Goal: Task Accomplishment & Management: Use online tool/utility

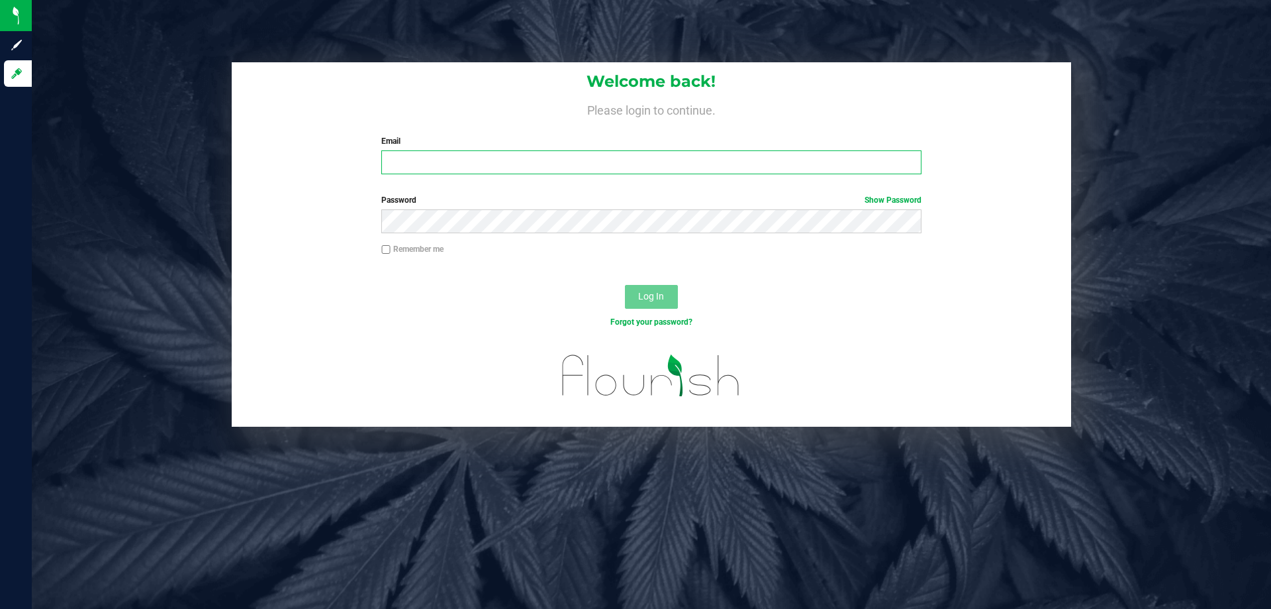
click at [491, 162] on input "Email" at bounding box center [651, 162] width 540 height 24
type input "[EMAIL_ADDRESS][DOMAIN_NAME]"
click at [625, 285] on button "Log In" at bounding box center [651, 297] width 53 height 24
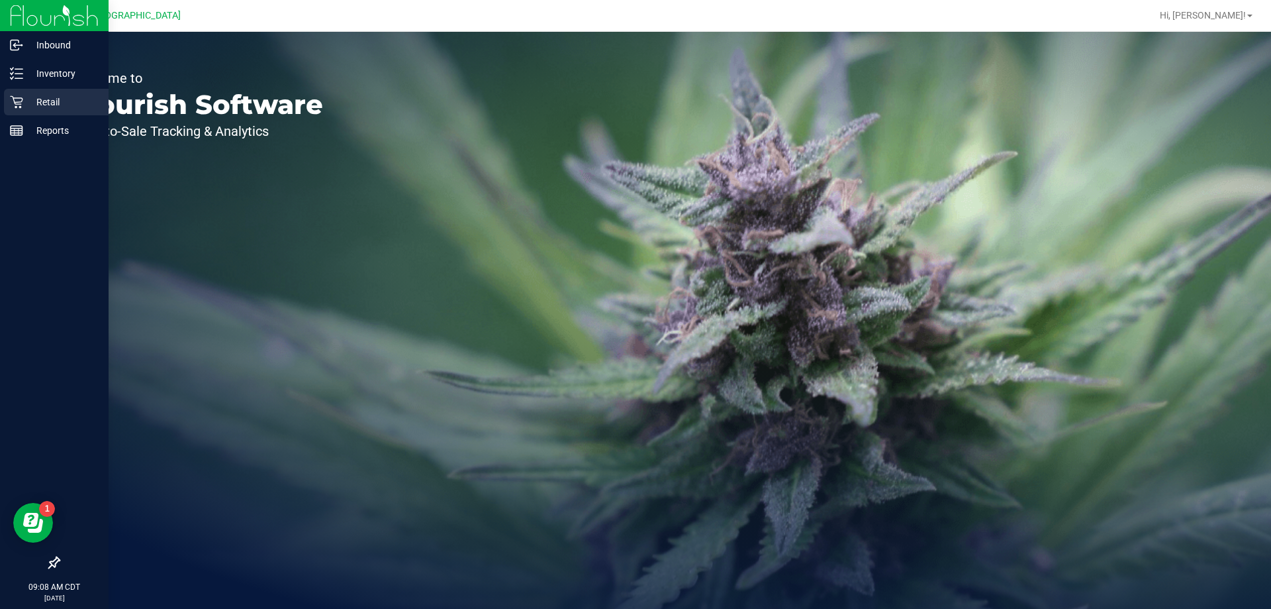
click at [53, 102] on p "Retail" at bounding box center [62, 102] width 79 height 16
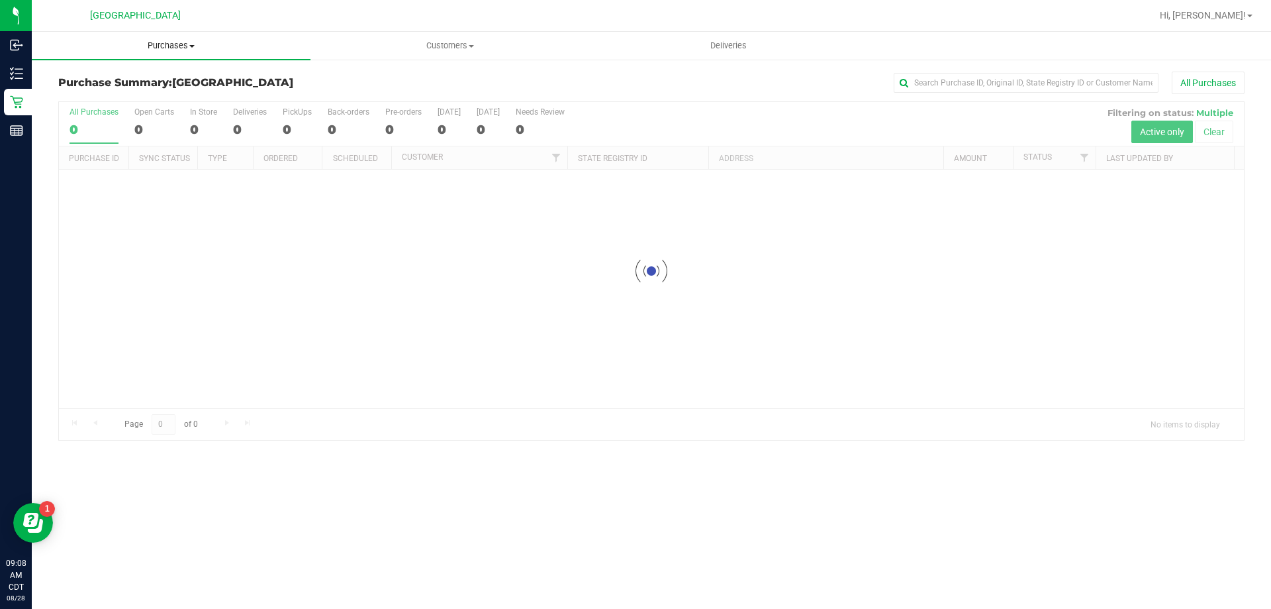
click at [164, 50] on span "Purchases" at bounding box center [171, 46] width 279 height 12
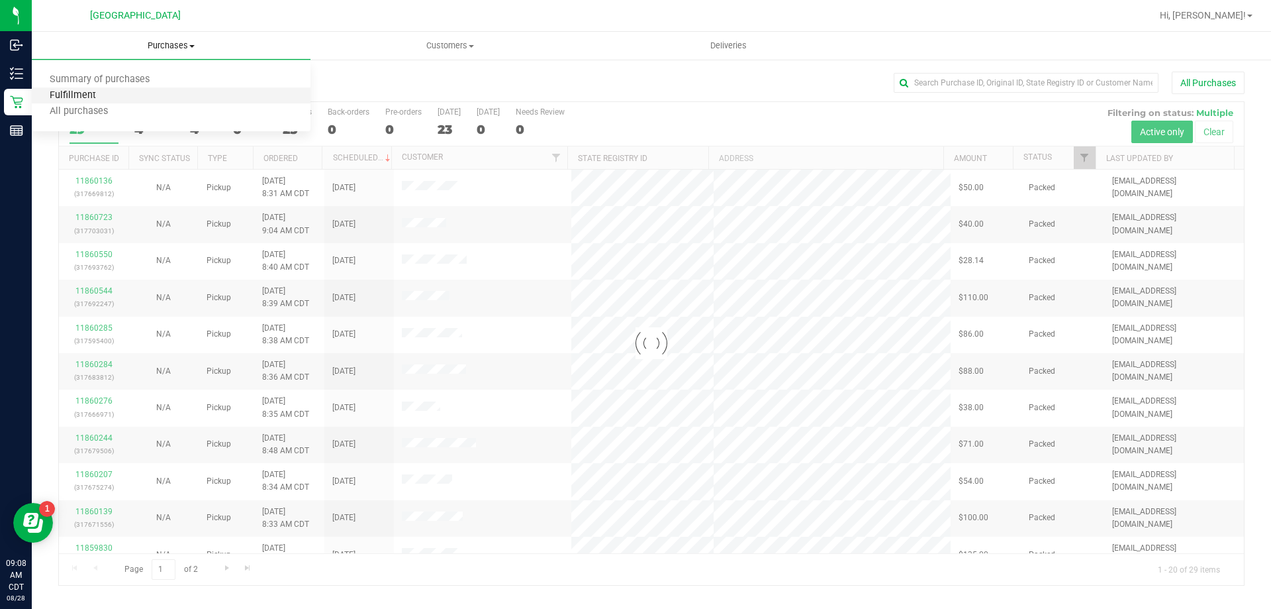
click at [62, 93] on span "Fulfillment" at bounding box center [73, 95] width 82 height 11
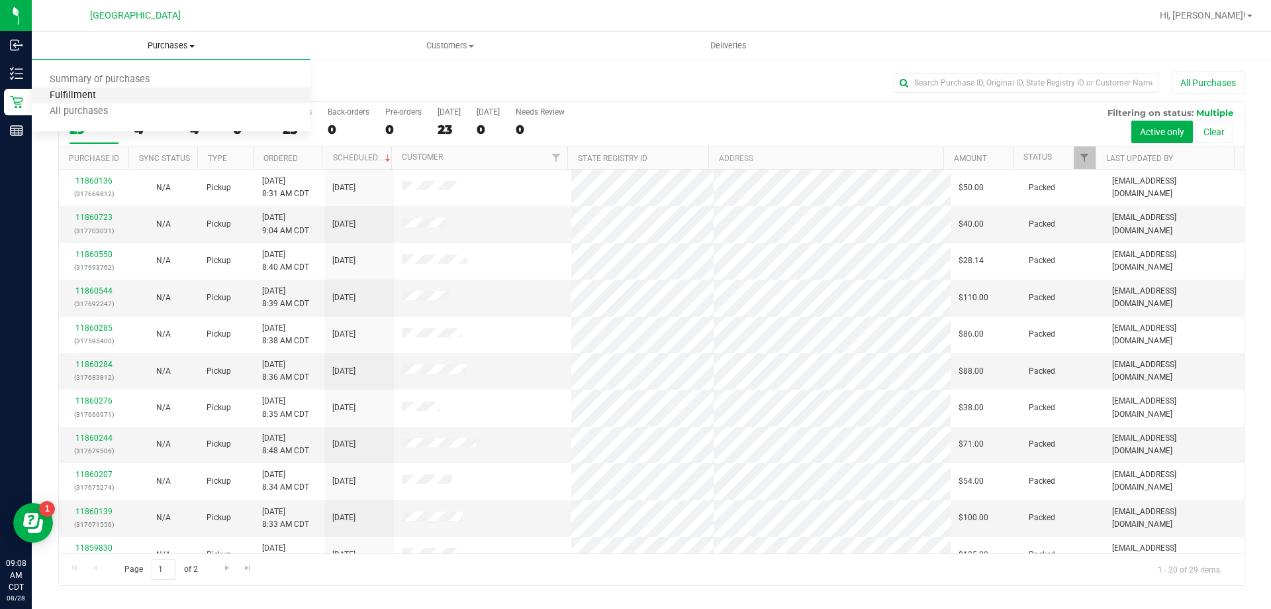
click at [82, 90] on span "Fulfillment" at bounding box center [73, 95] width 82 height 11
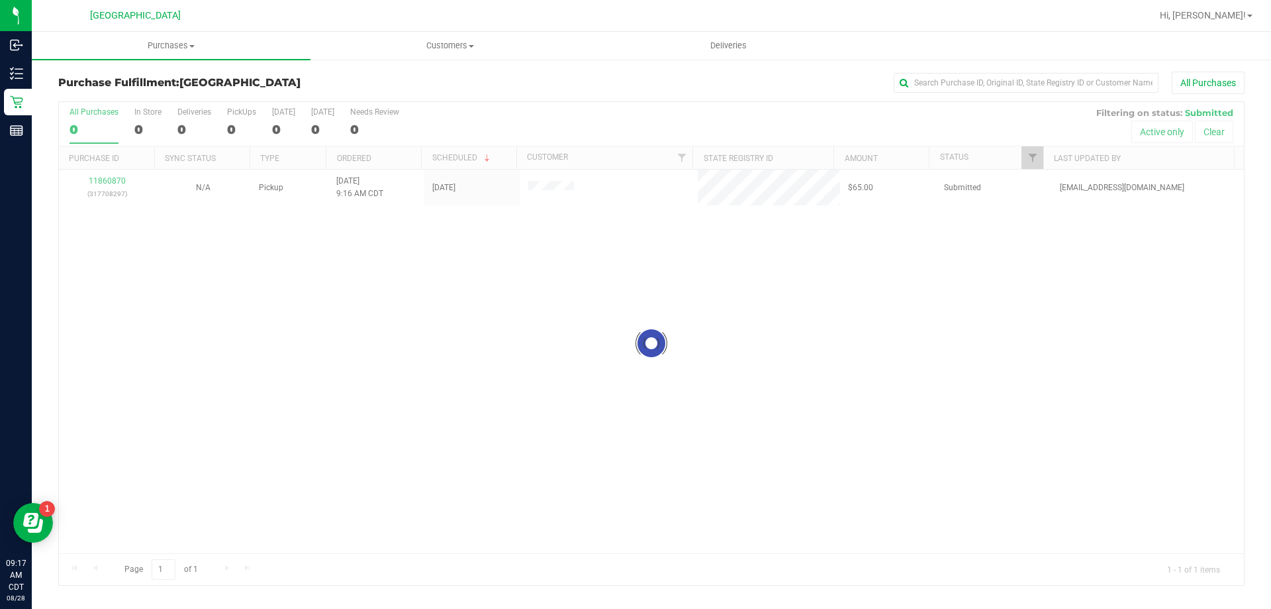
click at [107, 180] on div at bounding box center [651, 343] width 1185 height 483
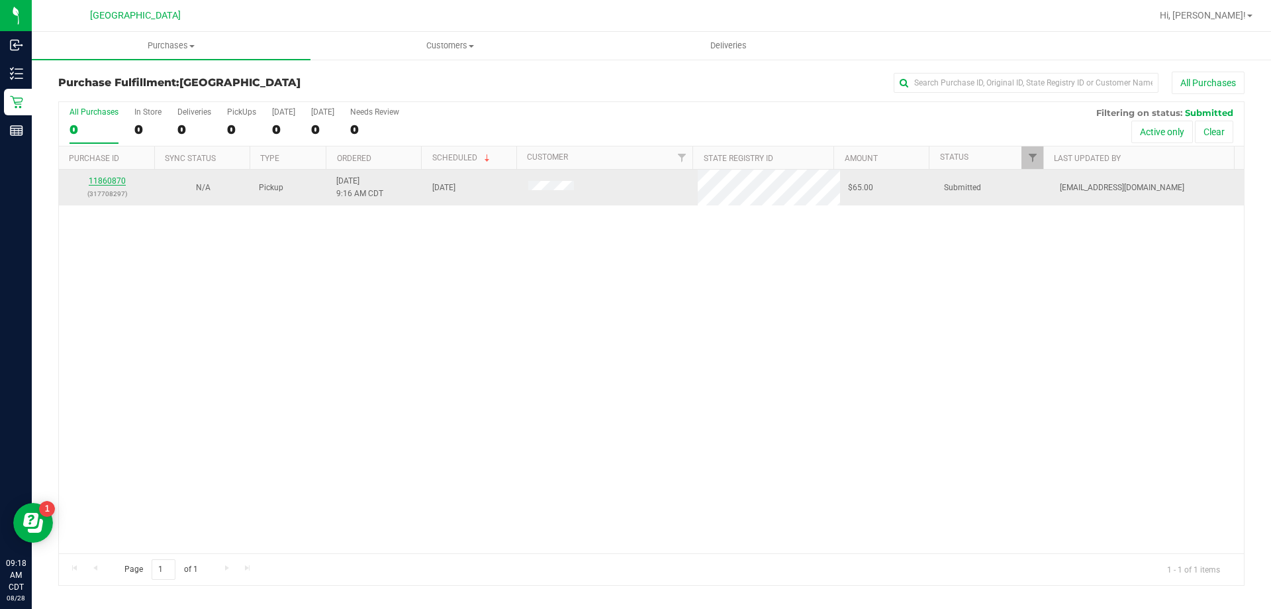
click at [115, 176] on link "11860870" at bounding box center [107, 180] width 37 height 9
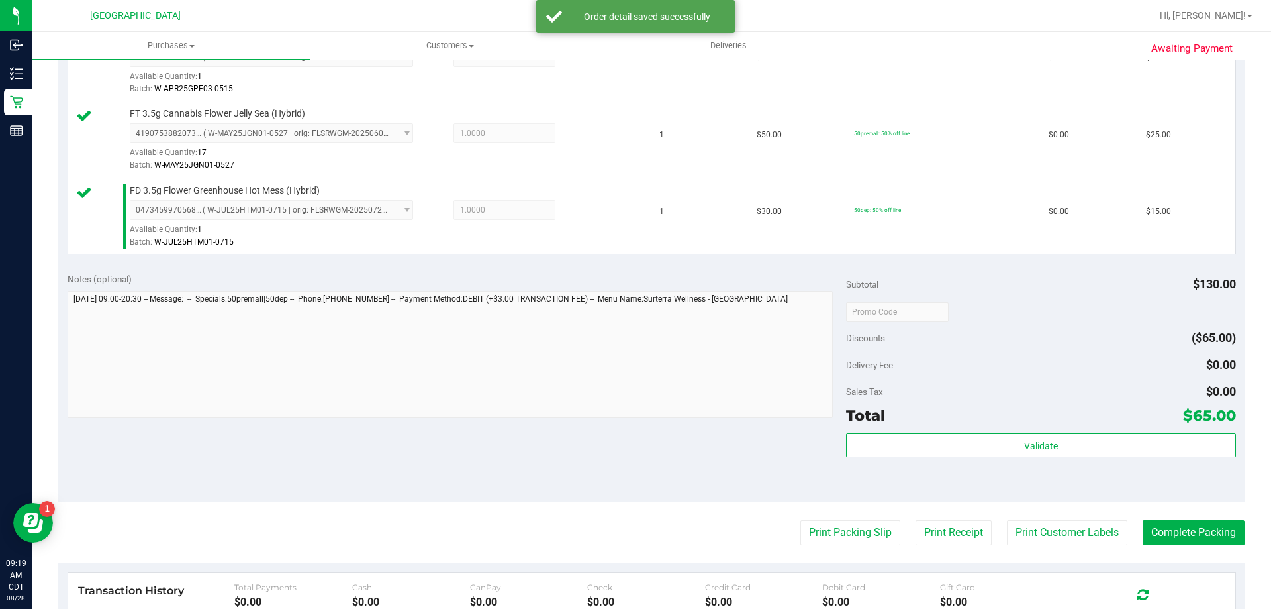
scroll to position [463, 0]
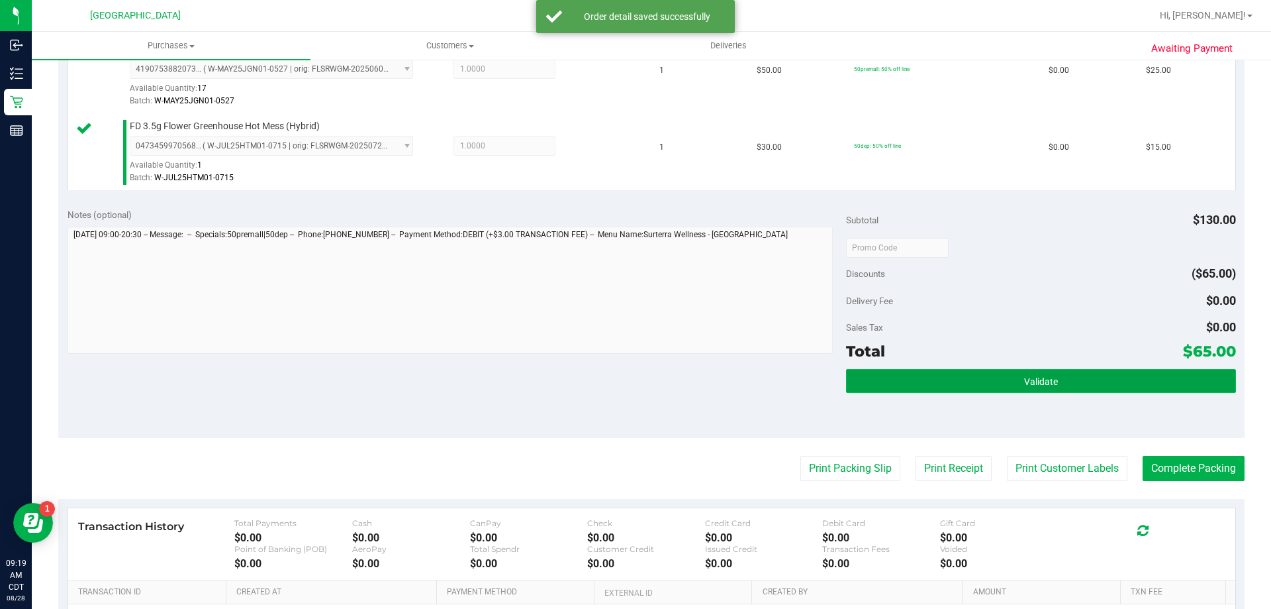
click at [1077, 381] on button "Validate" at bounding box center [1040, 381] width 389 height 24
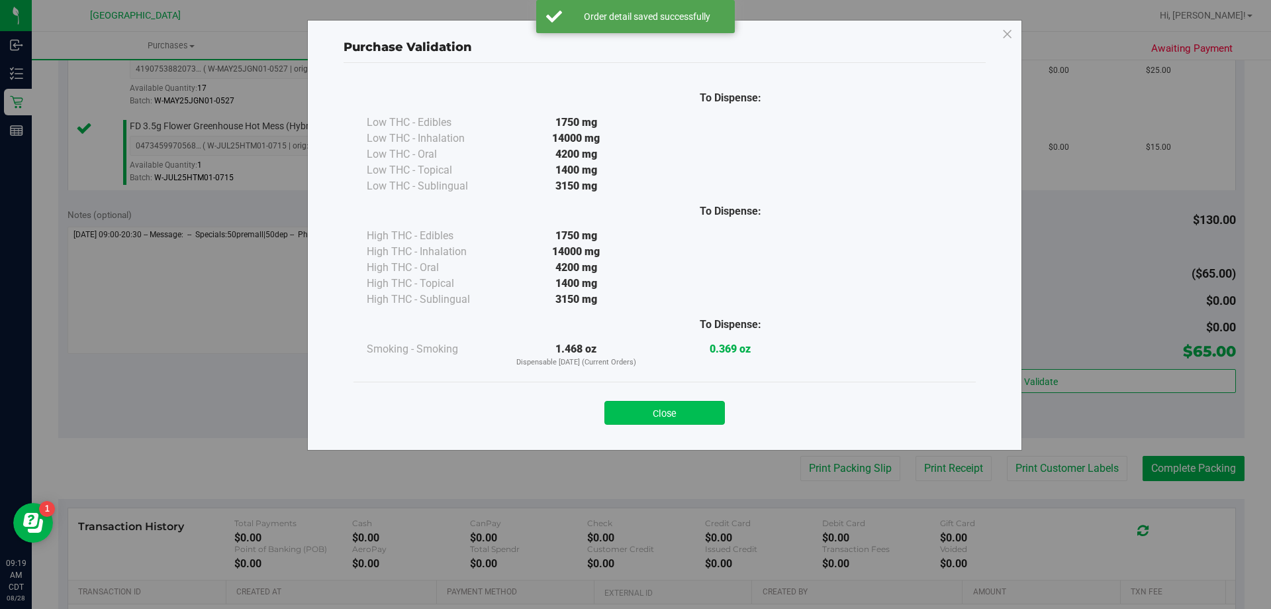
click at [656, 405] on button "Close" at bounding box center [665, 413] width 121 height 24
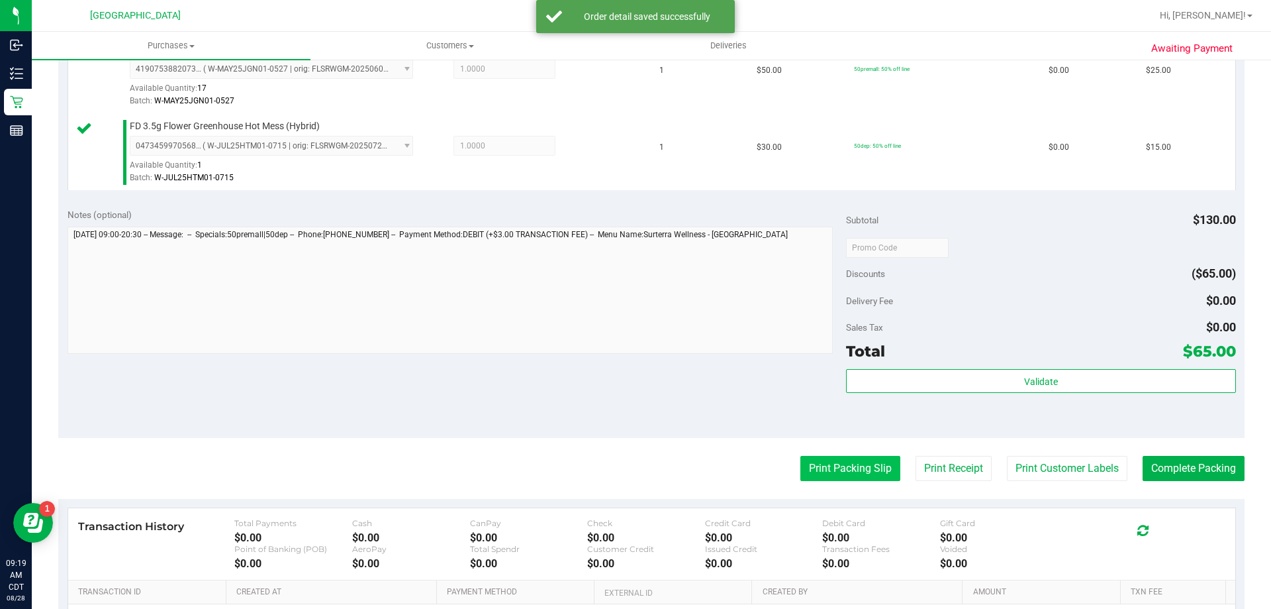
click at [865, 471] on button "Print Packing Slip" at bounding box center [851, 468] width 100 height 25
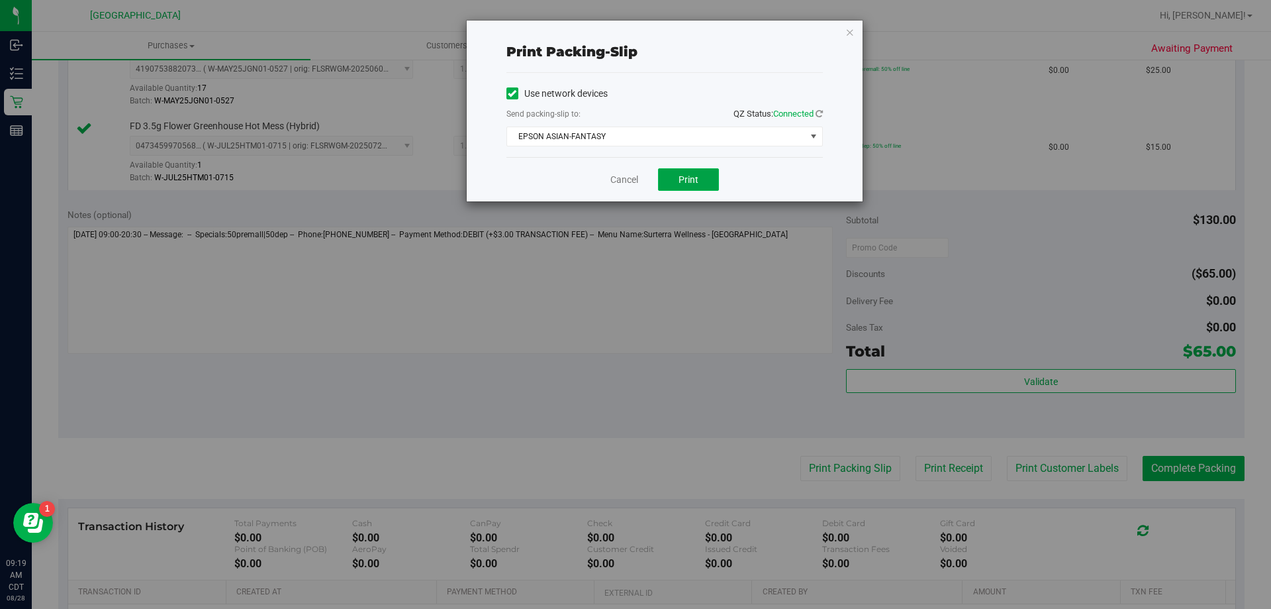
click at [699, 170] on button "Print" at bounding box center [688, 179] width 61 height 23
click at [628, 184] on link "Cancel" at bounding box center [624, 180] width 28 height 14
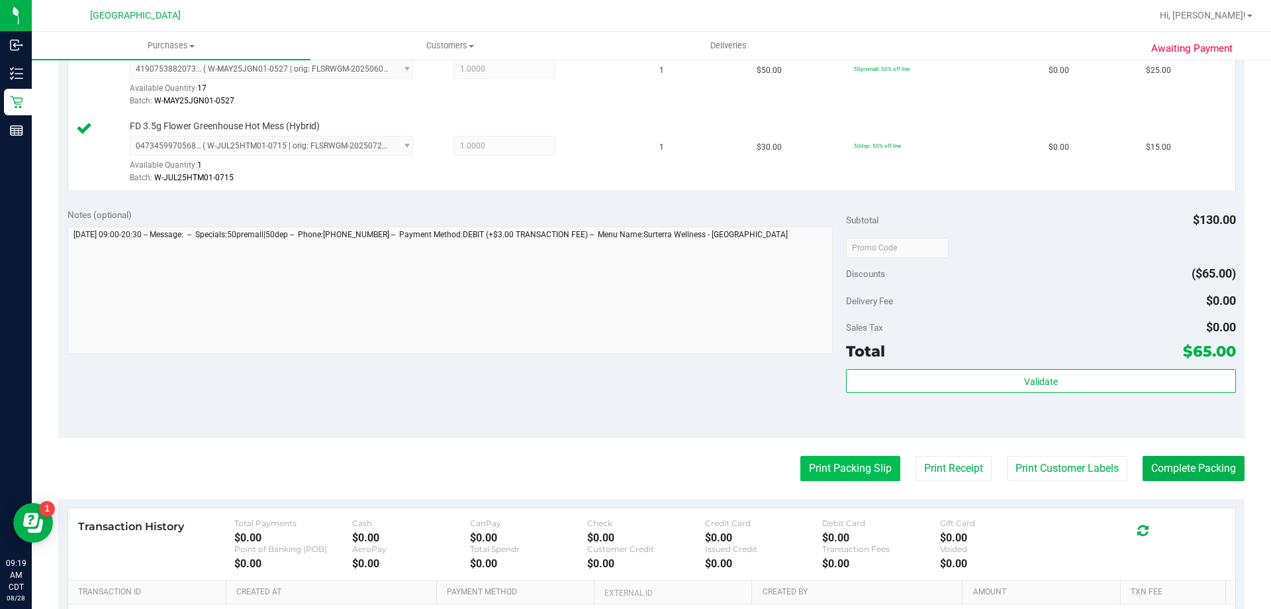
click at [839, 458] on button "Print Packing Slip" at bounding box center [851, 468] width 100 height 25
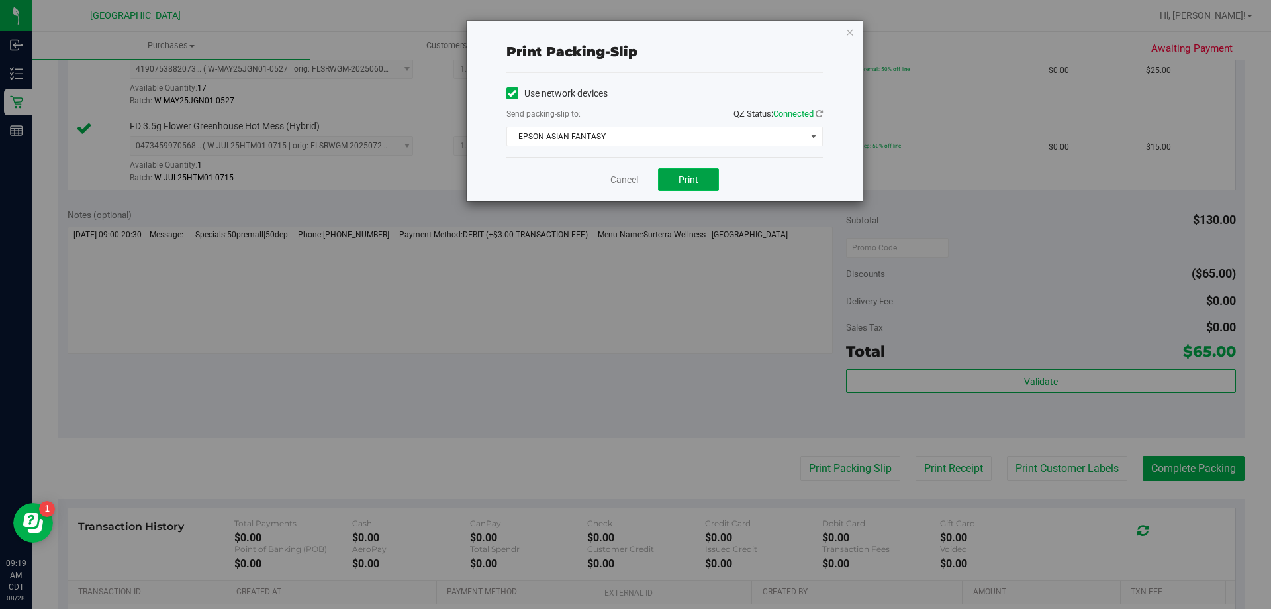
click at [697, 180] on span "Print" at bounding box center [689, 179] width 20 height 11
click at [736, 136] on span "EPSON ASIAN-FANTASY" at bounding box center [656, 136] width 299 height 19
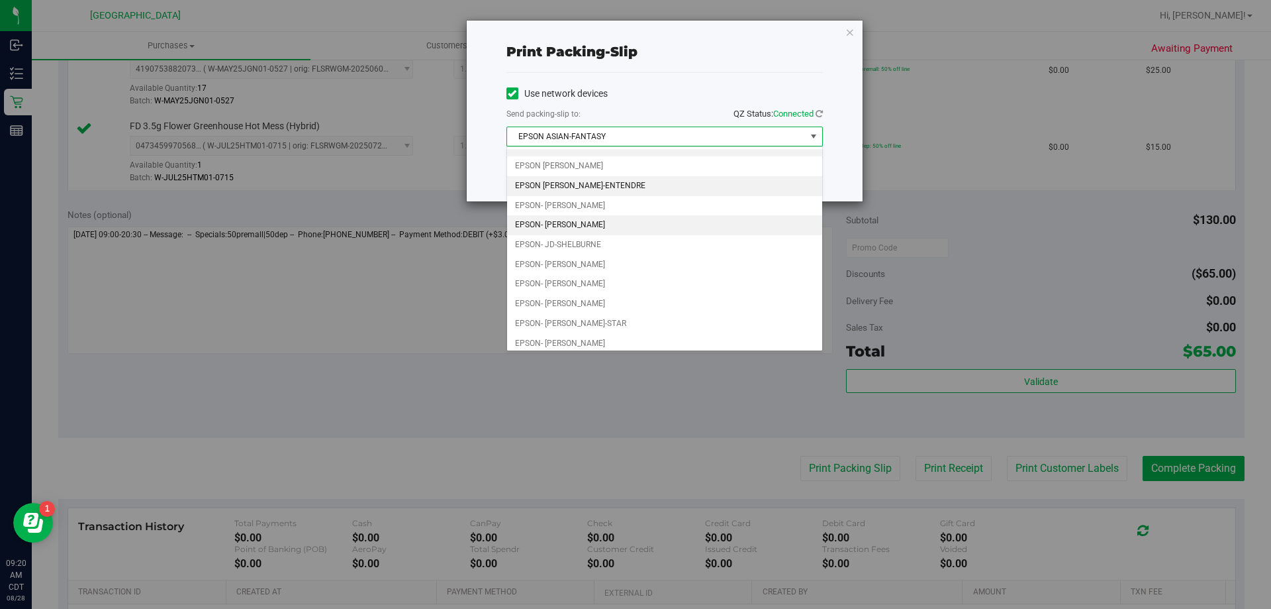
scroll to position [0, 0]
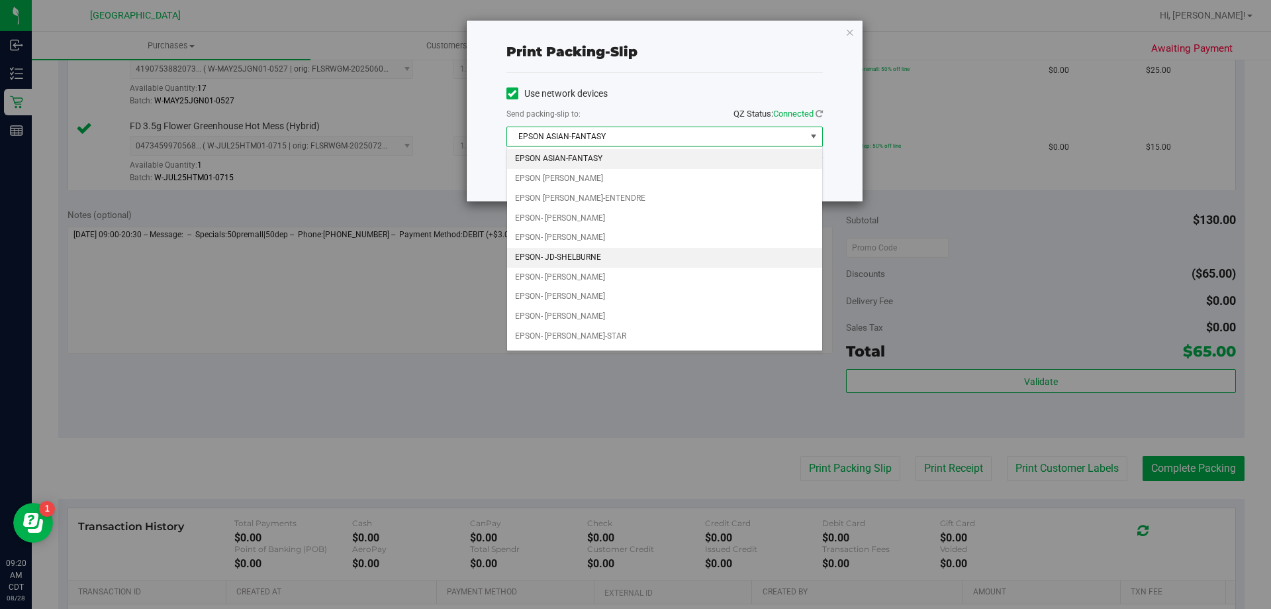
click at [585, 256] on li "EPSON- JD-SHELBURNE" at bounding box center [664, 258] width 315 height 20
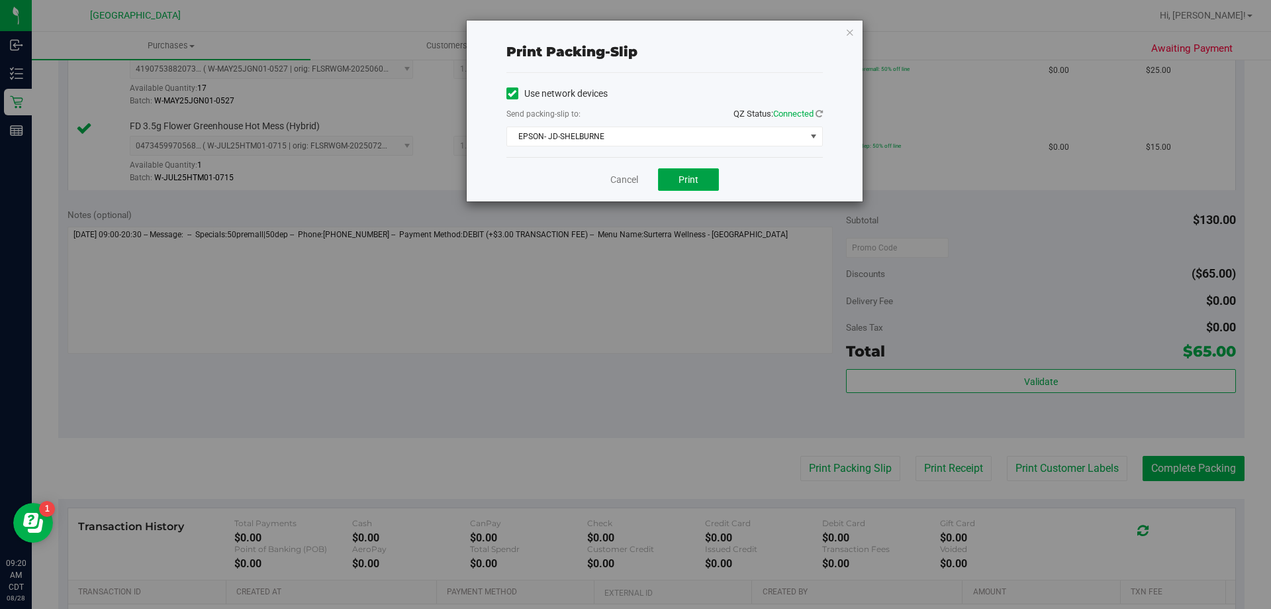
click at [693, 178] on span "Print" at bounding box center [689, 179] width 20 height 11
click at [621, 179] on link "Cancel" at bounding box center [624, 180] width 28 height 14
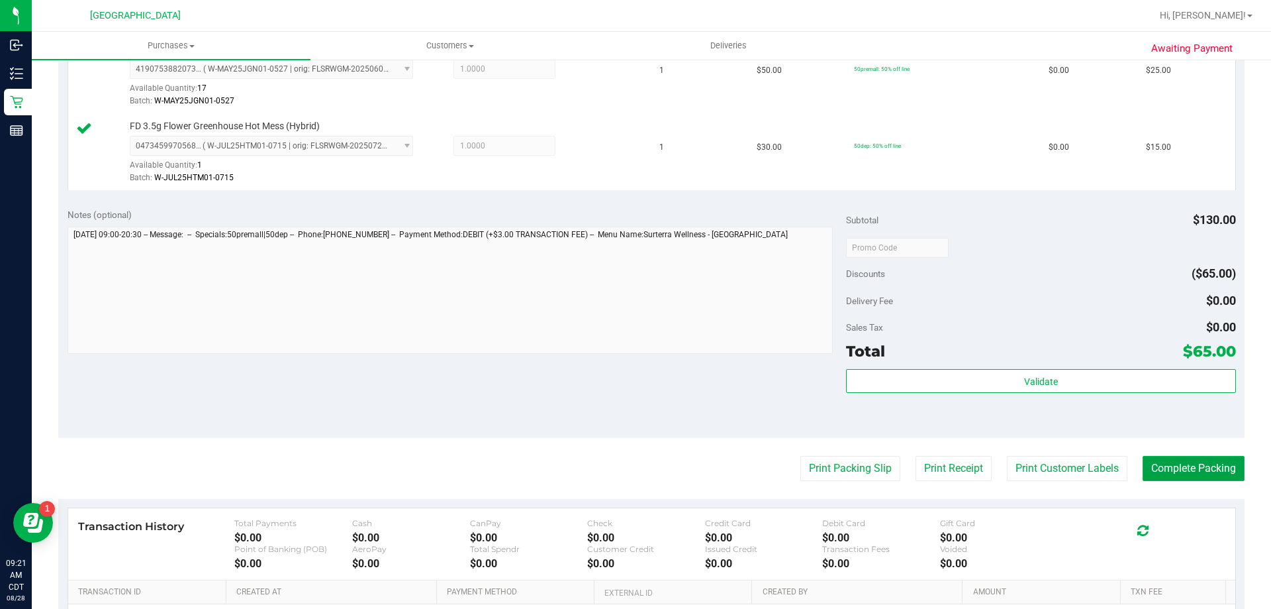
click at [1203, 460] on button "Complete Packing" at bounding box center [1194, 468] width 102 height 25
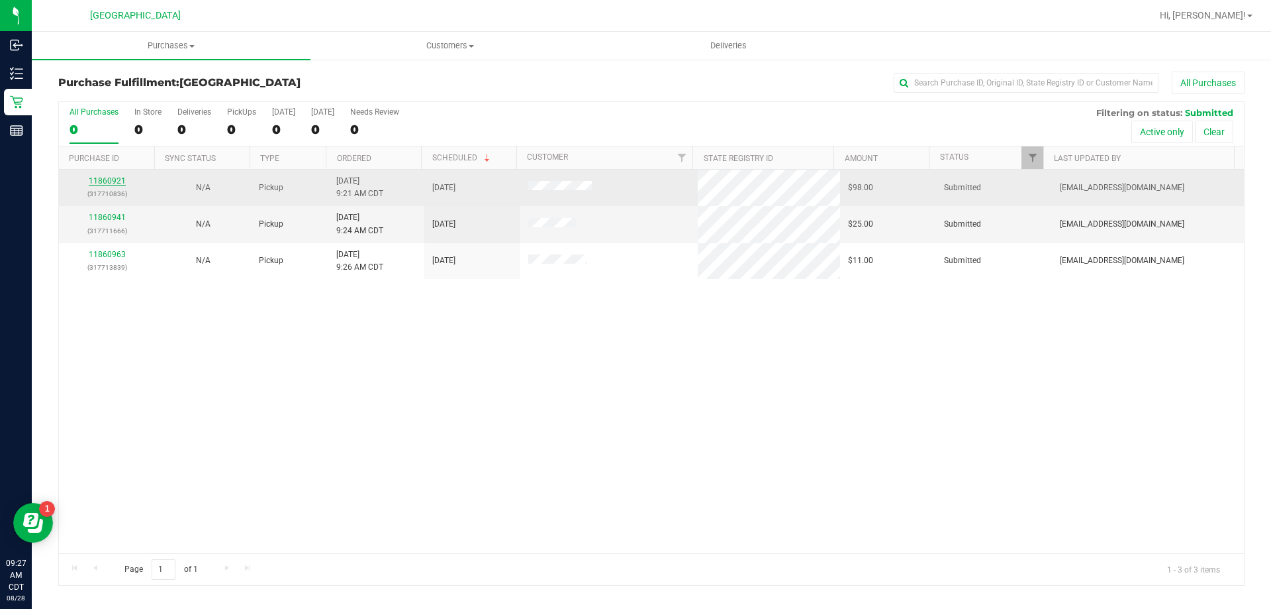
click at [114, 181] on link "11860921" at bounding box center [107, 180] width 37 height 9
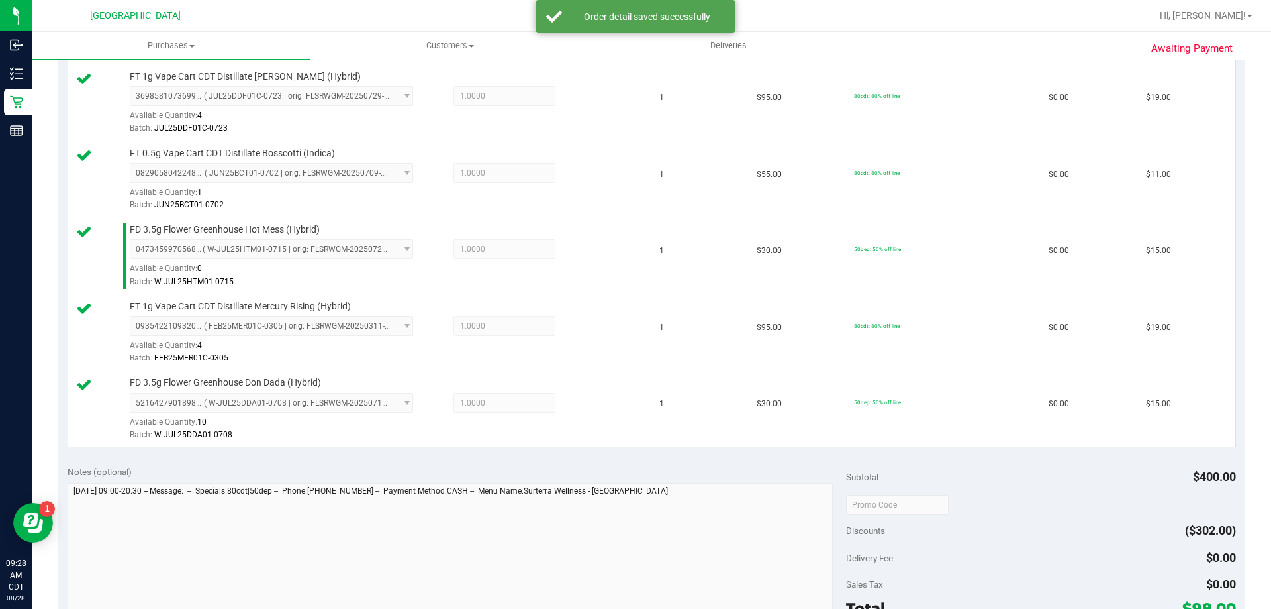
scroll to position [596, 0]
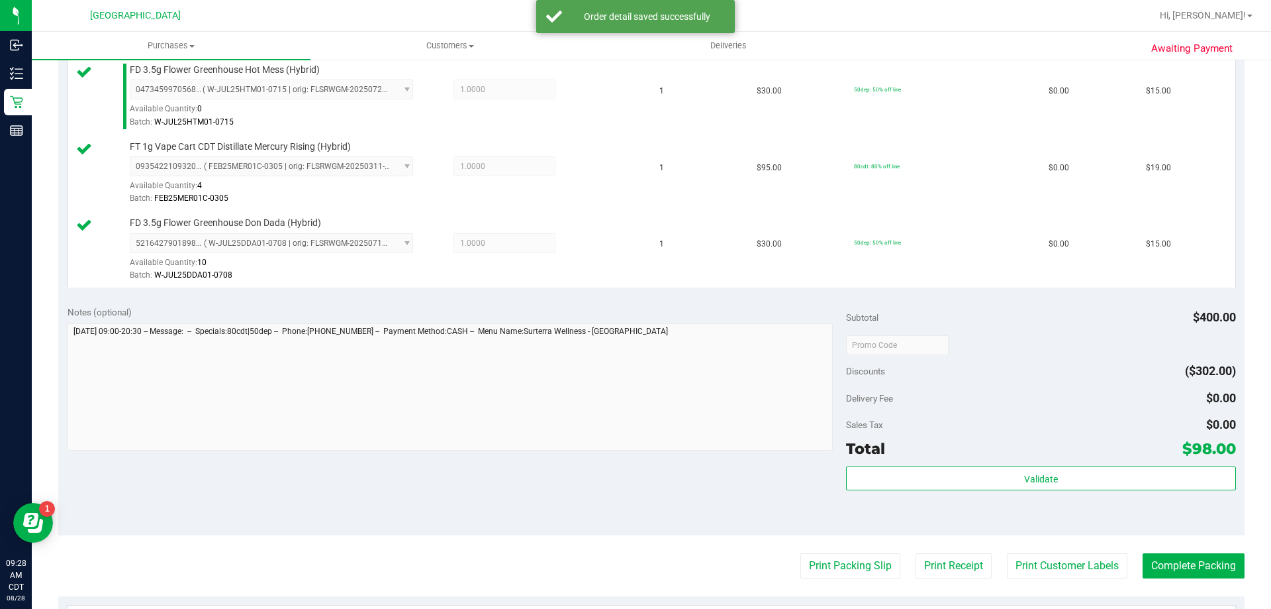
click at [1110, 465] on div "Subtotal $400.00 Discounts ($302.00) Delivery Fee $0.00 Sales Tax $0.00 Total $…" at bounding box center [1040, 415] width 389 height 220
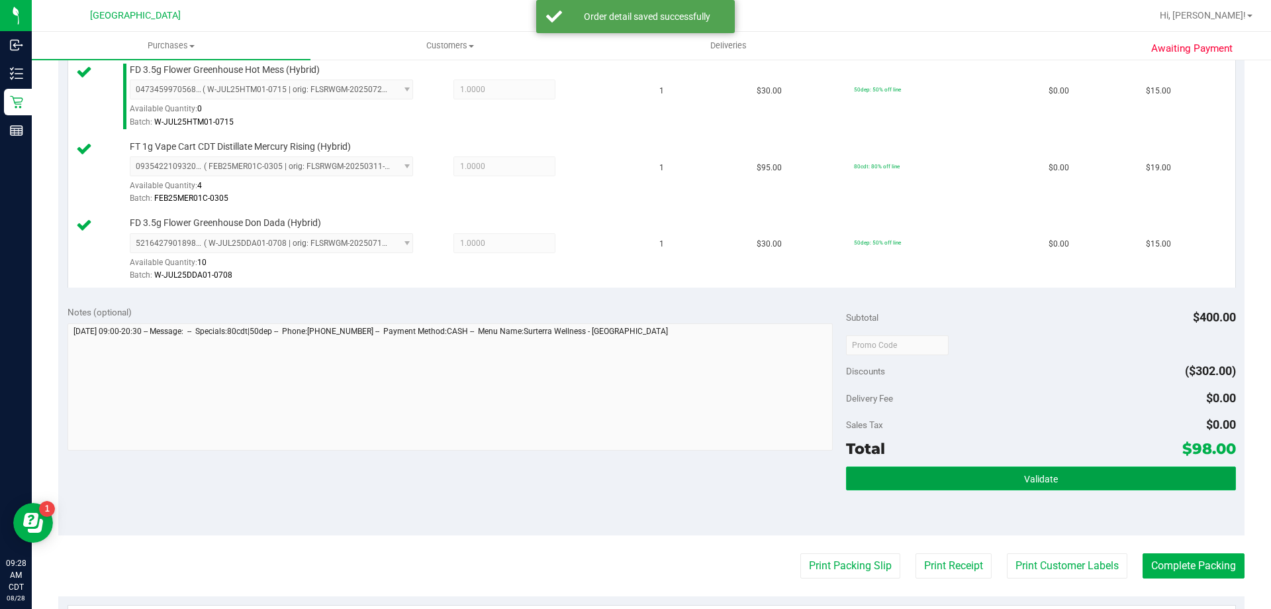
click at [1102, 480] on button "Validate" at bounding box center [1040, 478] width 389 height 24
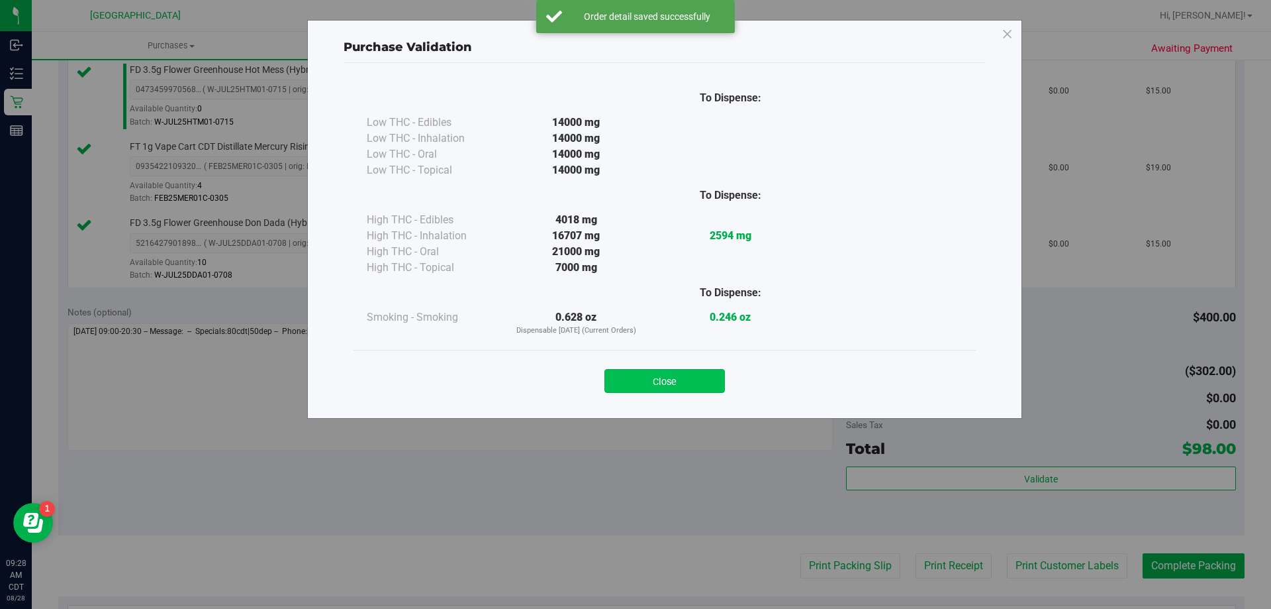
click at [706, 387] on button "Close" at bounding box center [665, 381] width 121 height 24
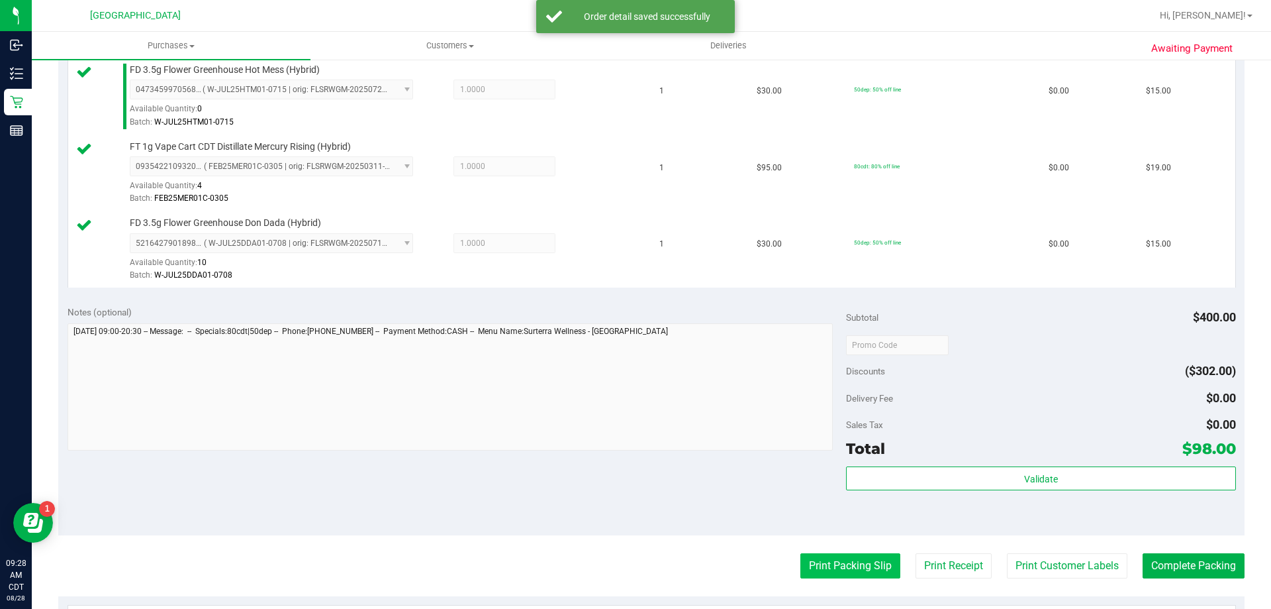
click at [827, 557] on button "Print Packing Slip" at bounding box center [851, 565] width 100 height 25
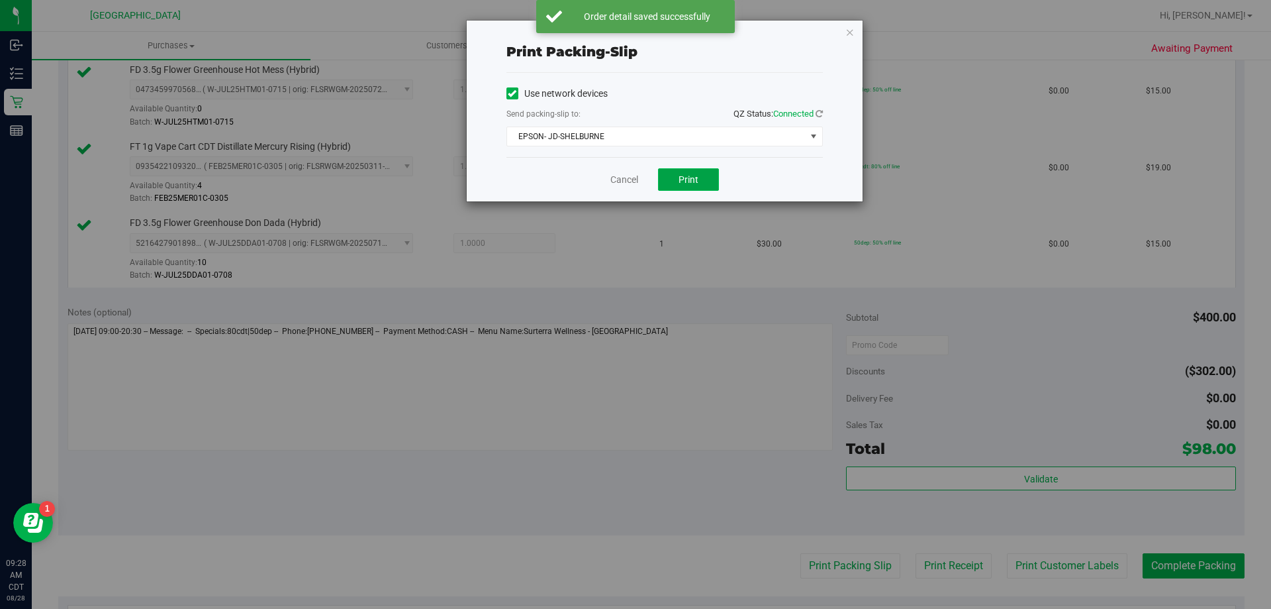
click at [664, 179] on button "Print" at bounding box center [688, 179] width 61 height 23
click at [625, 181] on link "Cancel" at bounding box center [624, 180] width 28 height 14
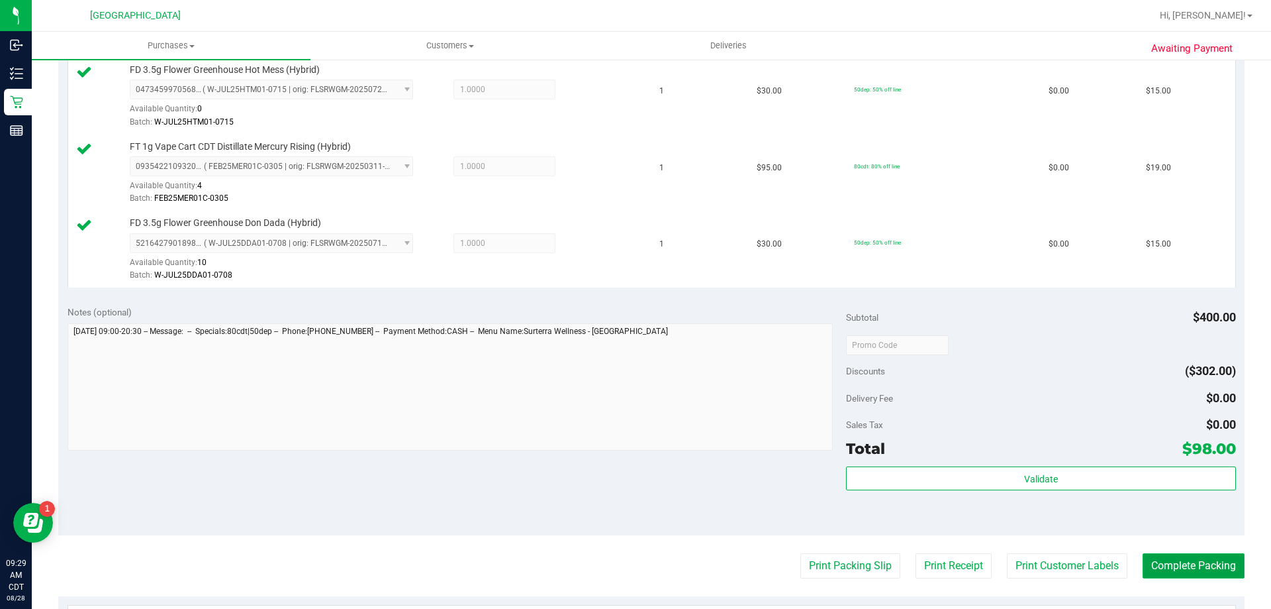
click at [1205, 563] on button "Complete Packing" at bounding box center [1194, 565] width 102 height 25
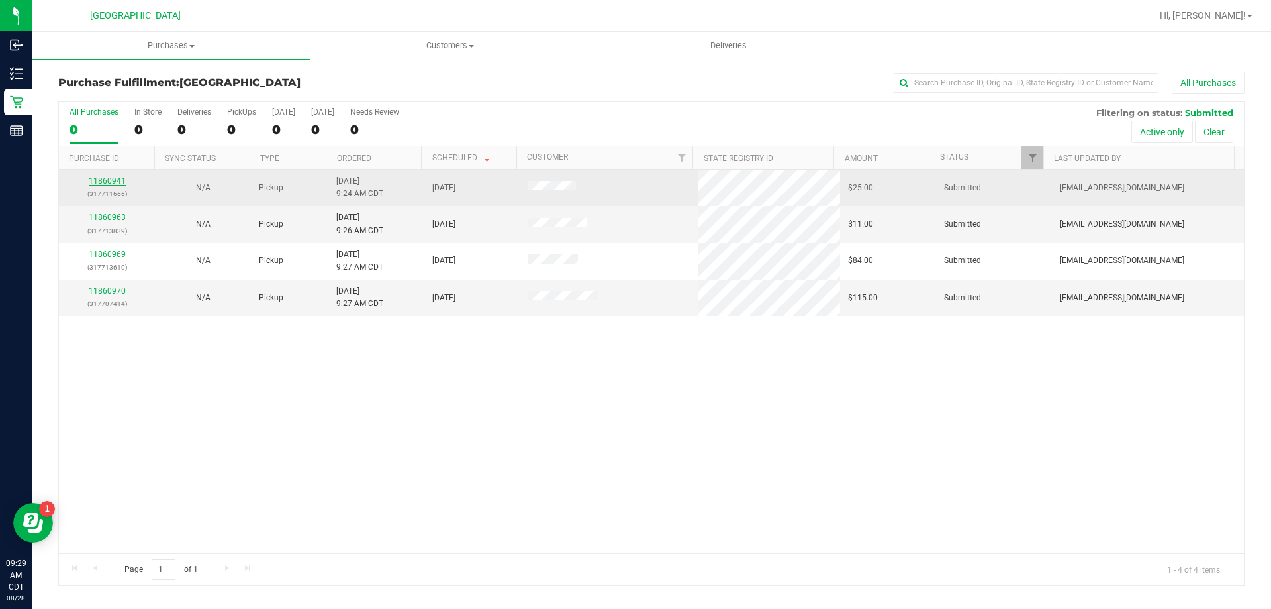
click at [119, 178] on link "11860941" at bounding box center [107, 180] width 37 height 9
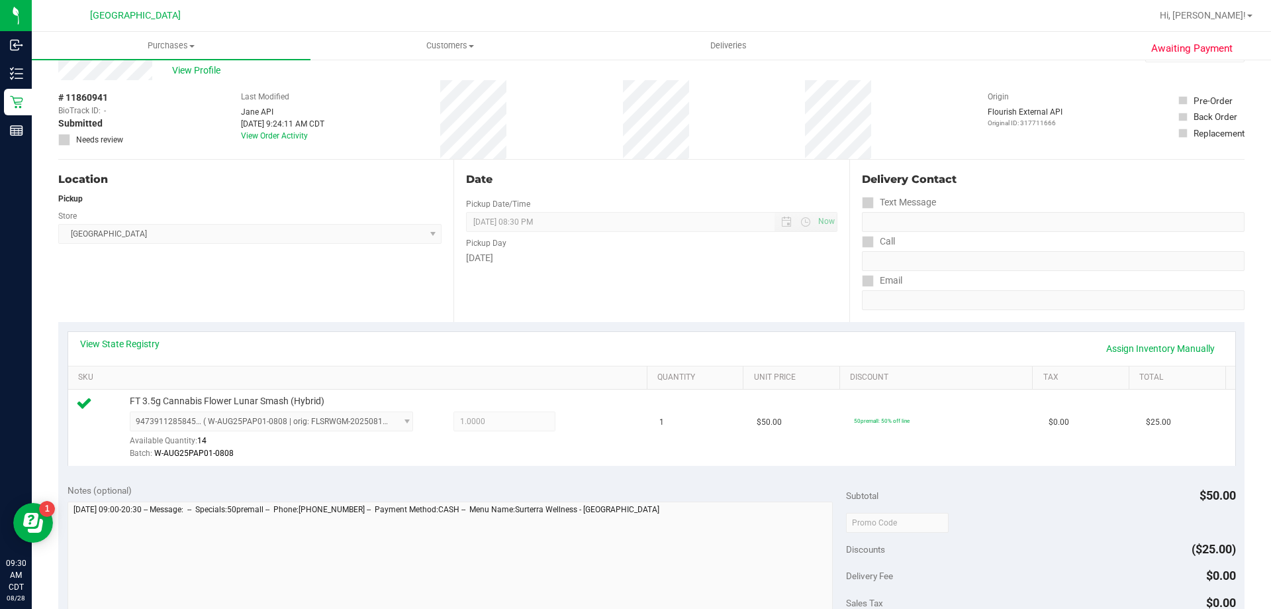
scroll to position [132, 0]
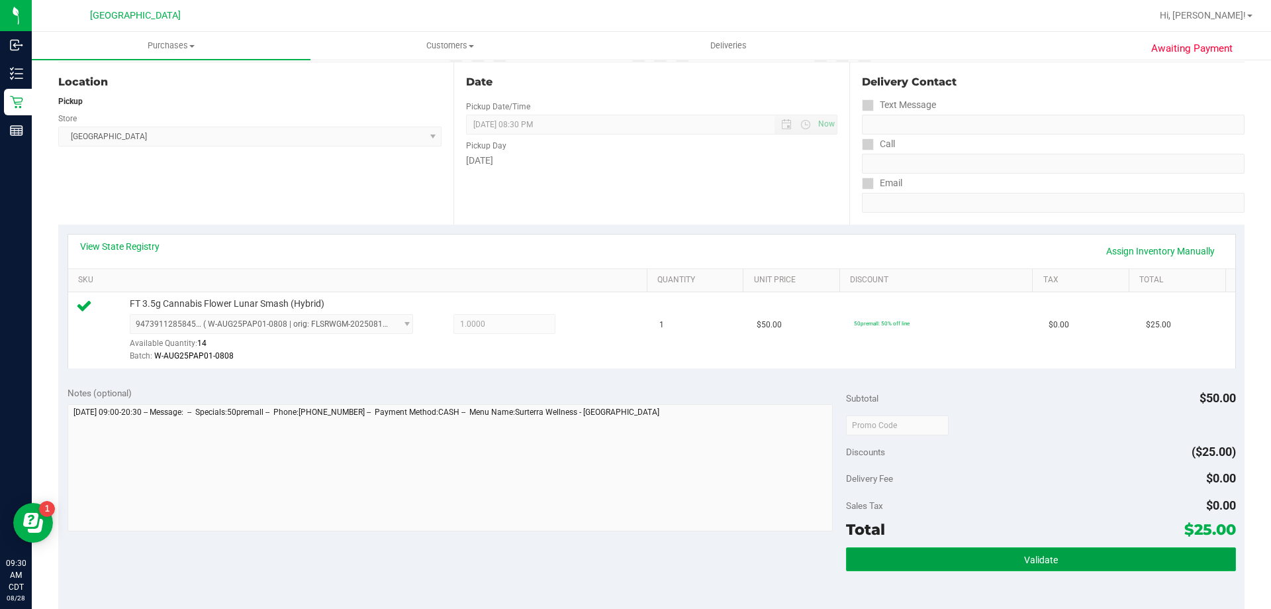
click at [954, 566] on button "Validate" at bounding box center [1040, 559] width 389 height 24
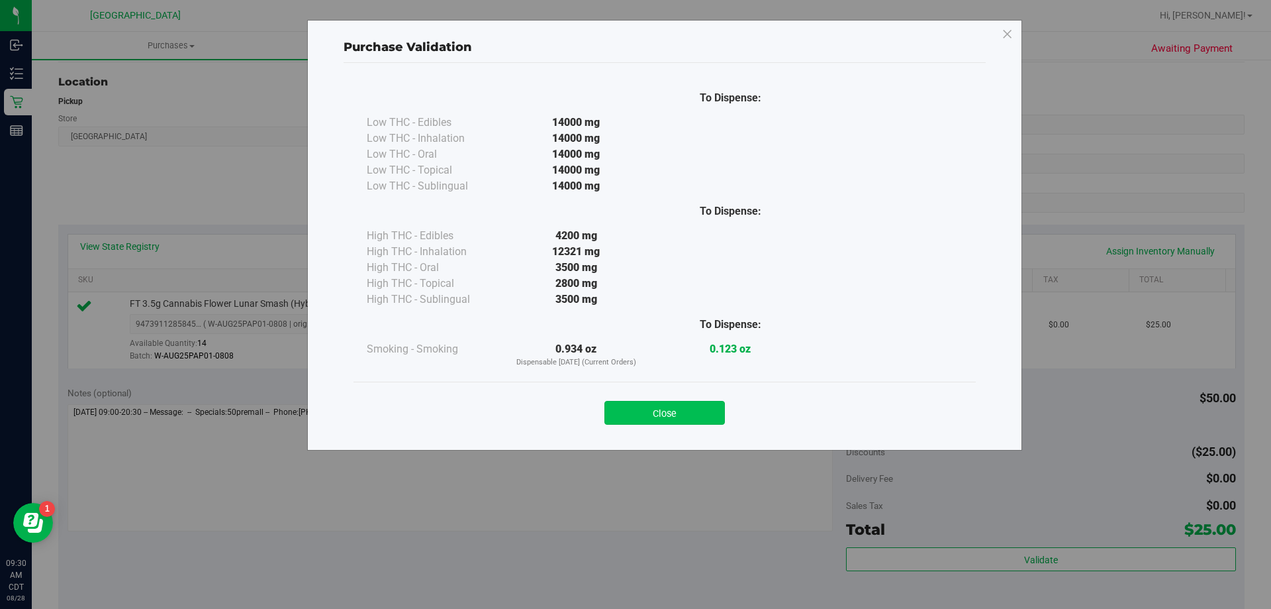
click at [642, 410] on button "Close" at bounding box center [665, 413] width 121 height 24
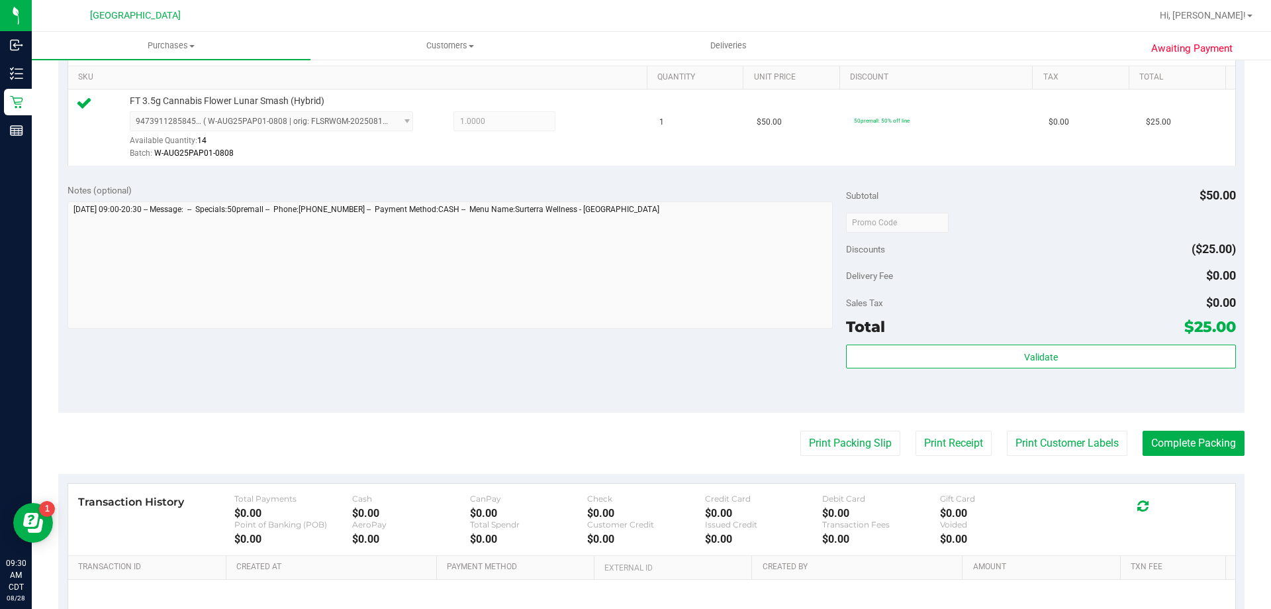
scroll to position [463, 0]
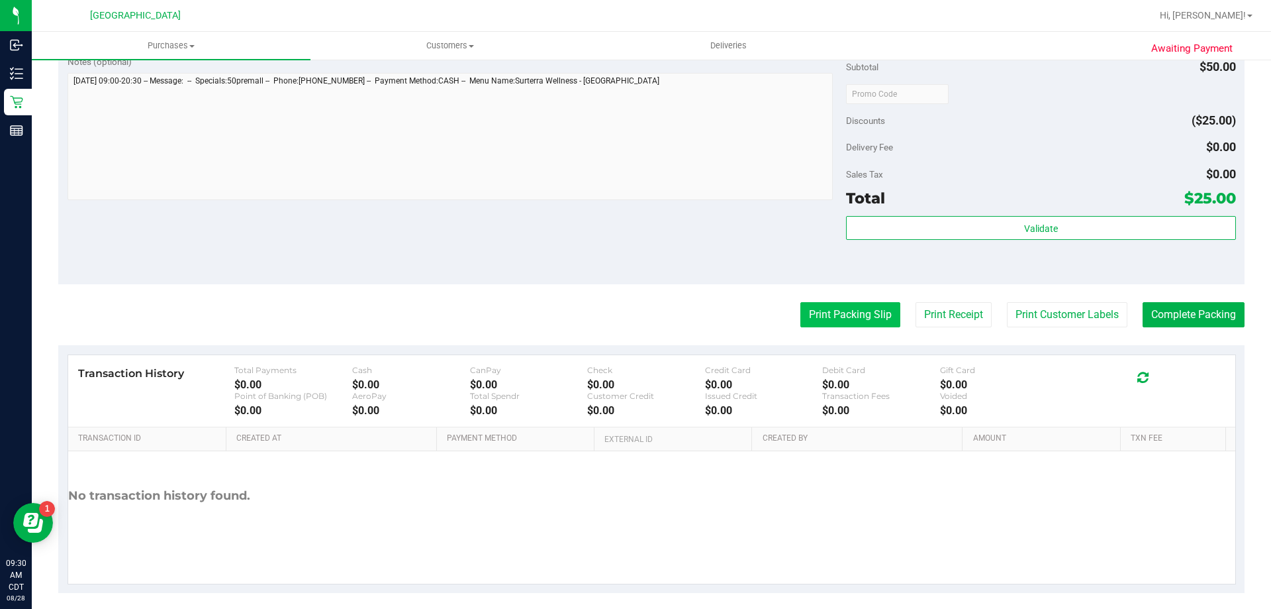
click at [830, 318] on button "Print Packing Slip" at bounding box center [851, 314] width 100 height 25
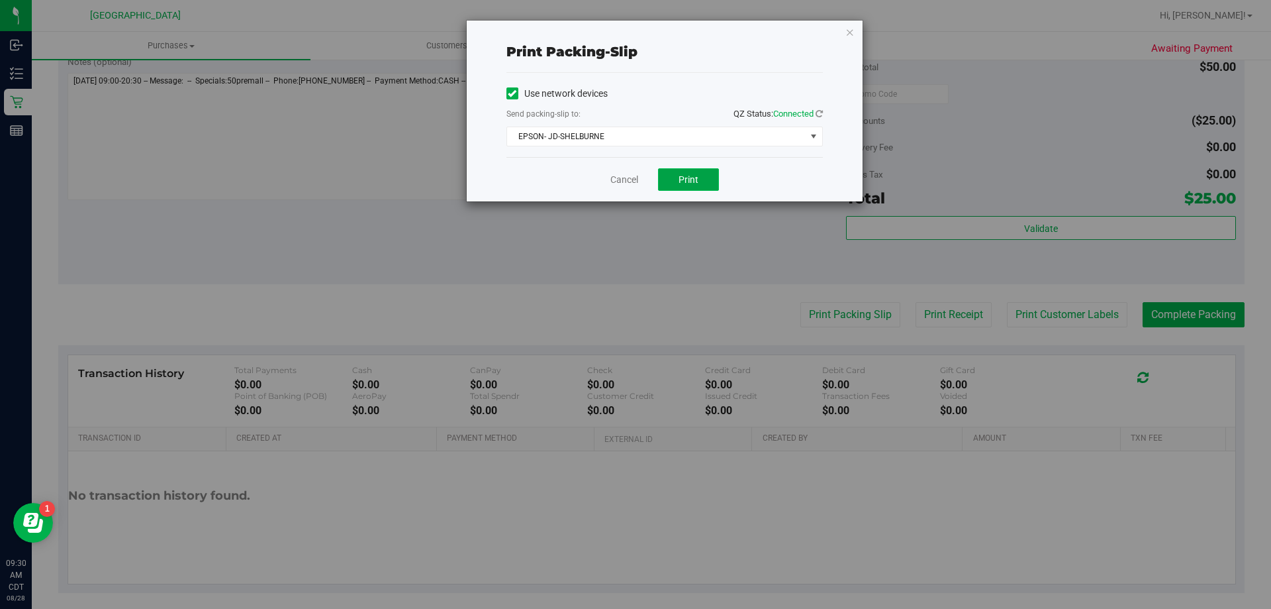
click at [675, 181] on button "Print" at bounding box center [688, 179] width 61 height 23
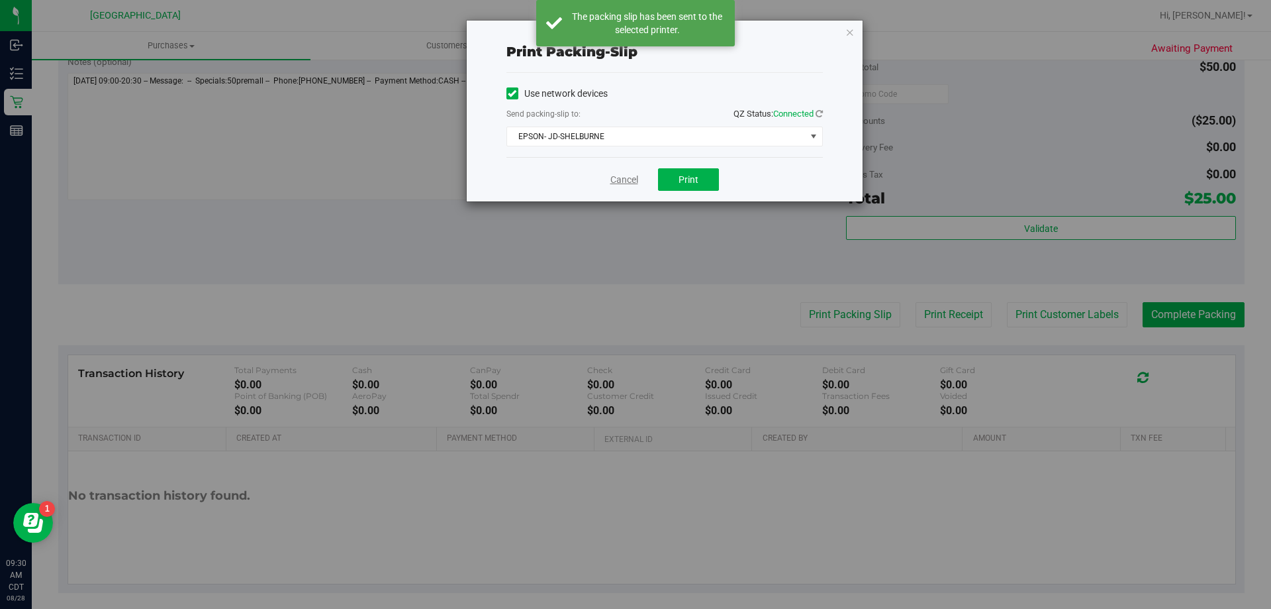
click at [621, 183] on link "Cancel" at bounding box center [624, 180] width 28 height 14
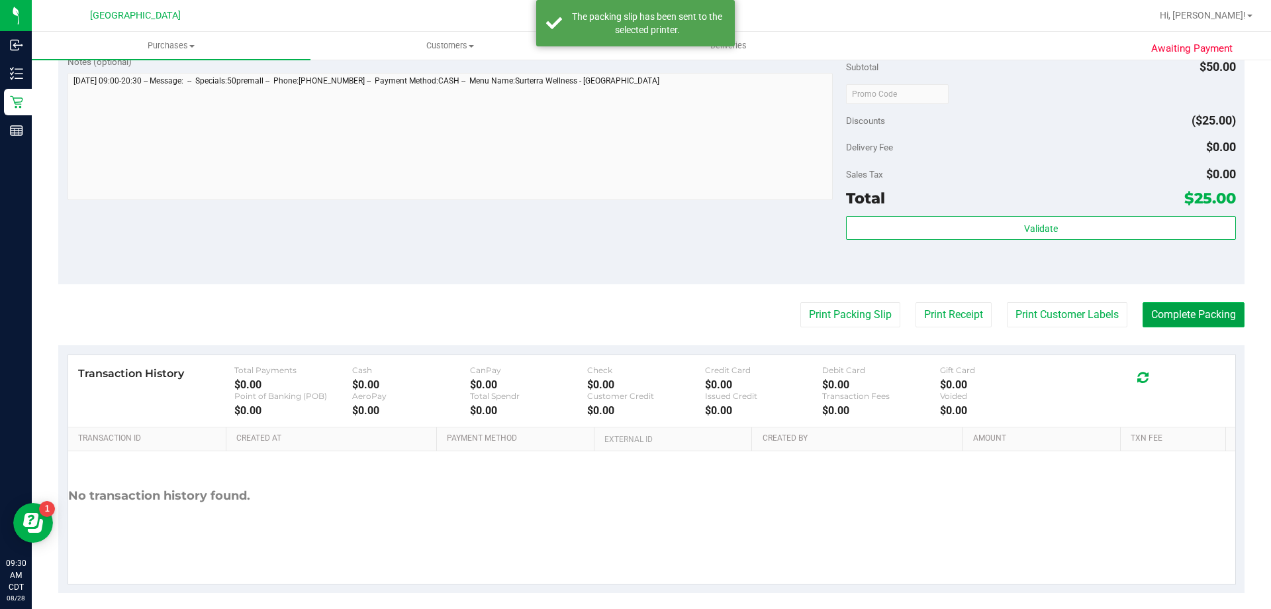
click at [1217, 309] on button "Complete Packing" at bounding box center [1194, 314] width 102 height 25
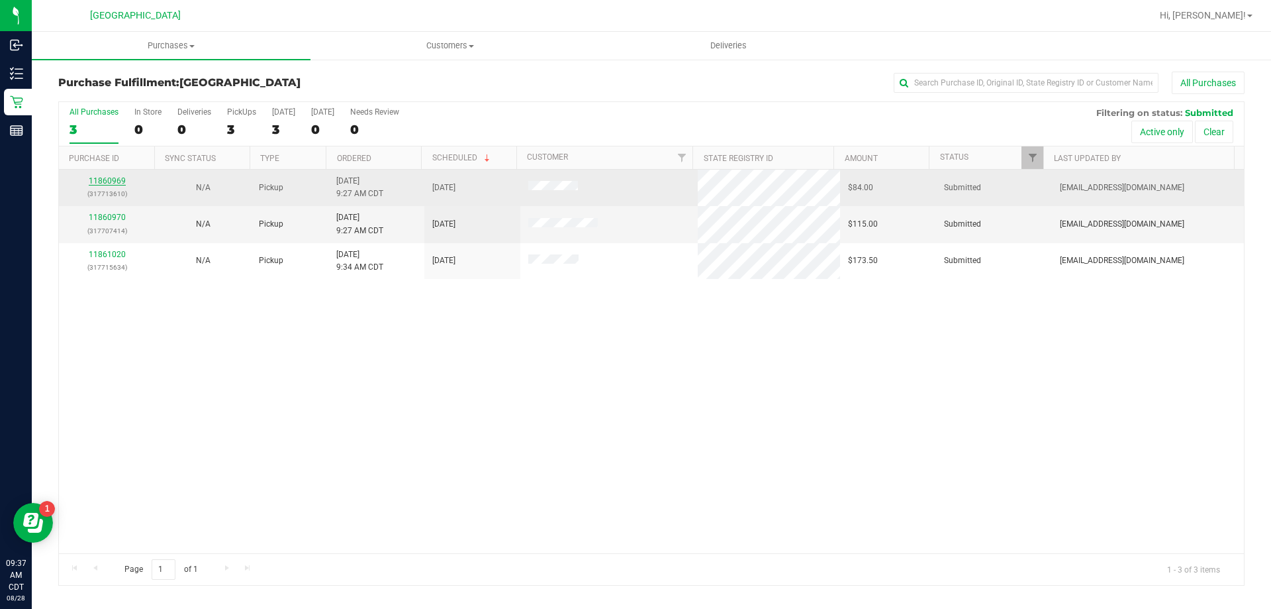
click at [103, 178] on link "11860969" at bounding box center [107, 180] width 37 height 9
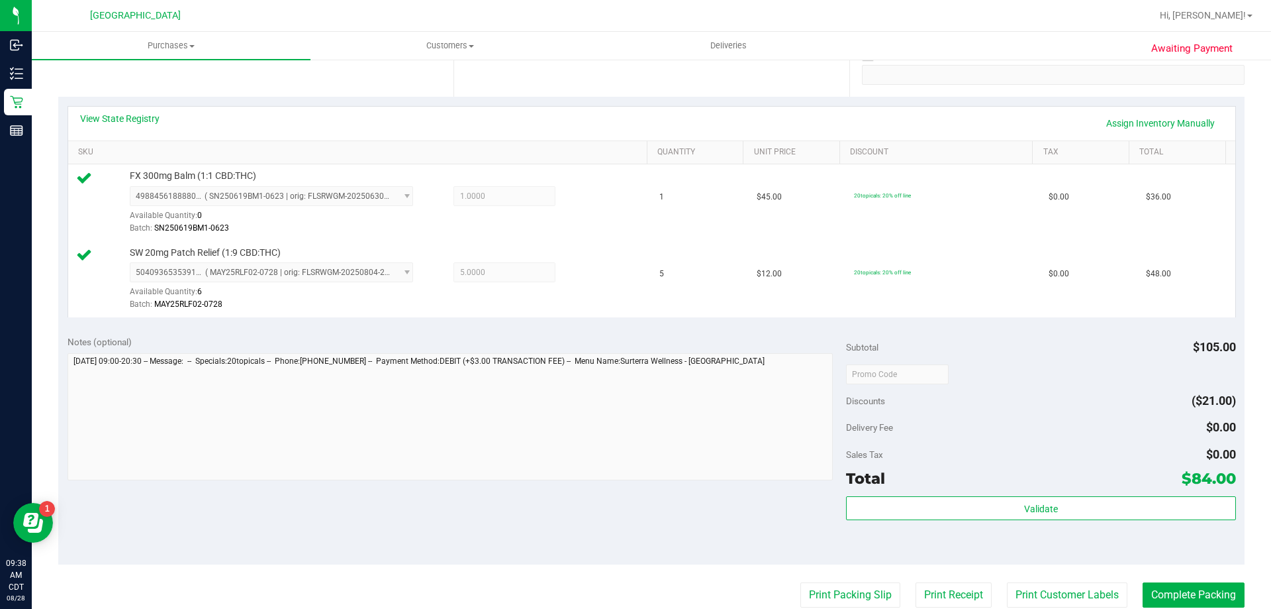
scroll to position [265, 0]
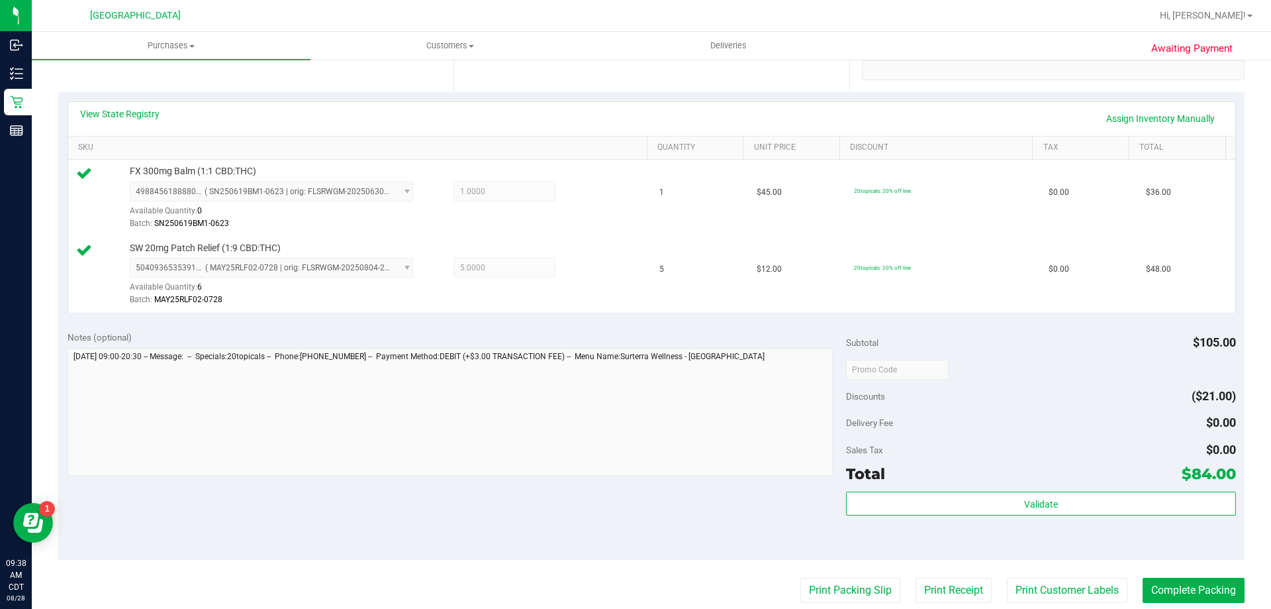
click at [1049, 517] on div "Validate" at bounding box center [1040, 521] width 389 height 60
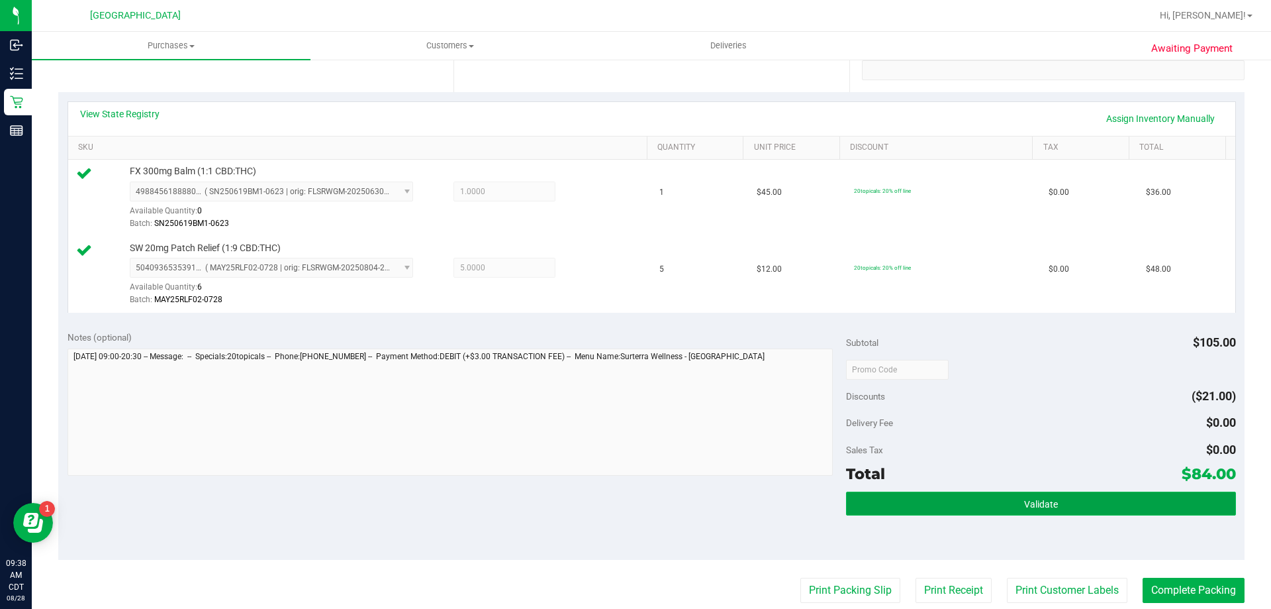
click at [1051, 506] on button "Validate" at bounding box center [1040, 503] width 389 height 24
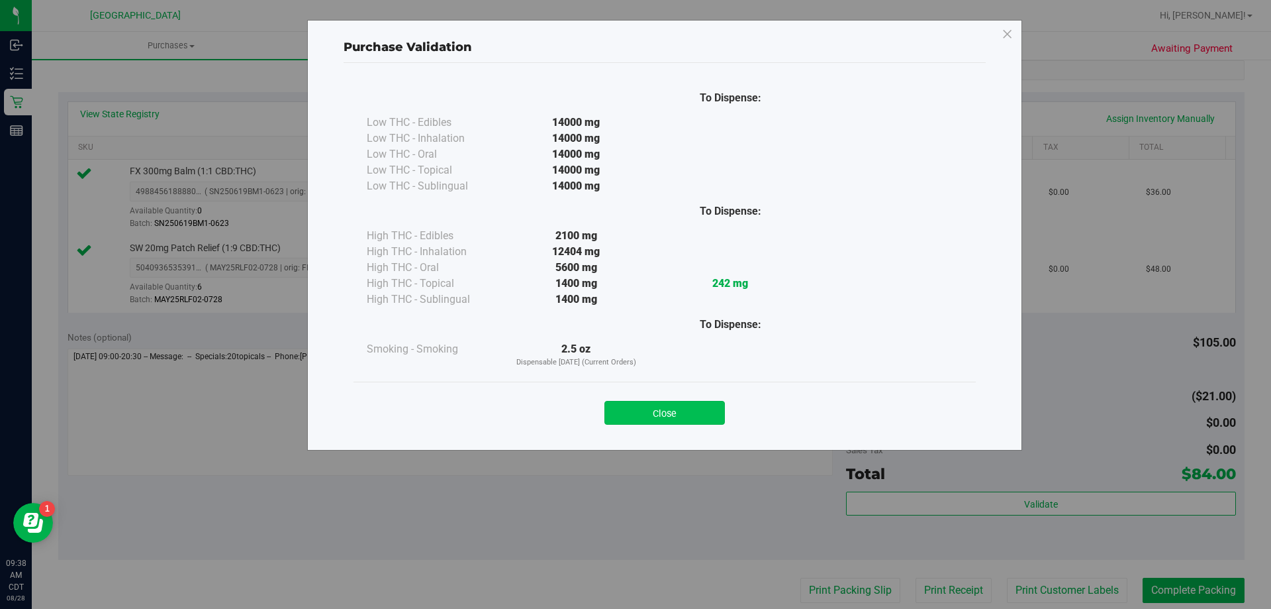
click at [686, 418] on button "Close" at bounding box center [665, 413] width 121 height 24
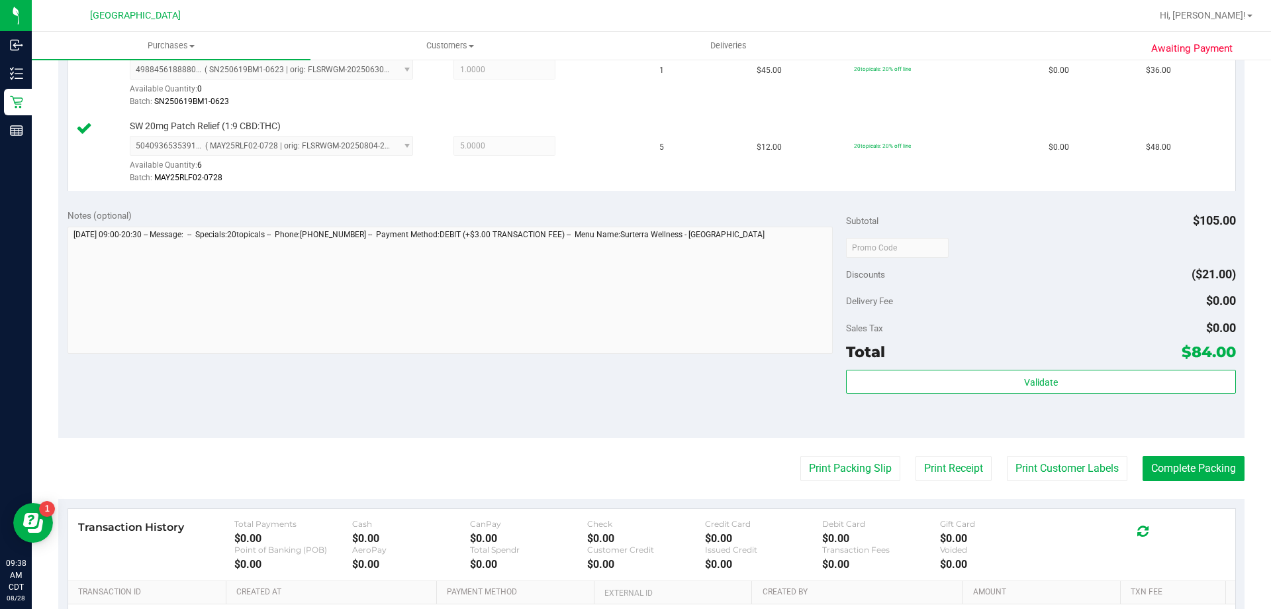
scroll to position [530, 0]
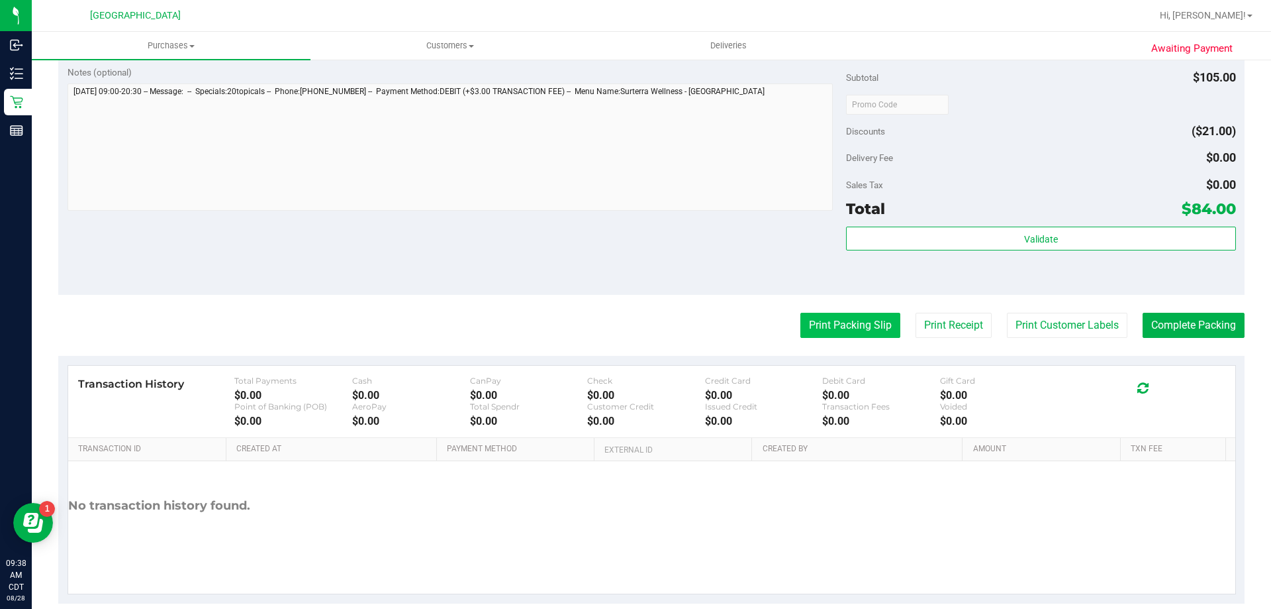
click at [847, 330] on button "Print Packing Slip" at bounding box center [851, 325] width 100 height 25
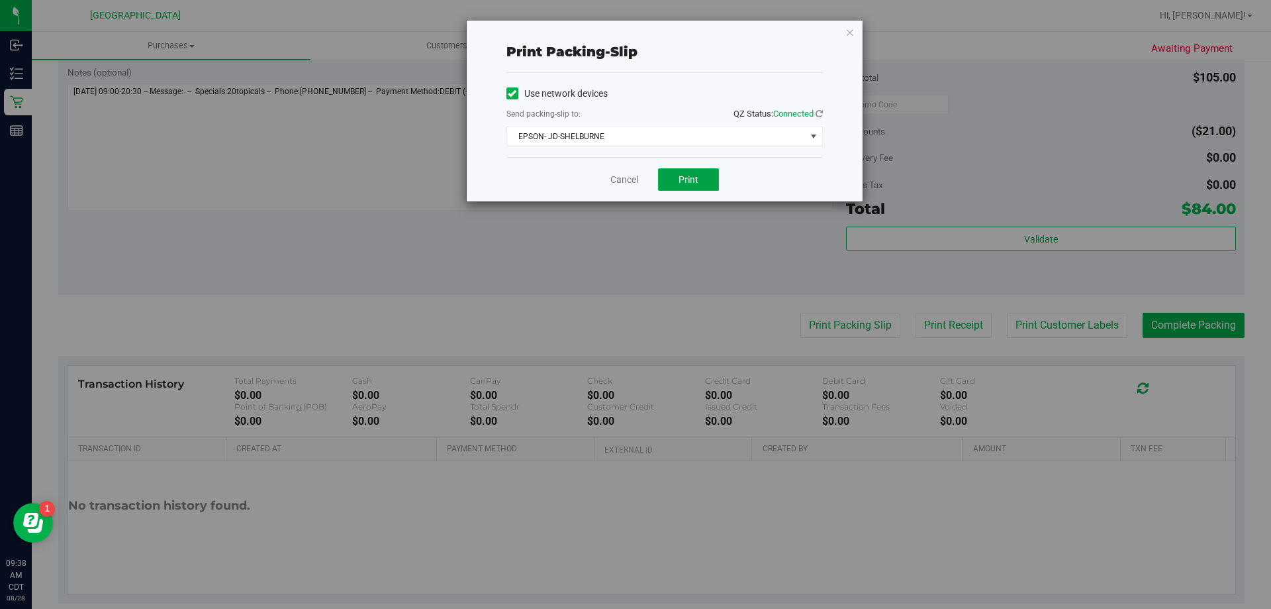
click at [685, 179] on span "Print" at bounding box center [689, 179] width 20 height 11
click at [629, 175] on link "Cancel" at bounding box center [624, 180] width 28 height 14
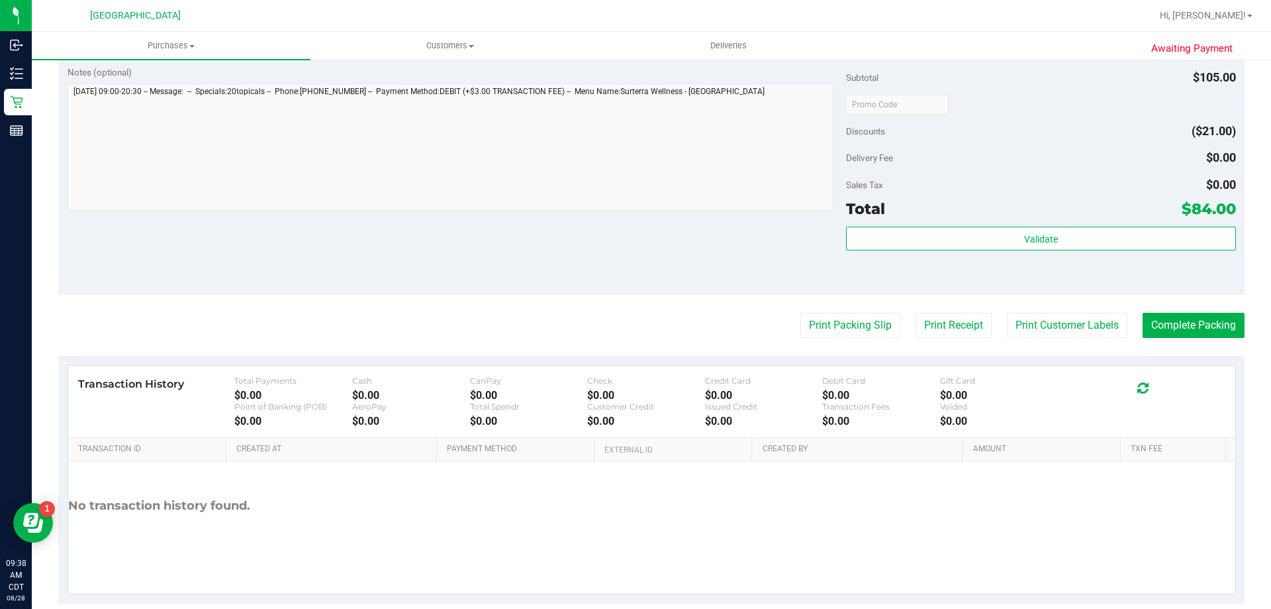
click at [1175, 309] on purchase-details "Back Edit Purchase Cancel Purchase View Profile # 11860969 BioTrack ID: - Submi…" at bounding box center [651, 72] width 1187 height 1061
click at [1173, 317] on button "Complete Packing" at bounding box center [1194, 325] width 102 height 25
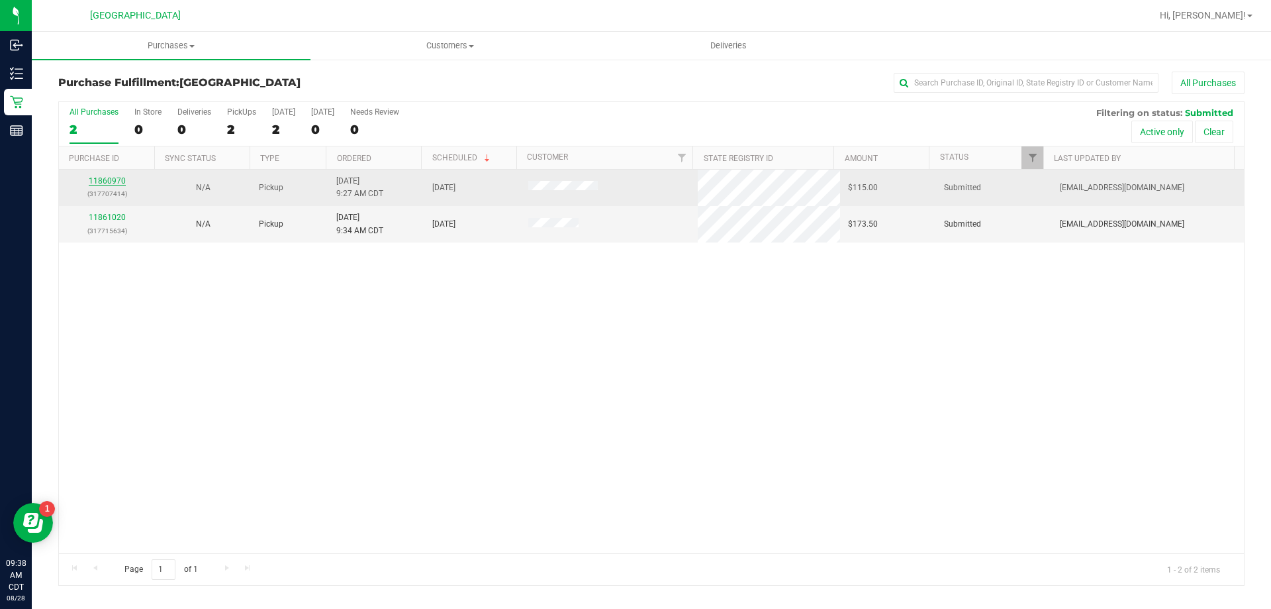
click at [96, 178] on link "11860970" at bounding box center [107, 180] width 37 height 9
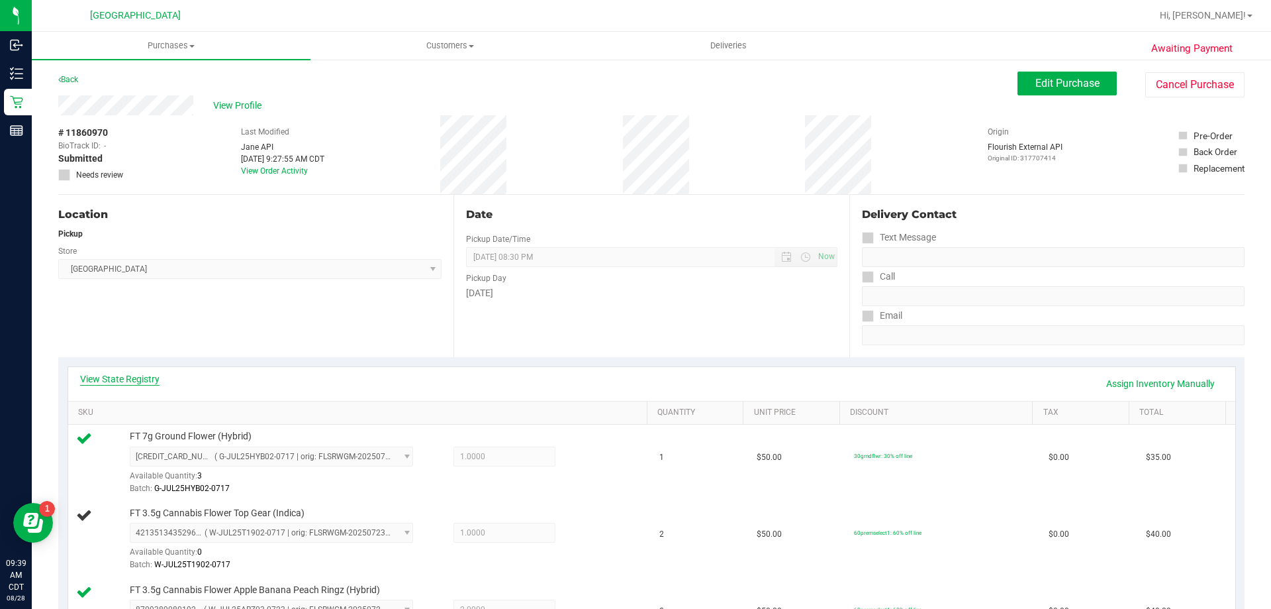
click at [150, 373] on link "View State Registry" at bounding box center [119, 378] width 79 height 13
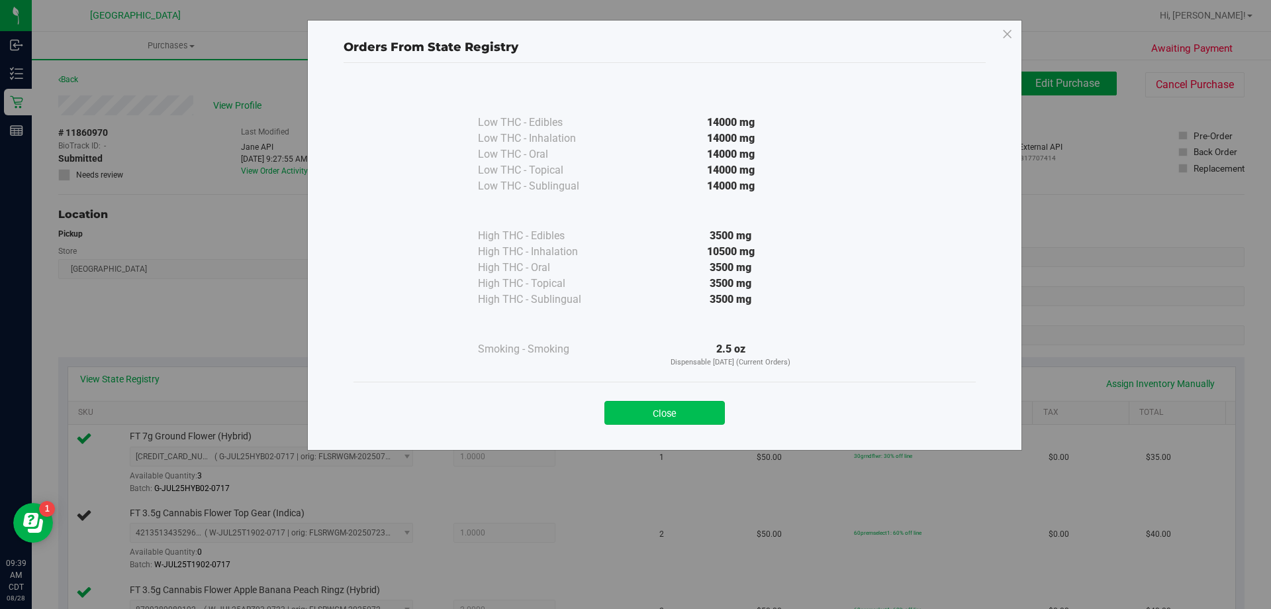
click at [695, 404] on button "Close" at bounding box center [665, 413] width 121 height 24
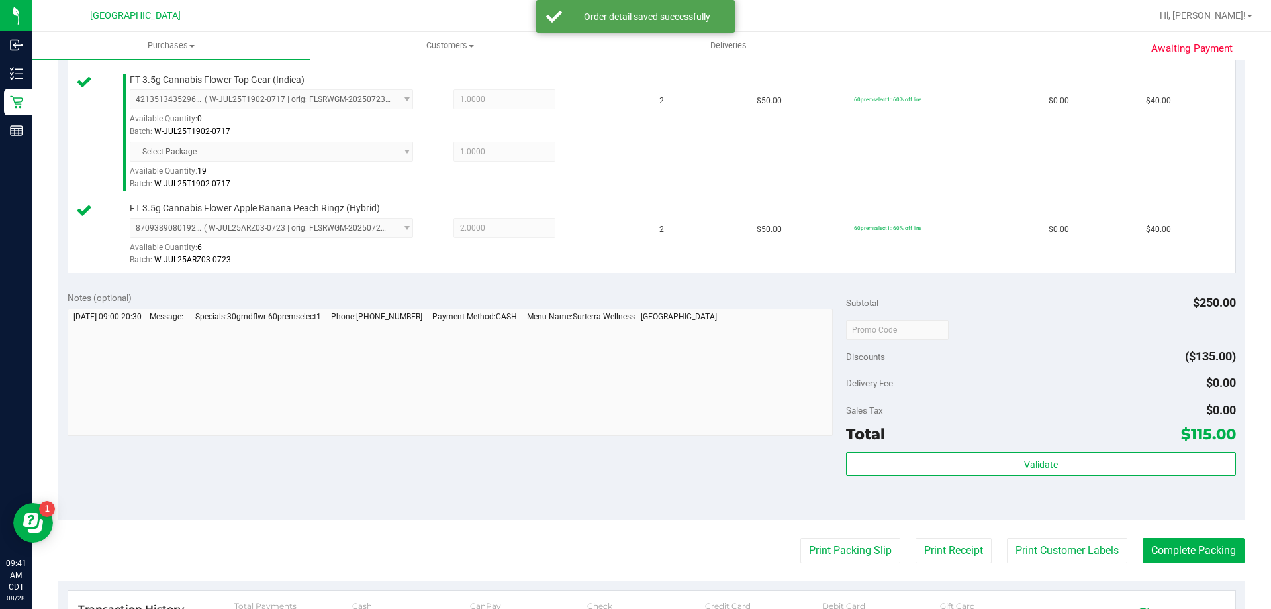
scroll to position [463, 0]
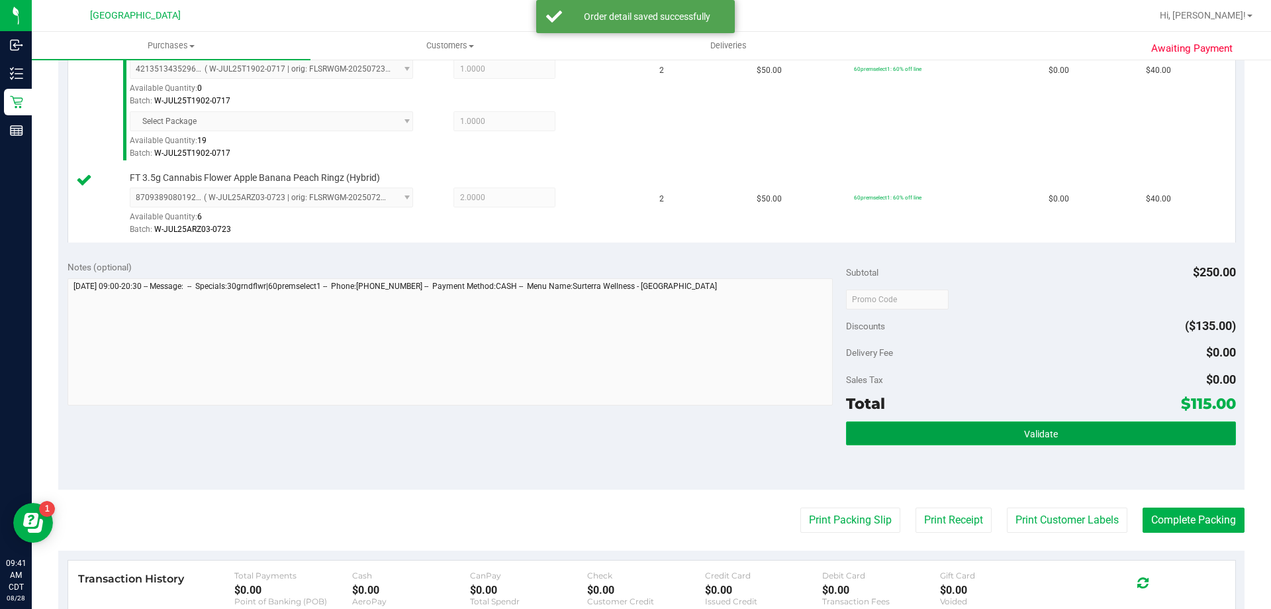
click at [977, 434] on button "Validate" at bounding box center [1040, 433] width 389 height 24
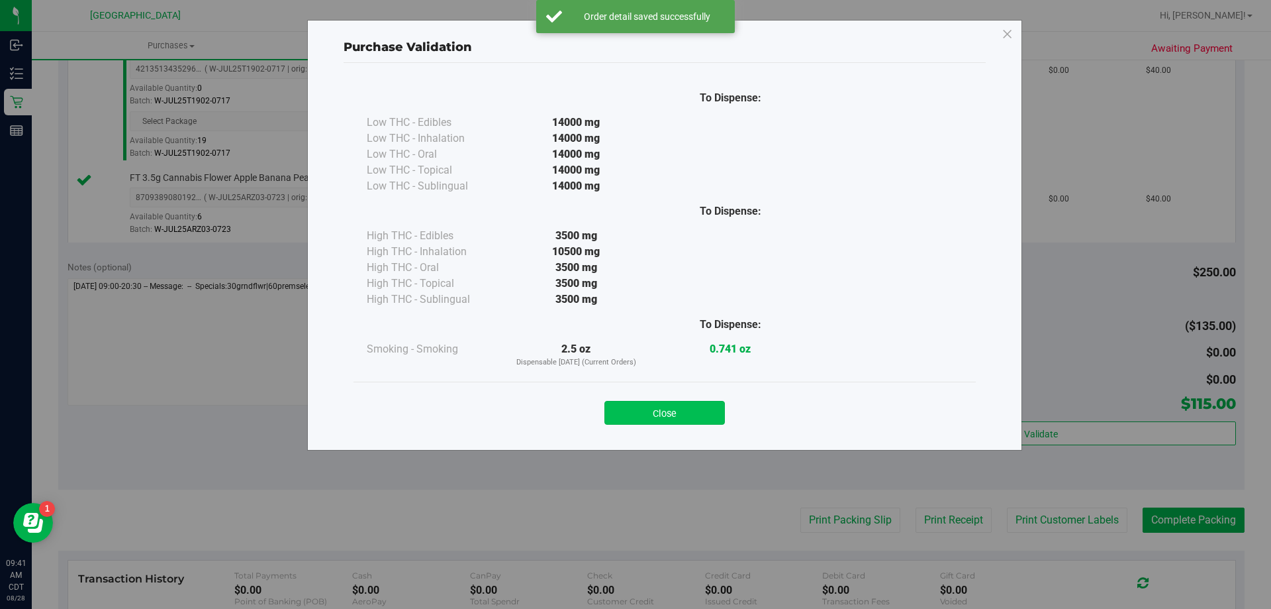
click at [703, 412] on button "Close" at bounding box center [665, 413] width 121 height 24
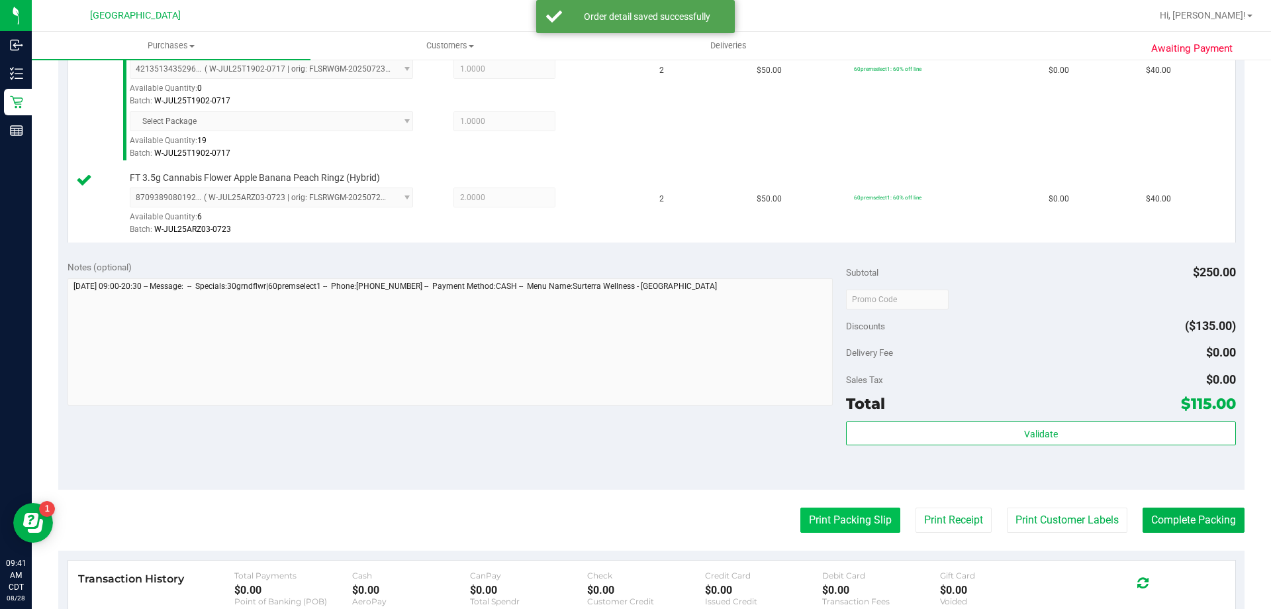
click at [818, 510] on button "Print Packing Slip" at bounding box center [851, 519] width 100 height 25
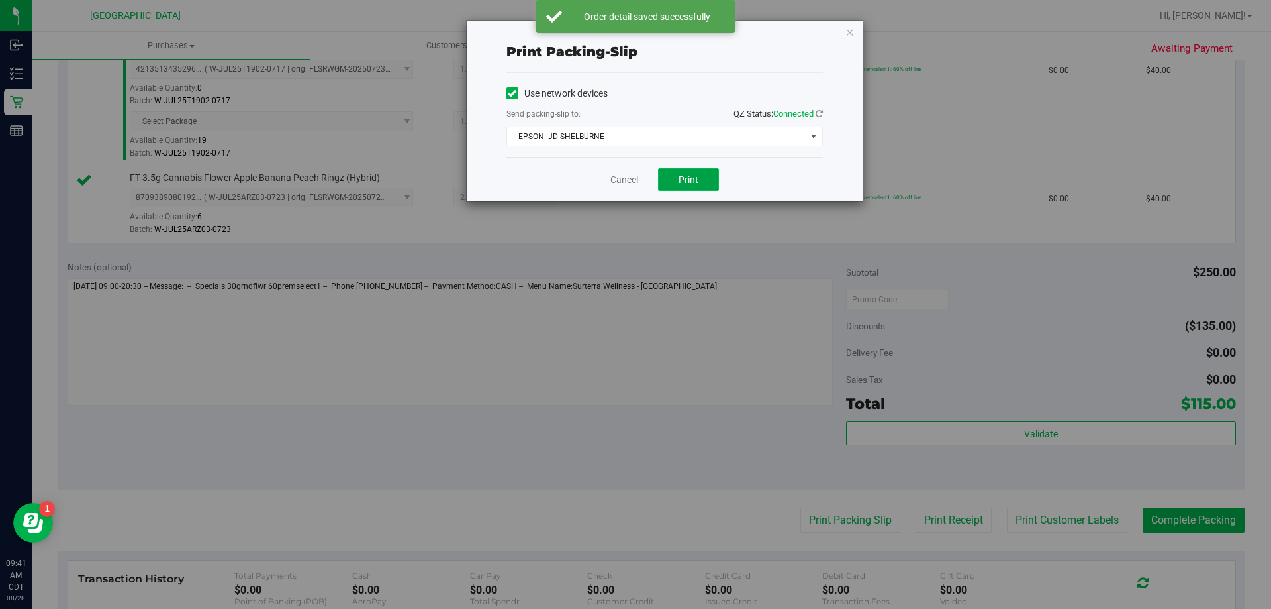
click at [687, 178] on span "Print" at bounding box center [689, 179] width 20 height 11
click at [618, 176] on link "Cancel" at bounding box center [624, 180] width 28 height 14
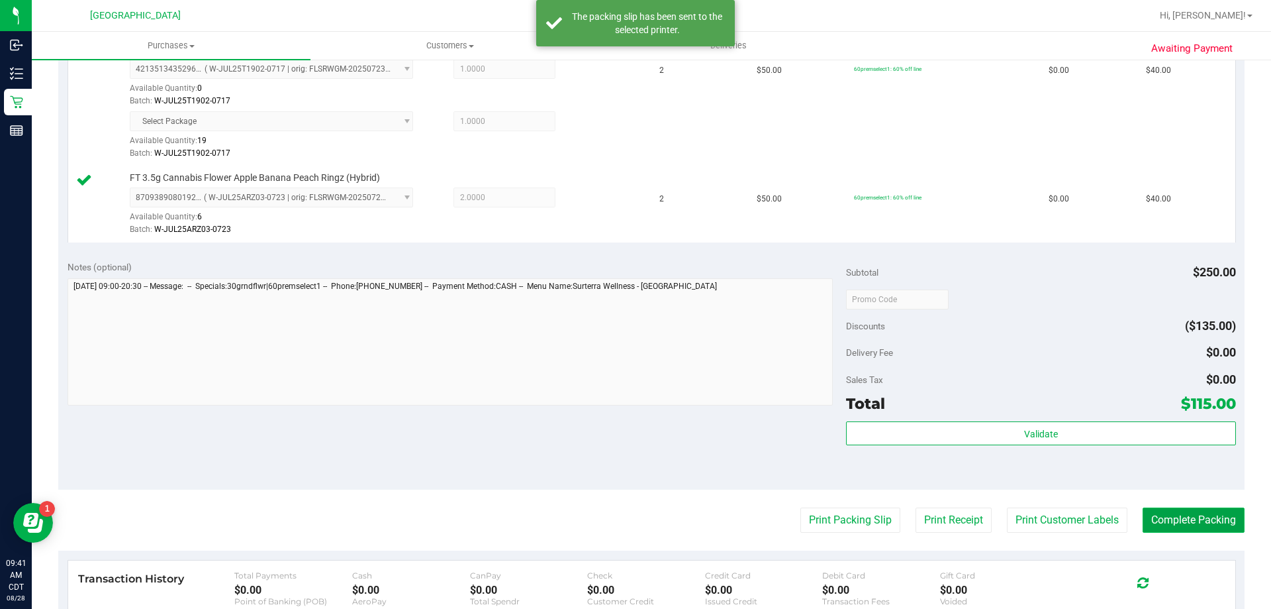
click at [1167, 523] on button "Complete Packing" at bounding box center [1194, 519] width 102 height 25
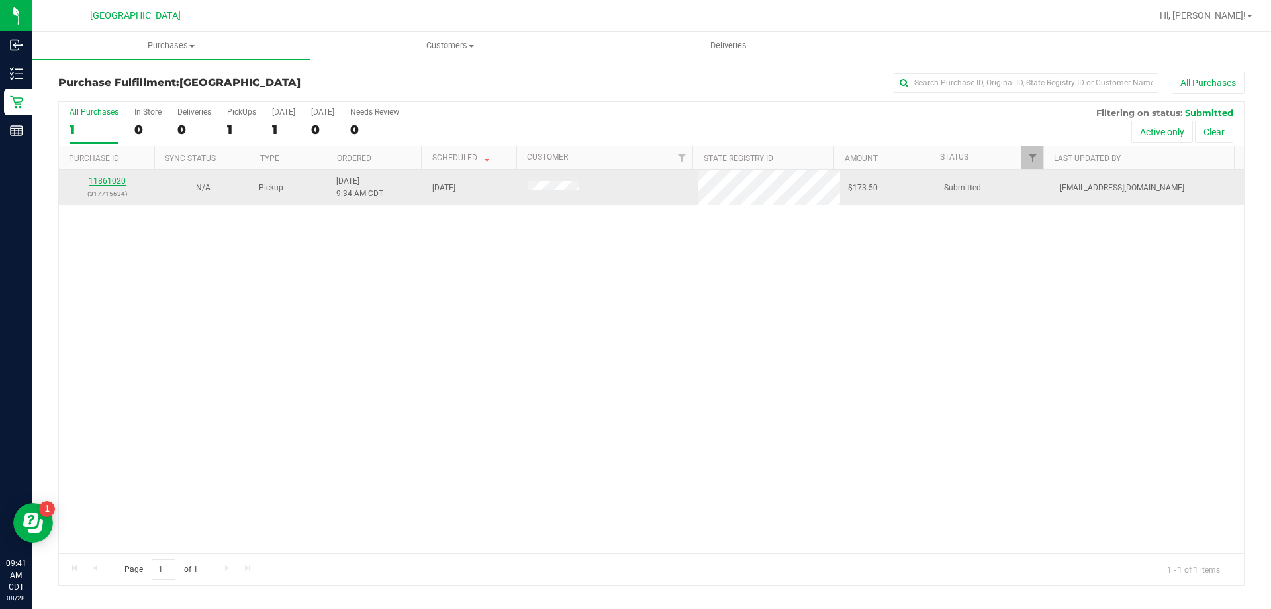
click at [119, 177] on link "11861020" at bounding box center [107, 180] width 37 height 9
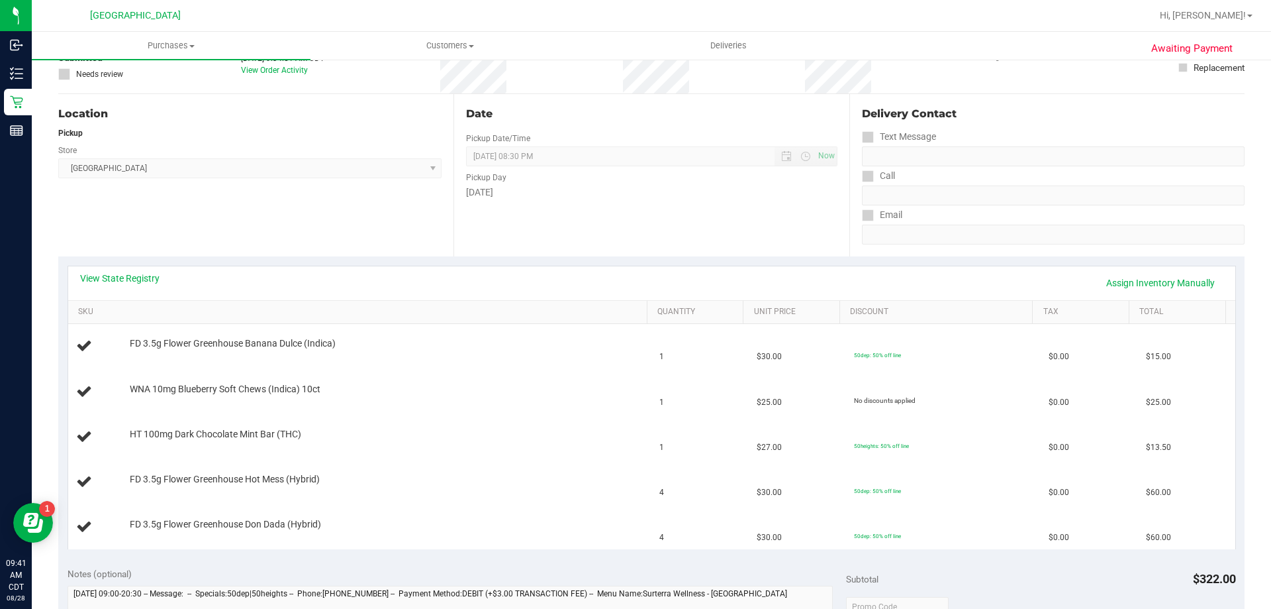
scroll to position [132, 0]
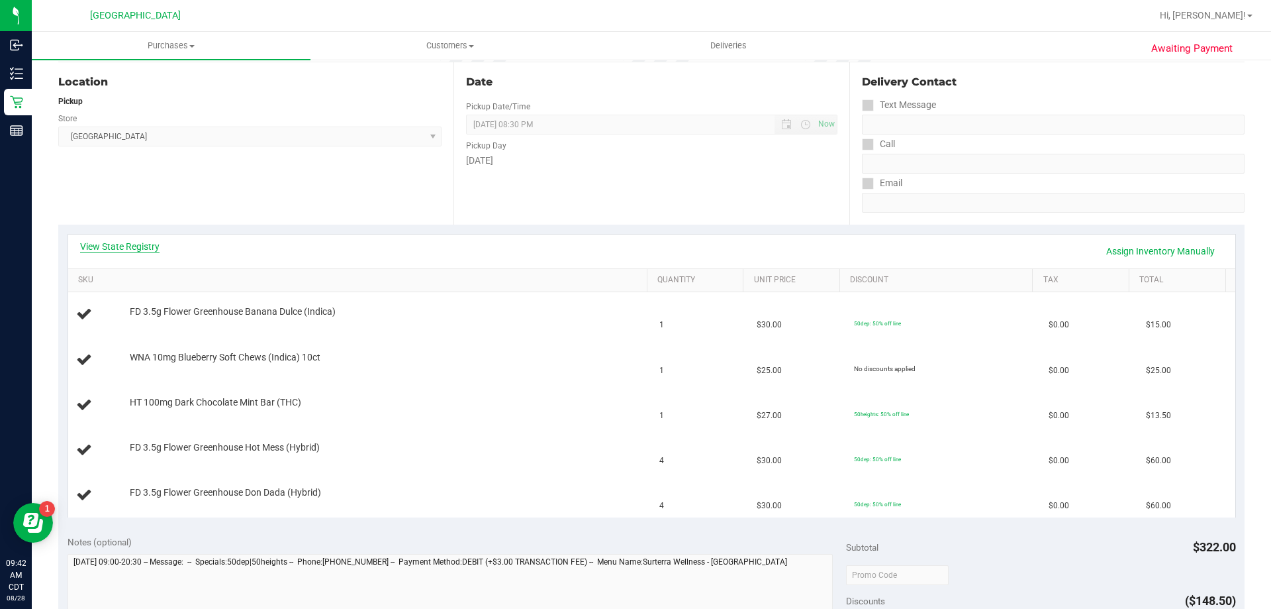
click at [124, 245] on link "View State Registry" at bounding box center [119, 246] width 79 height 13
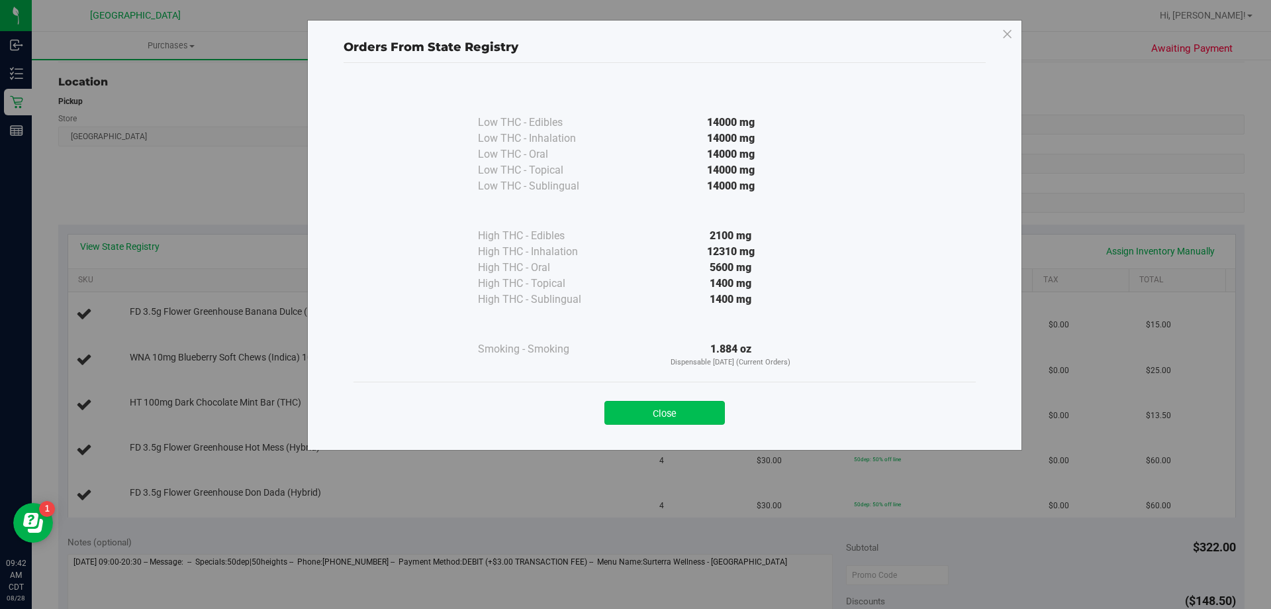
click at [658, 418] on button "Close" at bounding box center [665, 413] width 121 height 24
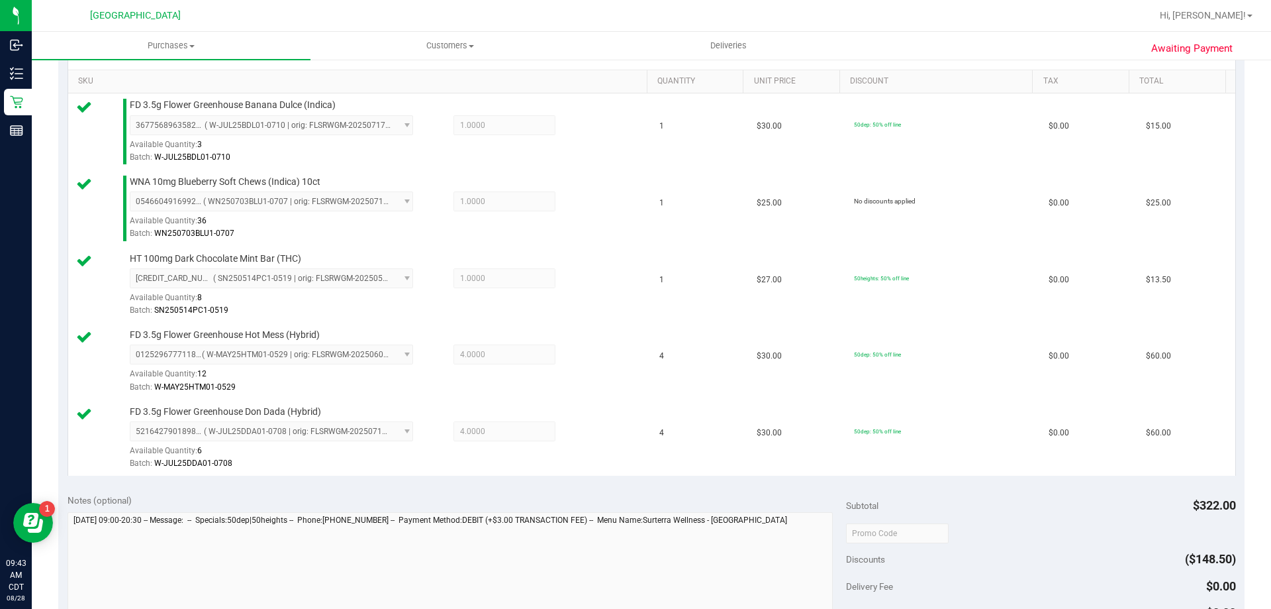
scroll to position [463, 0]
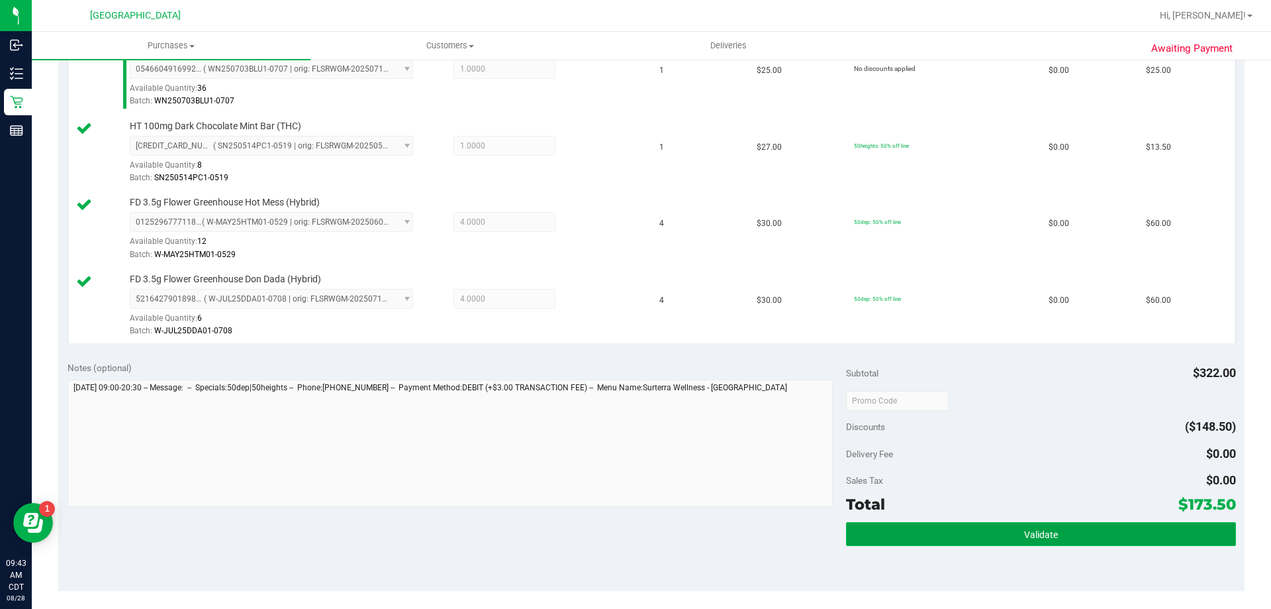
click at [1002, 531] on button "Validate" at bounding box center [1040, 534] width 389 height 24
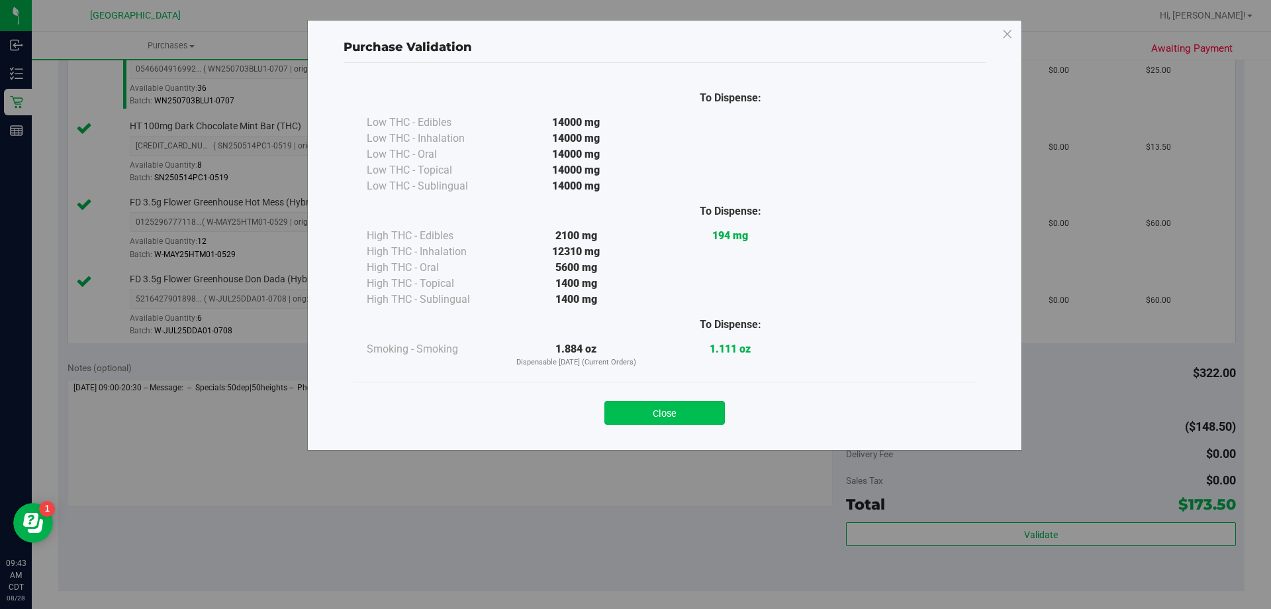
click at [668, 413] on button "Close" at bounding box center [665, 413] width 121 height 24
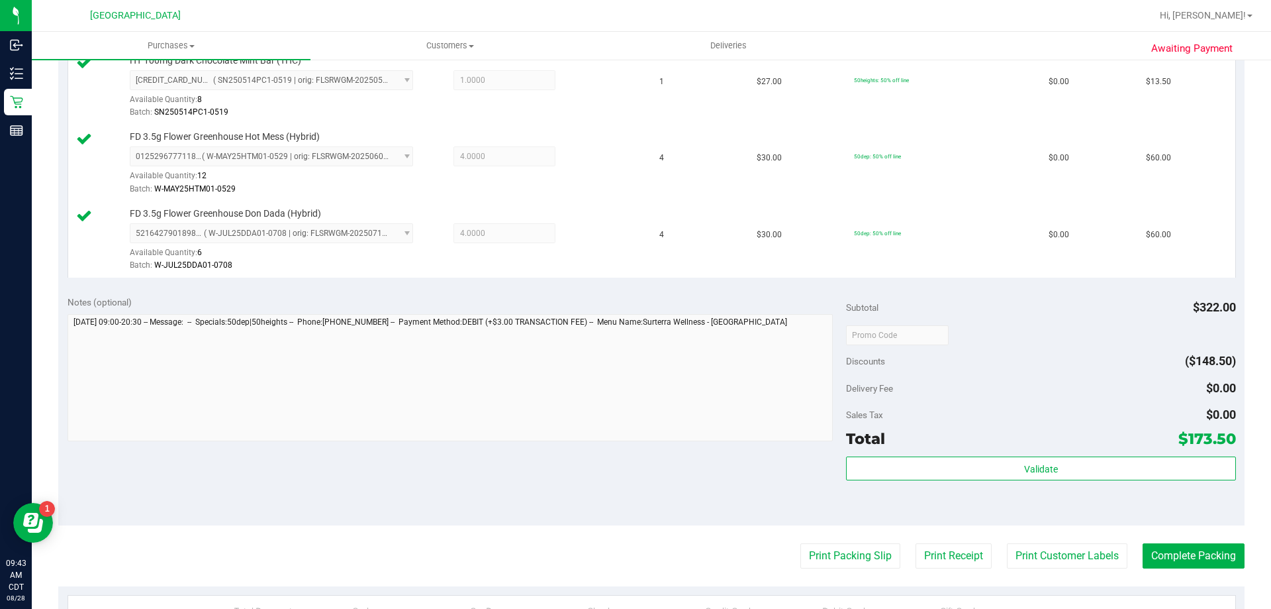
scroll to position [662, 0]
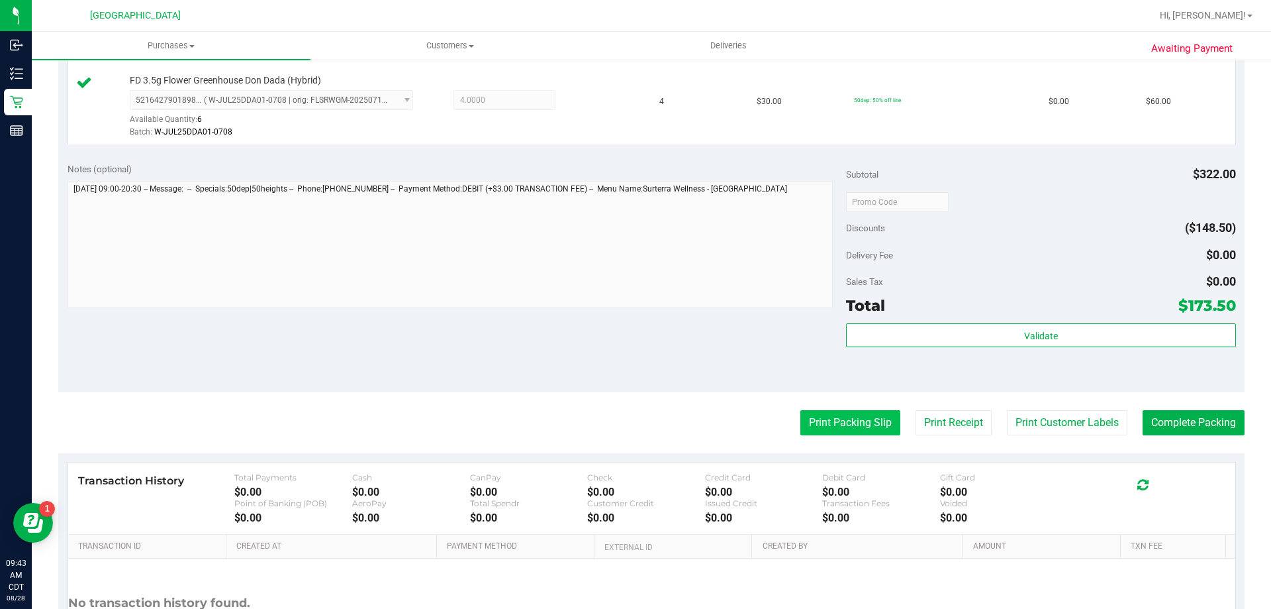
click at [857, 416] on button "Print Packing Slip" at bounding box center [851, 422] width 100 height 25
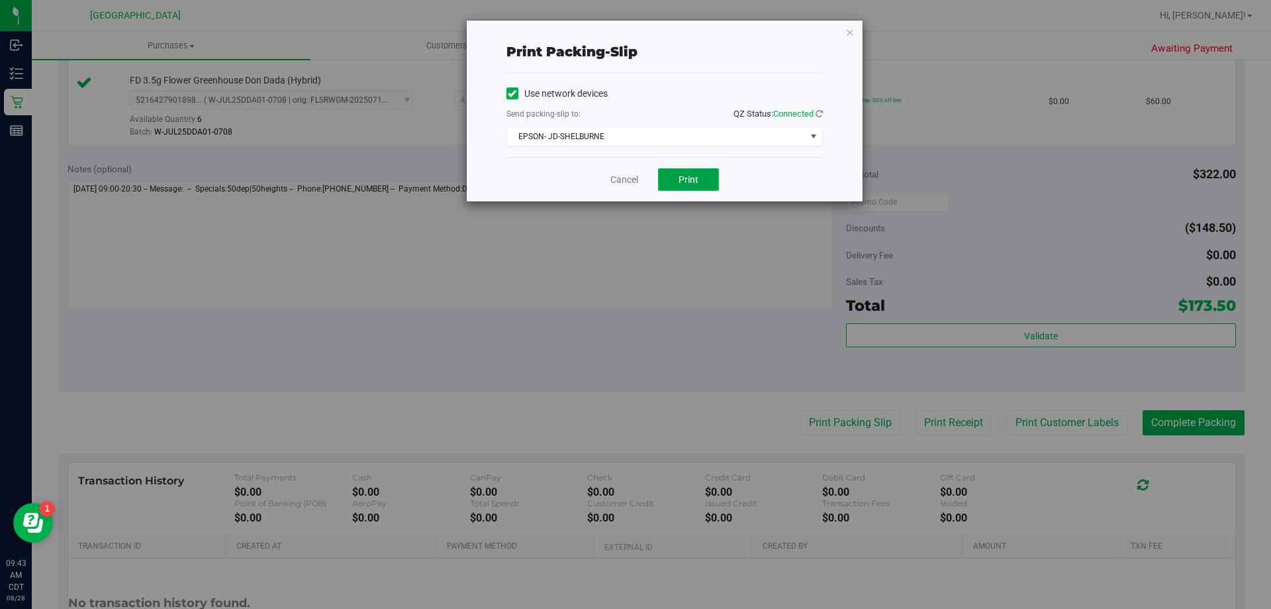
click at [679, 175] on span "Print" at bounding box center [689, 179] width 20 height 11
click at [624, 186] on link "Cancel" at bounding box center [624, 180] width 28 height 14
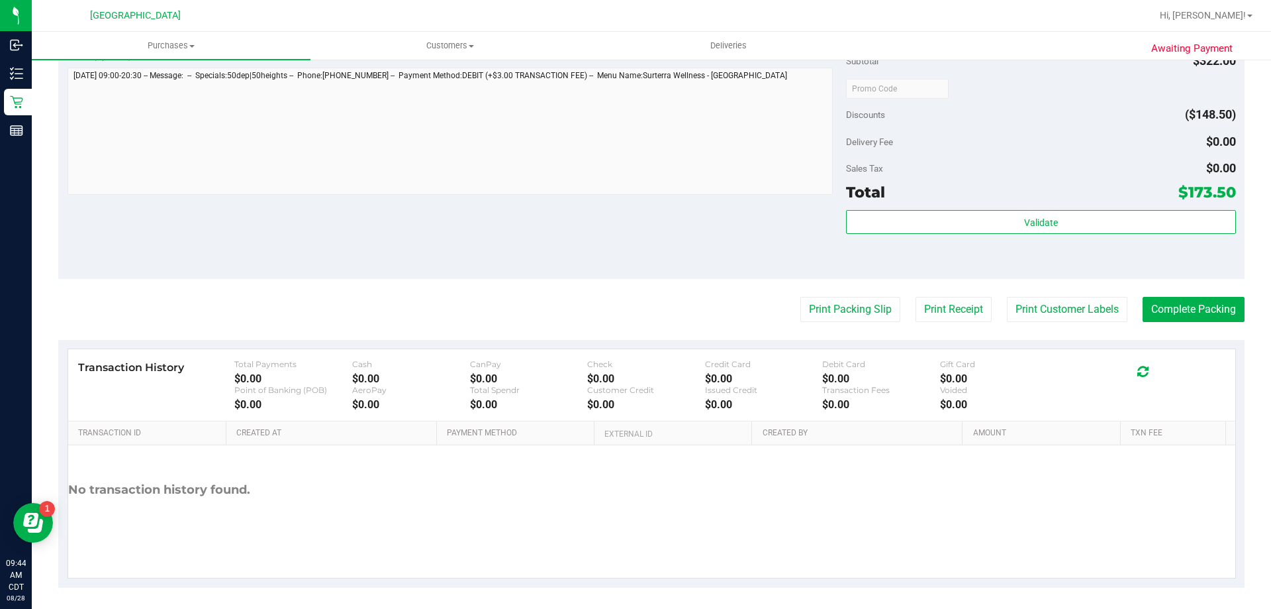
scroll to position [781, 0]
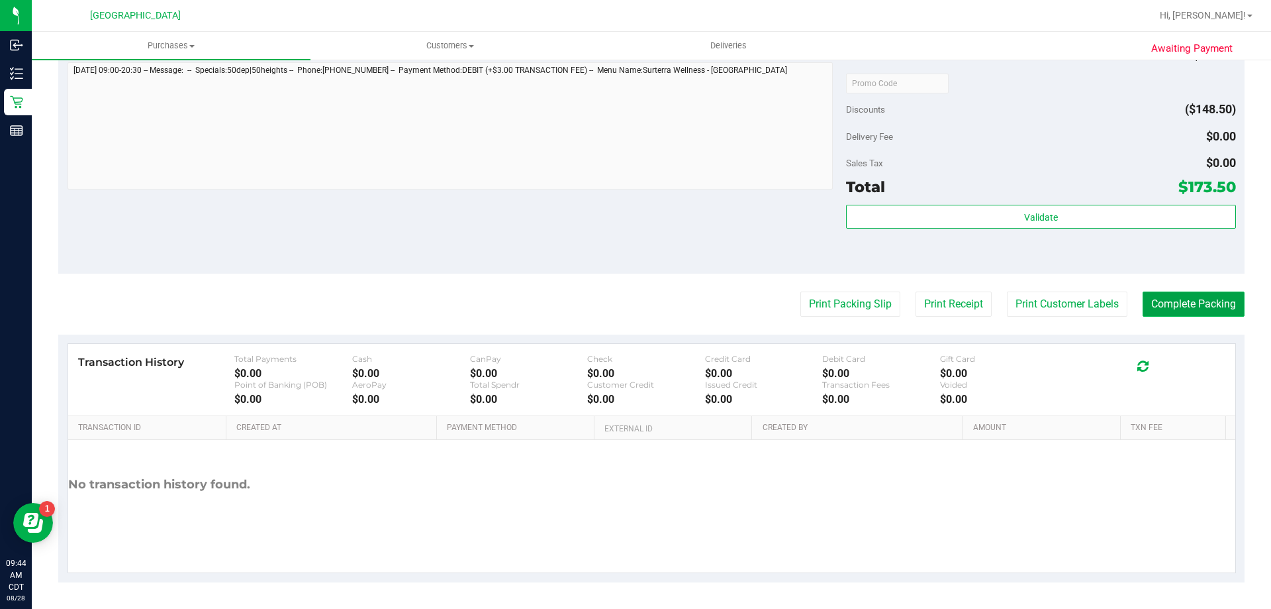
click at [1153, 299] on button "Complete Packing" at bounding box center [1194, 303] width 102 height 25
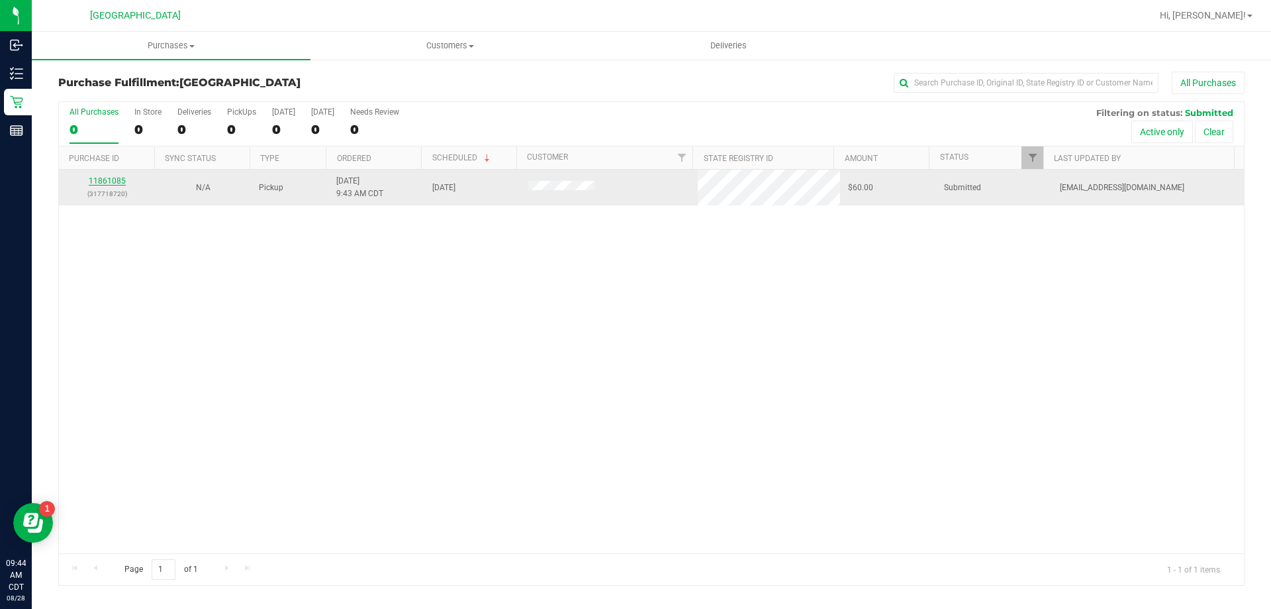
click at [108, 178] on link "11861085" at bounding box center [107, 180] width 37 height 9
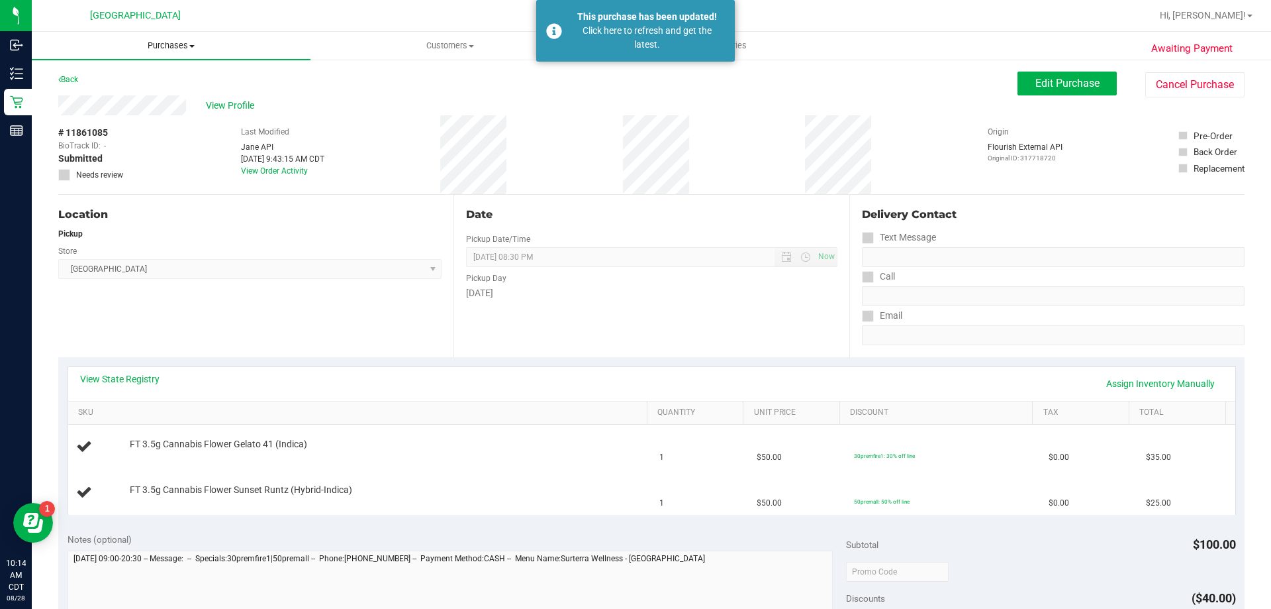
click at [166, 38] on uib-tab-heading "Purchases Summary of purchases Fulfillment All purchases" at bounding box center [171, 46] width 279 height 28
click at [104, 90] on span "Fulfillment" at bounding box center [73, 95] width 82 height 11
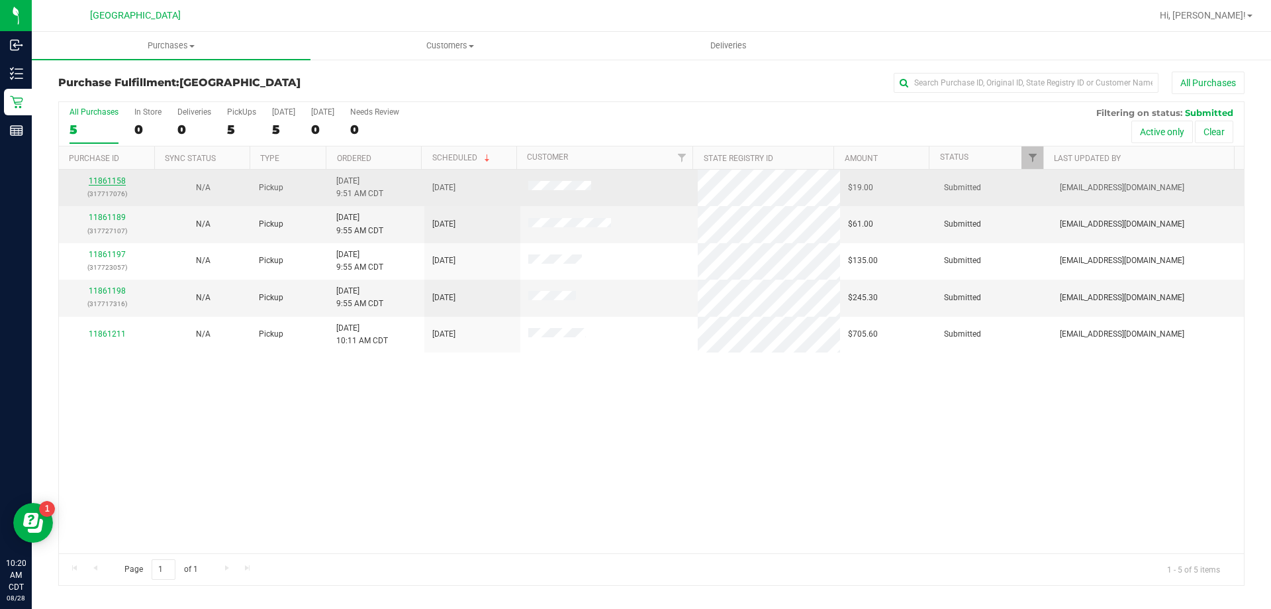
click at [99, 180] on link "11861158" at bounding box center [107, 180] width 37 height 9
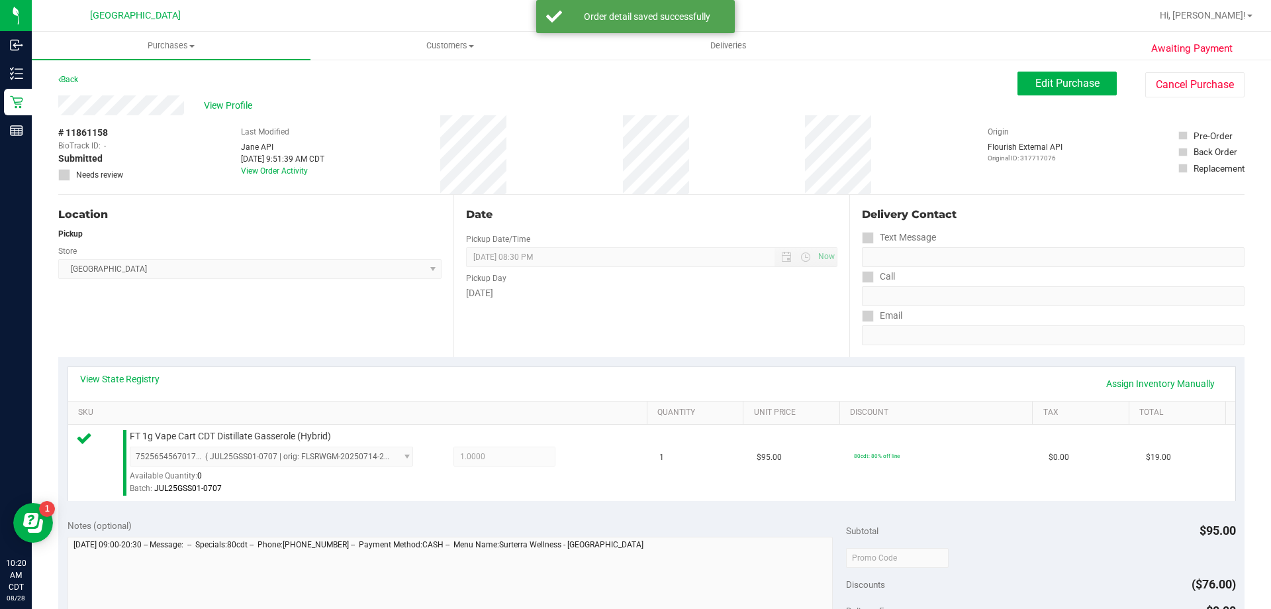
scroll to position [463, 0]
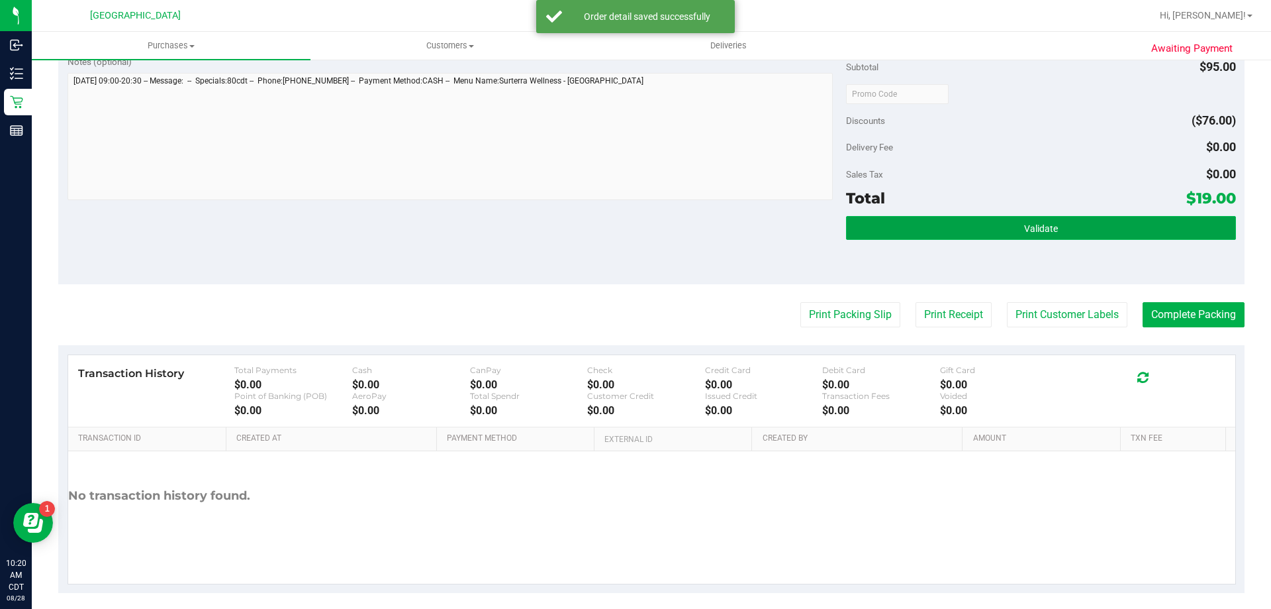
click at [1039, 231] on span "Validate" at bounding box center [1041, 228] width 34 height 11
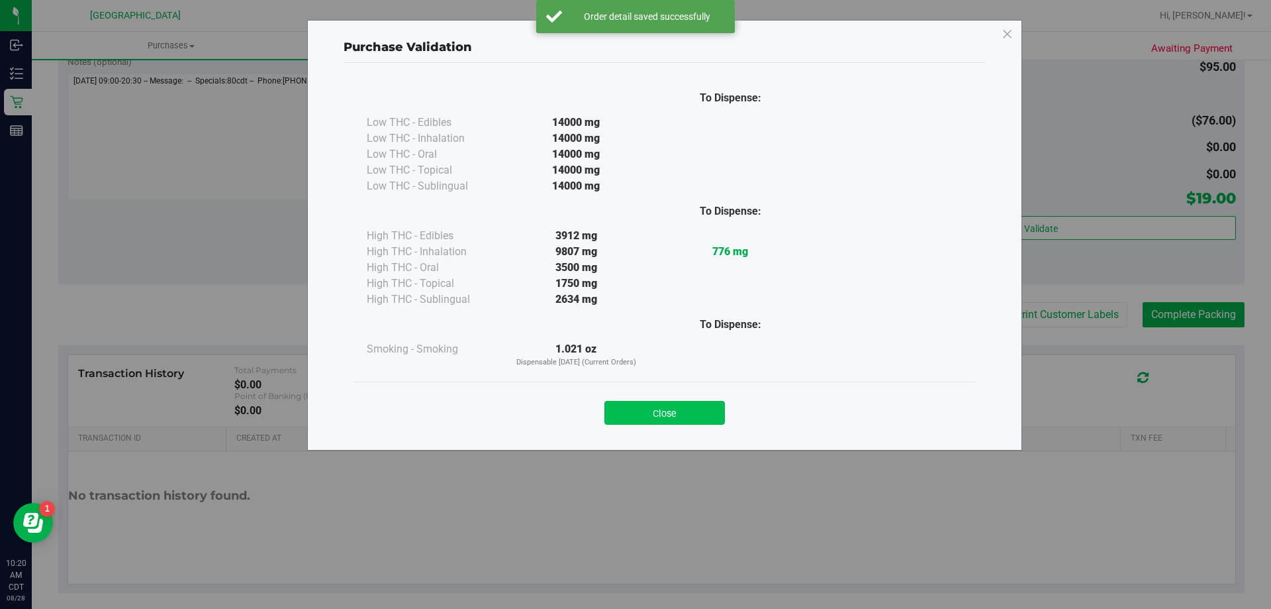
click at [674, 411] on button "Close" at bounding box center [665, 413] width 121 height 24
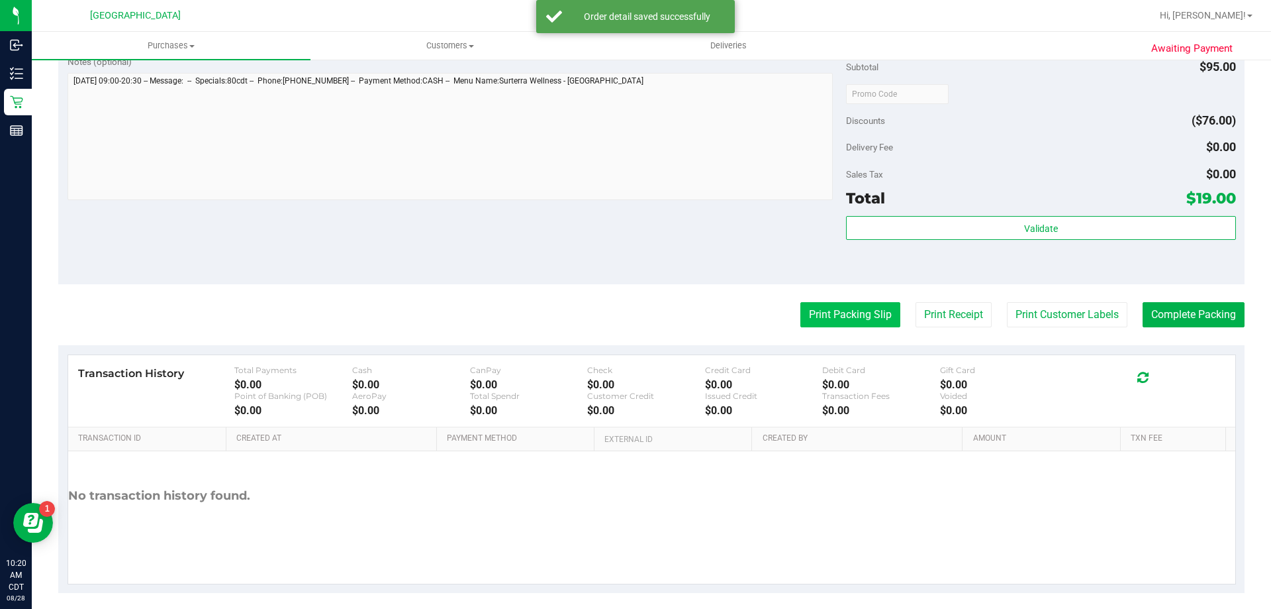
click at [842, 317] on button "Print Packing Slip" at bounding box center [851, 314] width 100 height 25
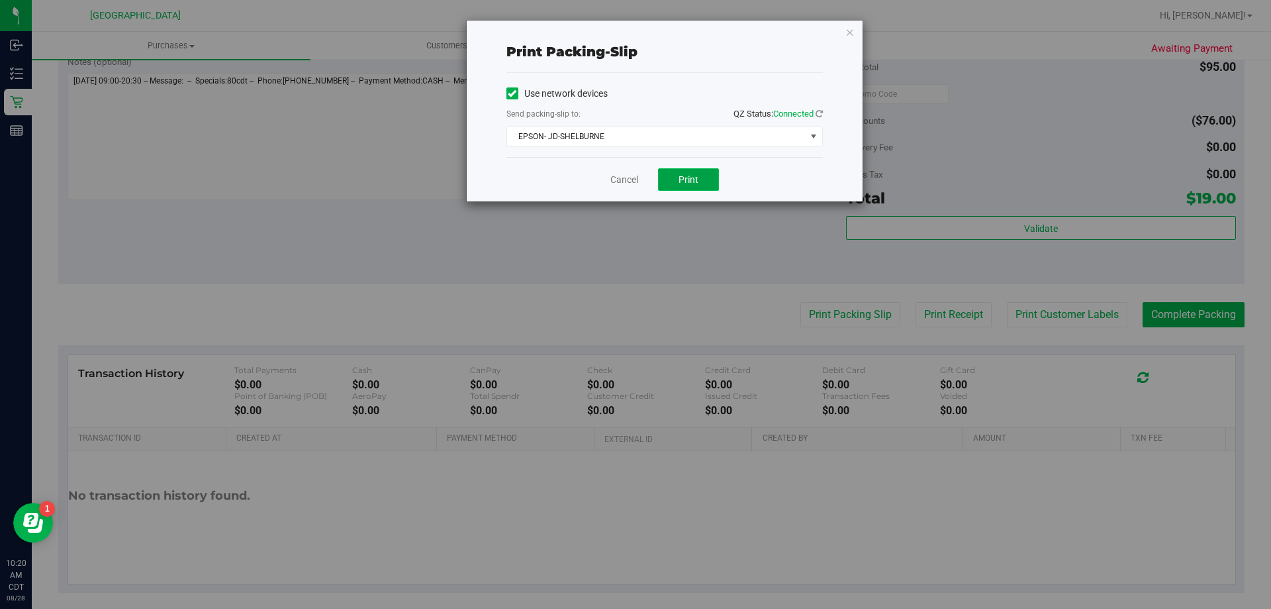
click at [675, 170] on button "Print" at bounding box center [688, 179] width 61 height 23
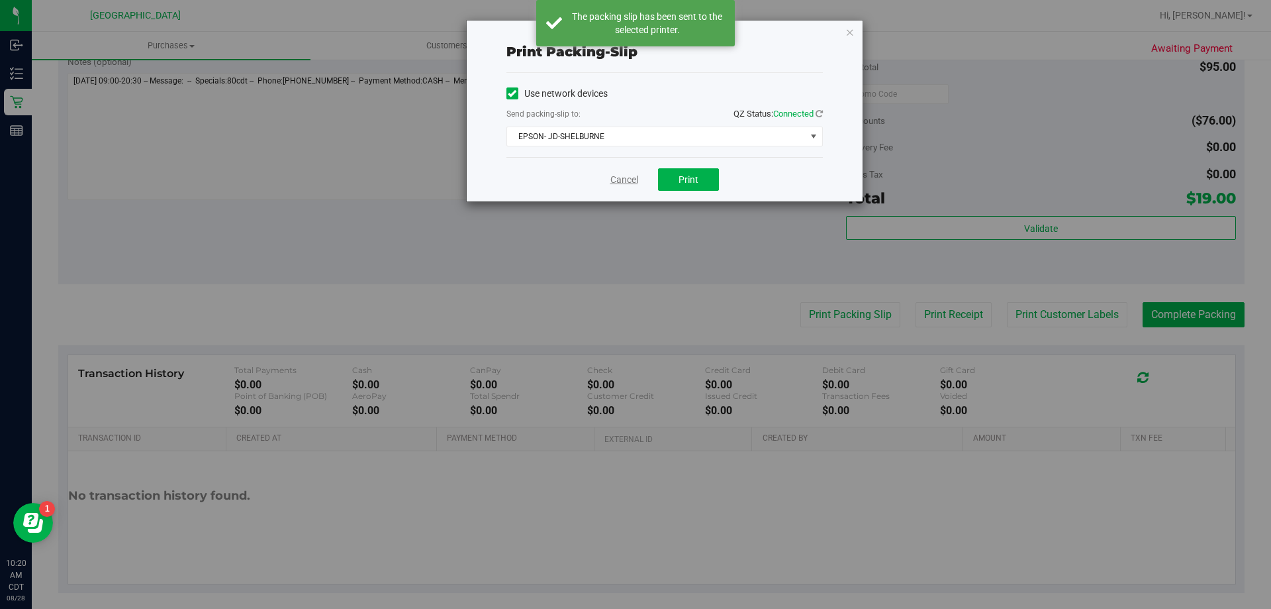
click at [632, 175] on link "Cancel" at bounding box center [624, 180] width 28 height 14
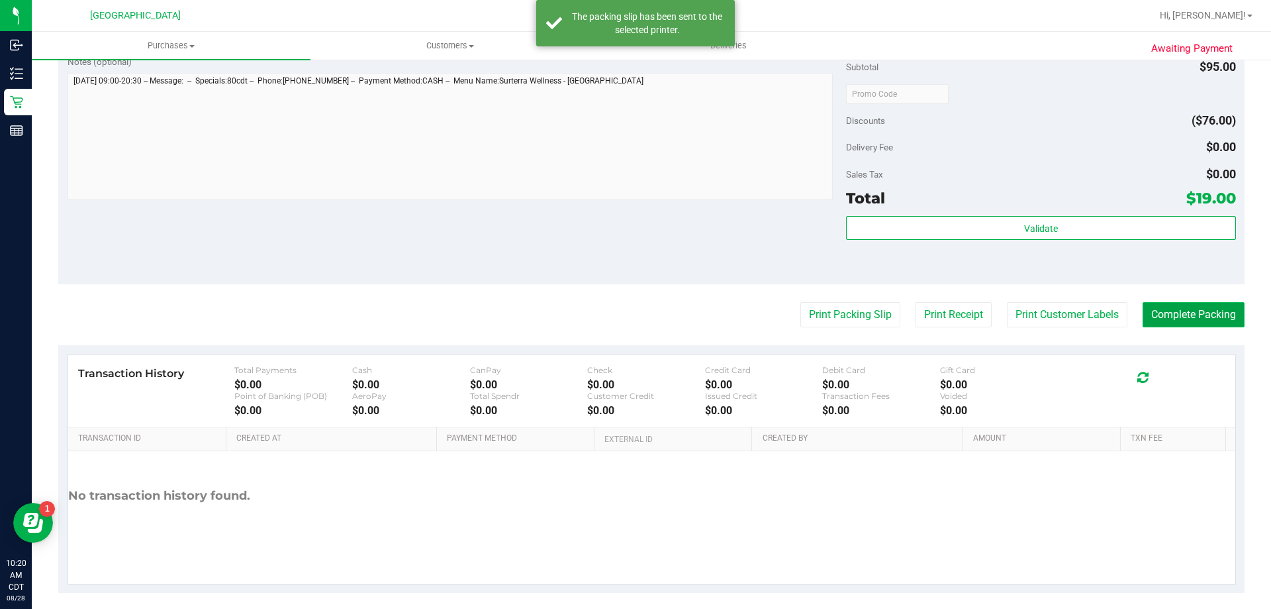
click at [1202, 313] on button "Complete Packing" at bounding box center [1194, 314] width 102 height 25
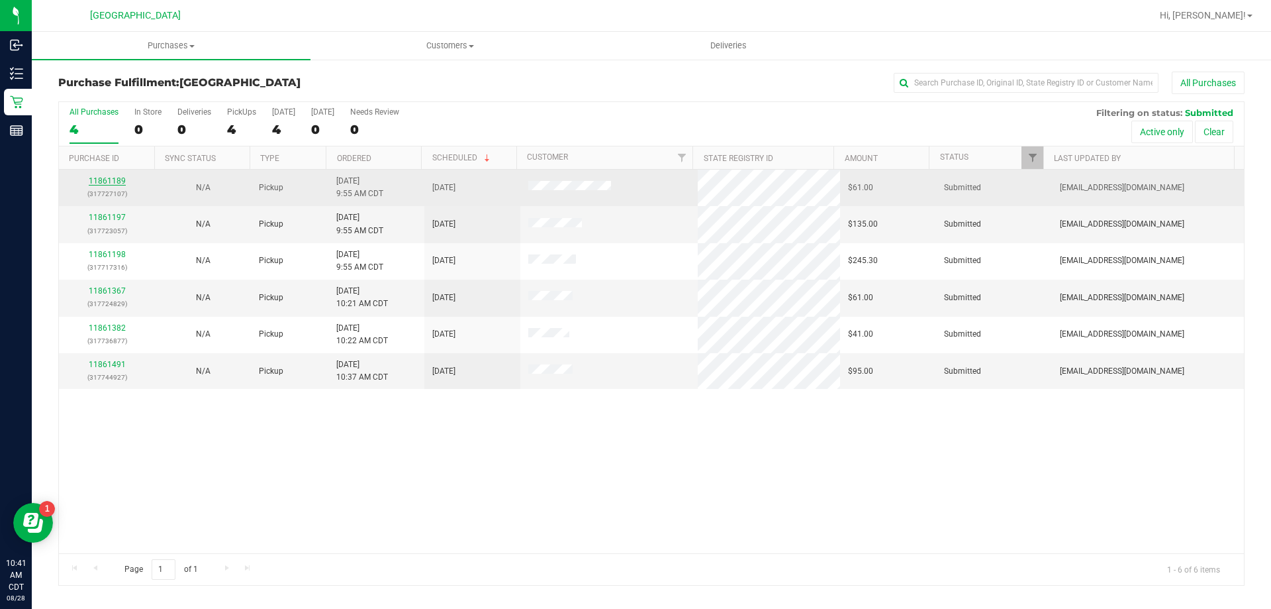
click at [116, 181] on link "11861189" at bounding box center [107, 180] width 37 height 9
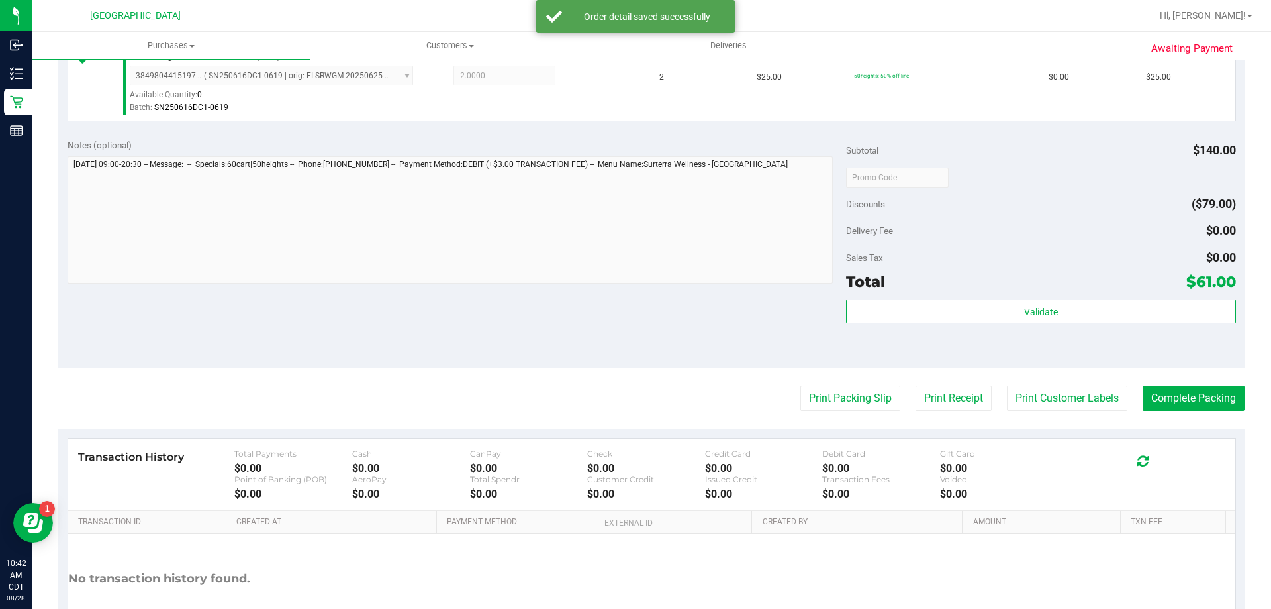
scroll to position [463, 0]
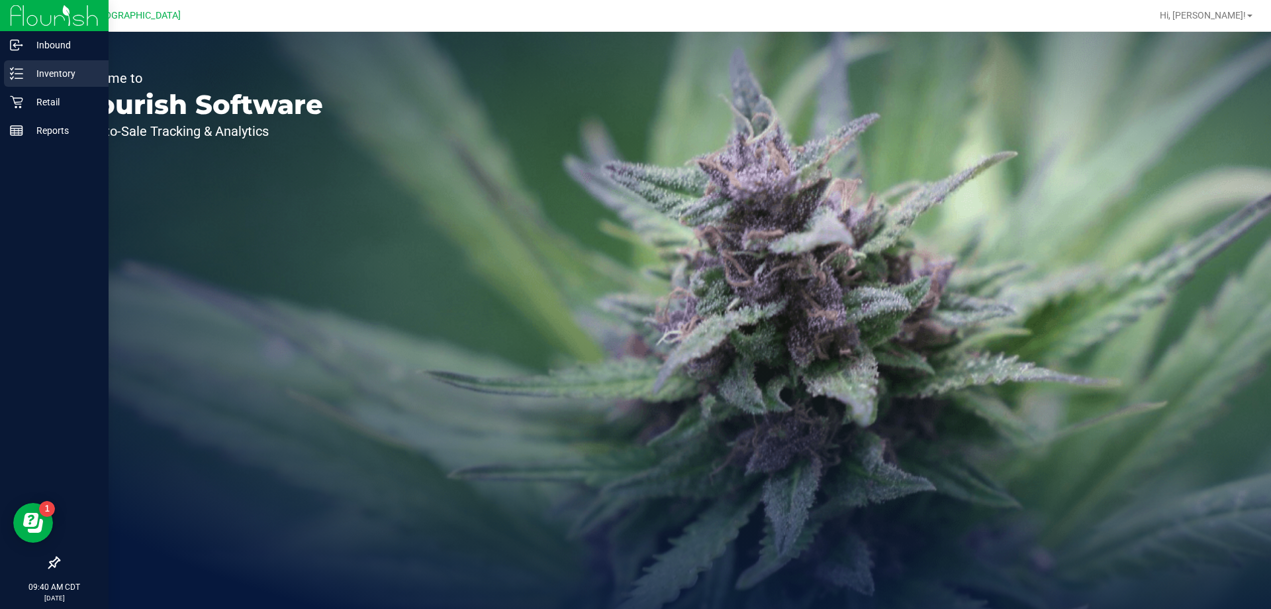
click at [58, 70] on p "Inventory" at bounding box center [62, 74] width 79 height 16
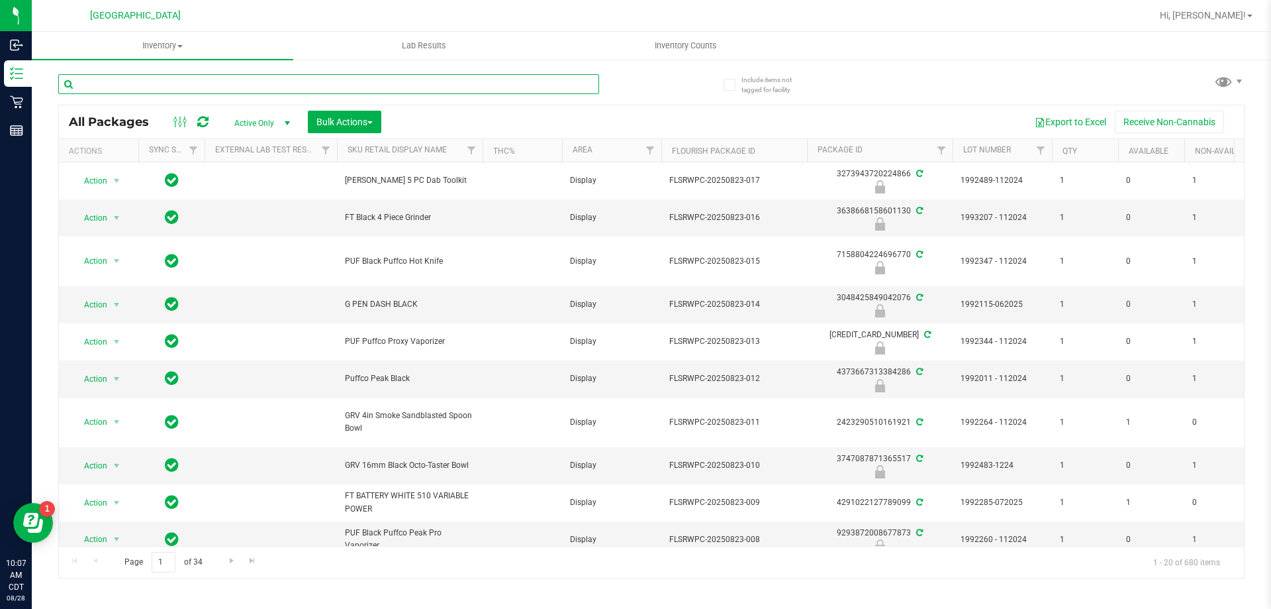
click at [186, 75] on input "text" at bounding box center [328, 84] width 541 height 20
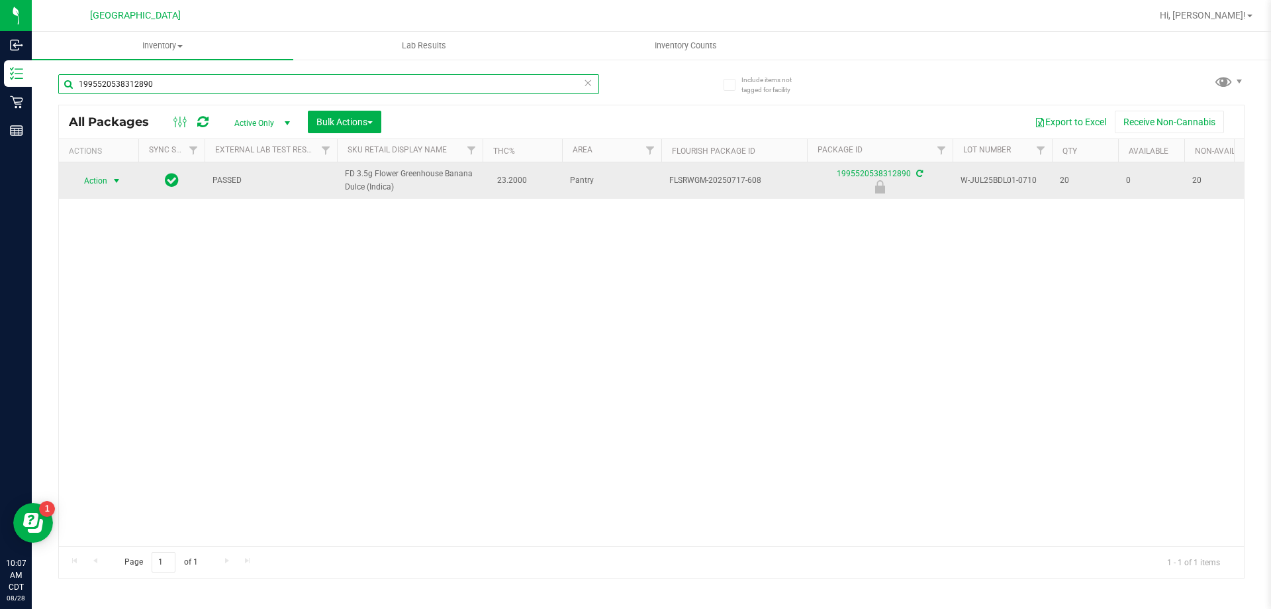
type input "1995520538312890"
click at [107, 176] on span "Action" at bounding box center [90, 180] width 36 height 19
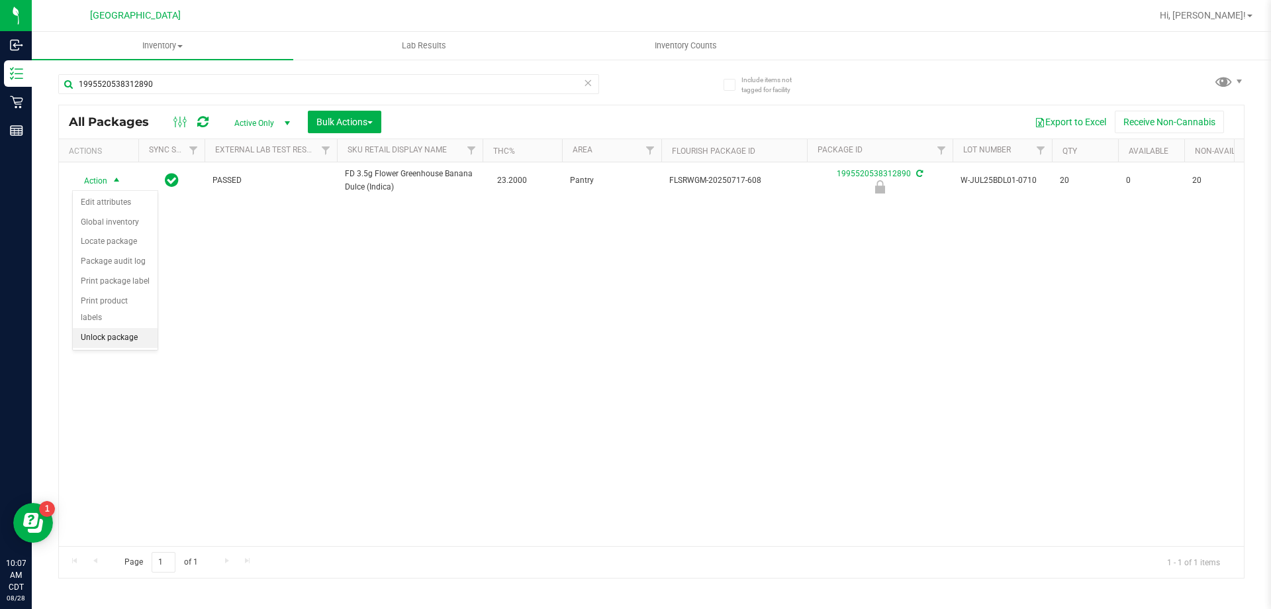
click at [97, 328] on li "Unlock package" at bounding box center [115, 338] width 85 height 20
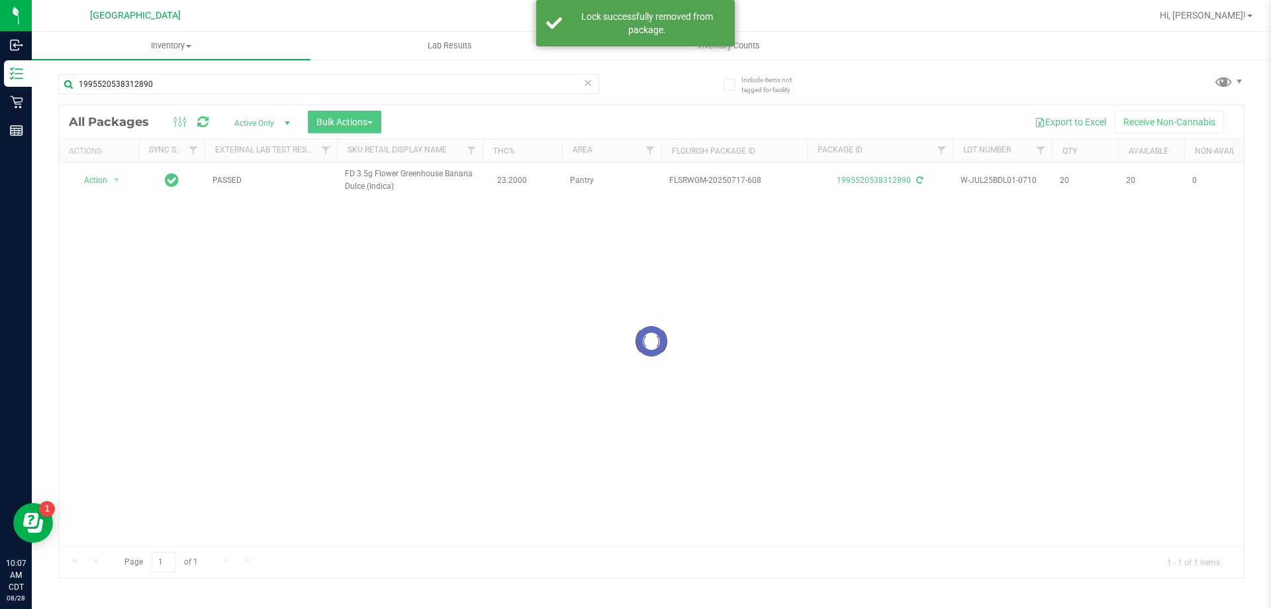
click at [100, 182] on div at bounding box center [651, 341] width 1185 height 472
click at [100, 182] on span "Action" at bounding box center [90, 180] width 36 height 19
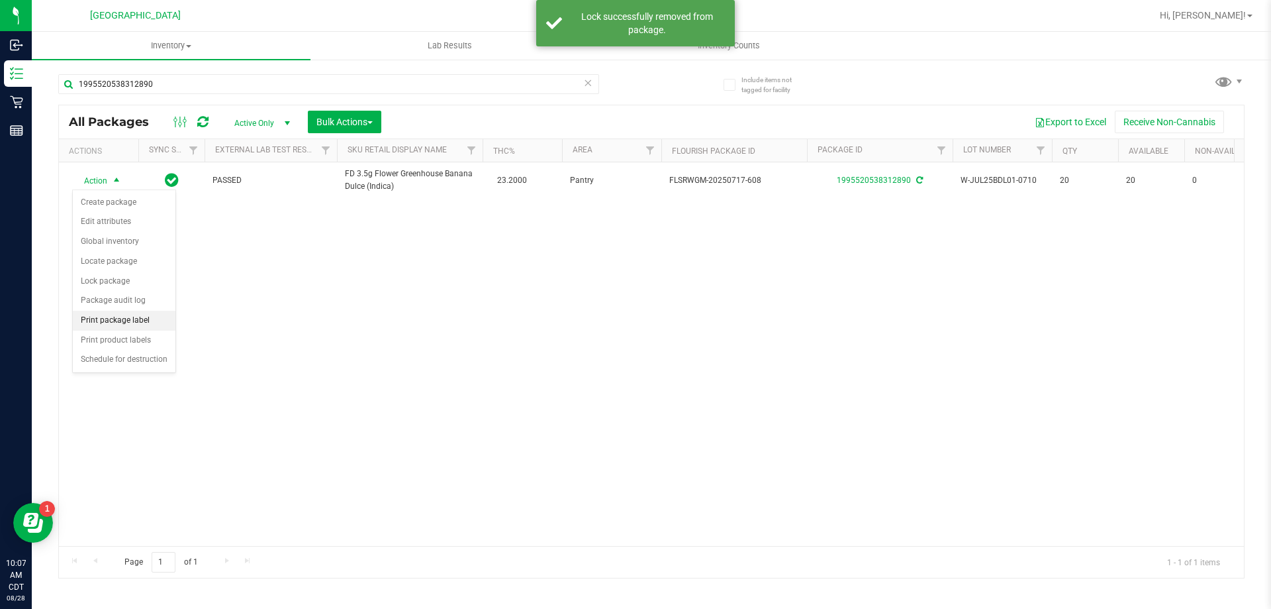
click at [100, 315] on li "Print package label" at bounding box center [124, 321] width 103 height 20
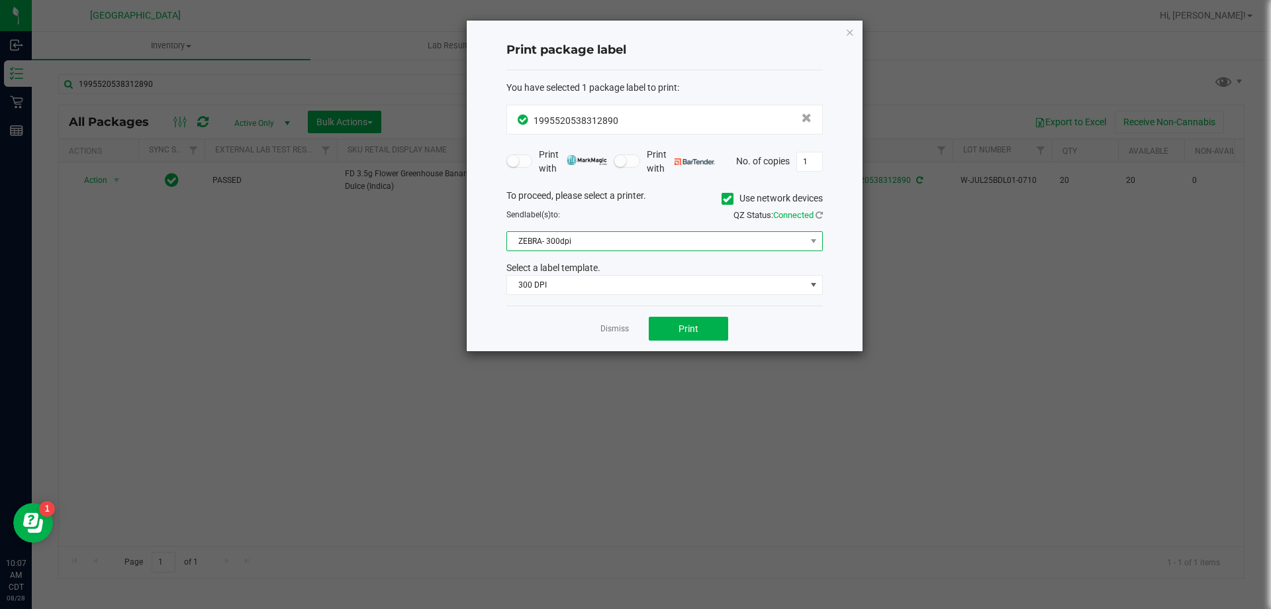
click at [656, 232] on span "ZEBRA- 300dpi" at bounding box center [656, 241] width 299 height 19
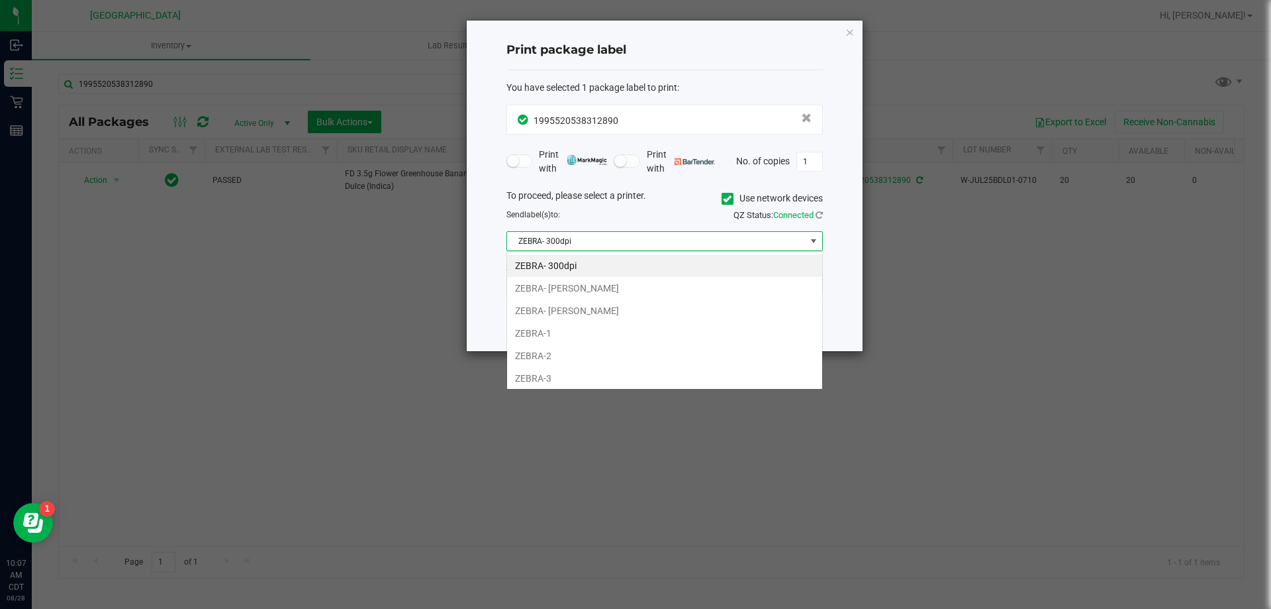
scroll to position [20, 317]
click at [575, 305] on li "ZEBRA- JEFFREY-BANKS" at bounding box center [664, 310] width 315 height 23
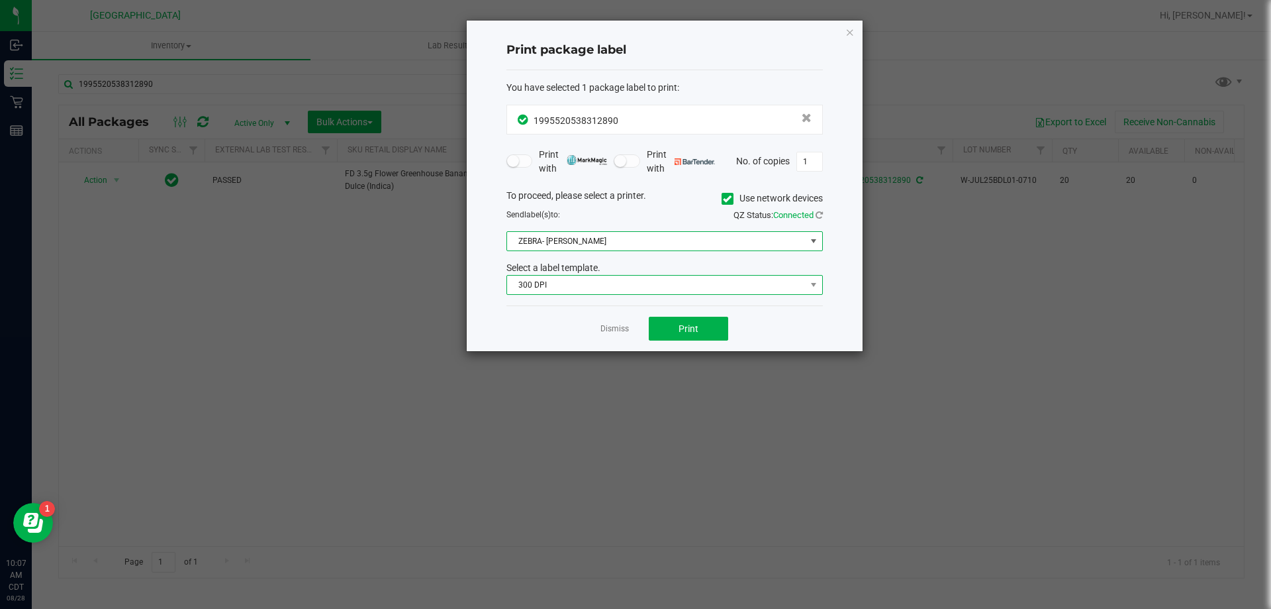
click at [676, 283] on span "300 DPI" at bounding box center [656, 284] width 299 height 19
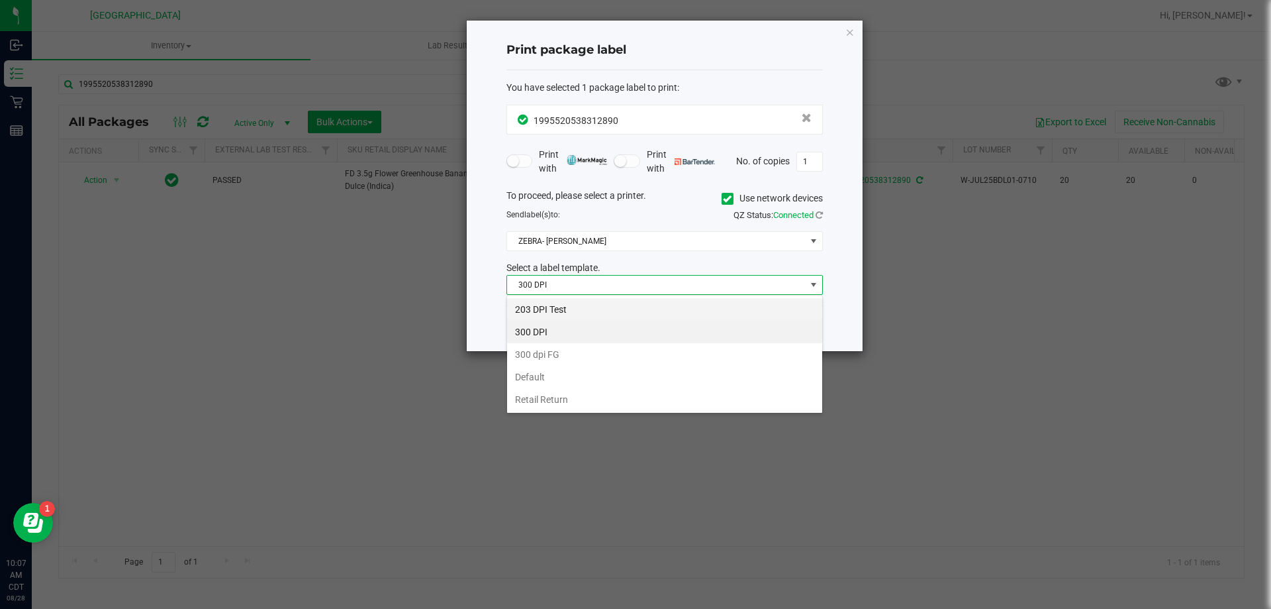
click at [536, 309] on li "203 DPI Test" at bounding box center [664, 309] width 315 height 23
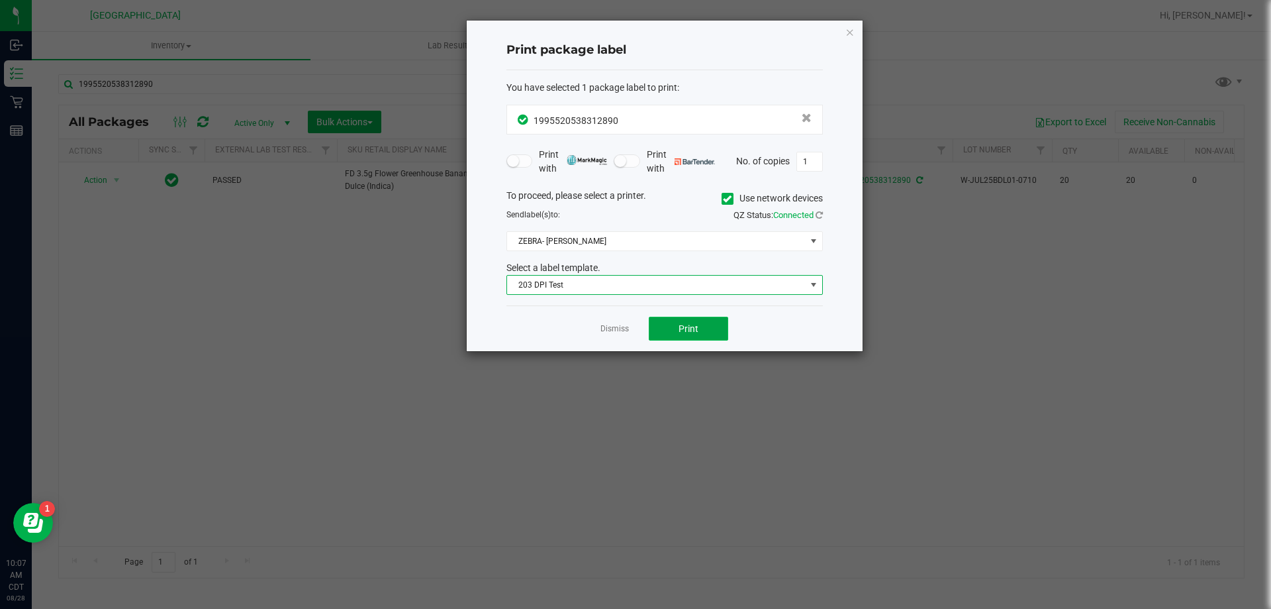
click at [668, 330] on button "Print" at bounding box center [688, 329] width 79 height 24
click at [604, 327] on link "Dismiss" at bounding box center [615, 328] width 28 height 11
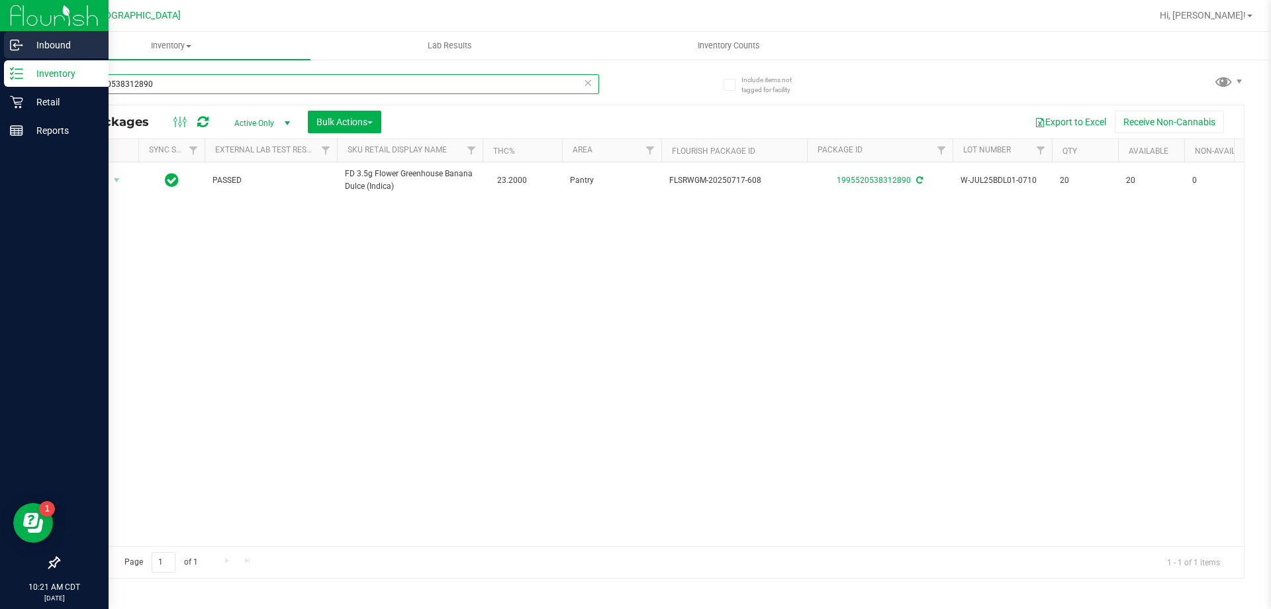
drag, startPoint x: 297, startPoint y: 83, endPoint x: 1, endPoint y: 42, distance: 298.1
click at [0, 54] on div "Inbound Inventory Retail Reports 10:21 AM CDT 08/28/2025 08/28 Panama City WC H…" at bounding box center [635, 304] width 1271 height 609
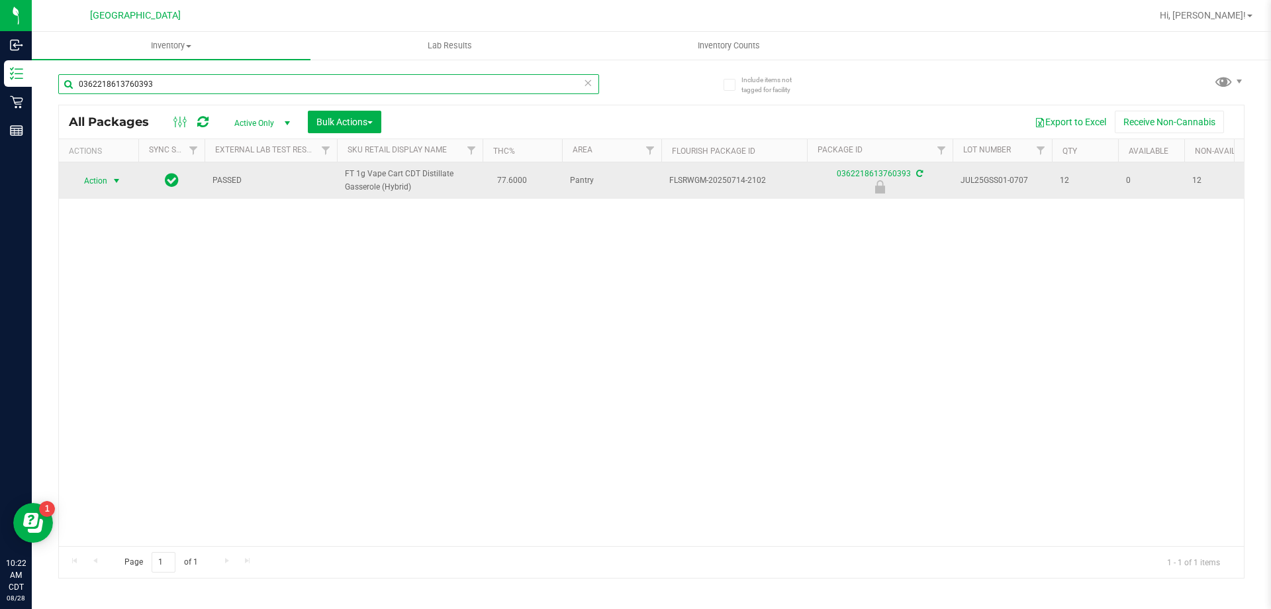
type input "0362218613760393"
click at [117, 181] on span "select" at bounding box center [116, 180] width 11 height 11
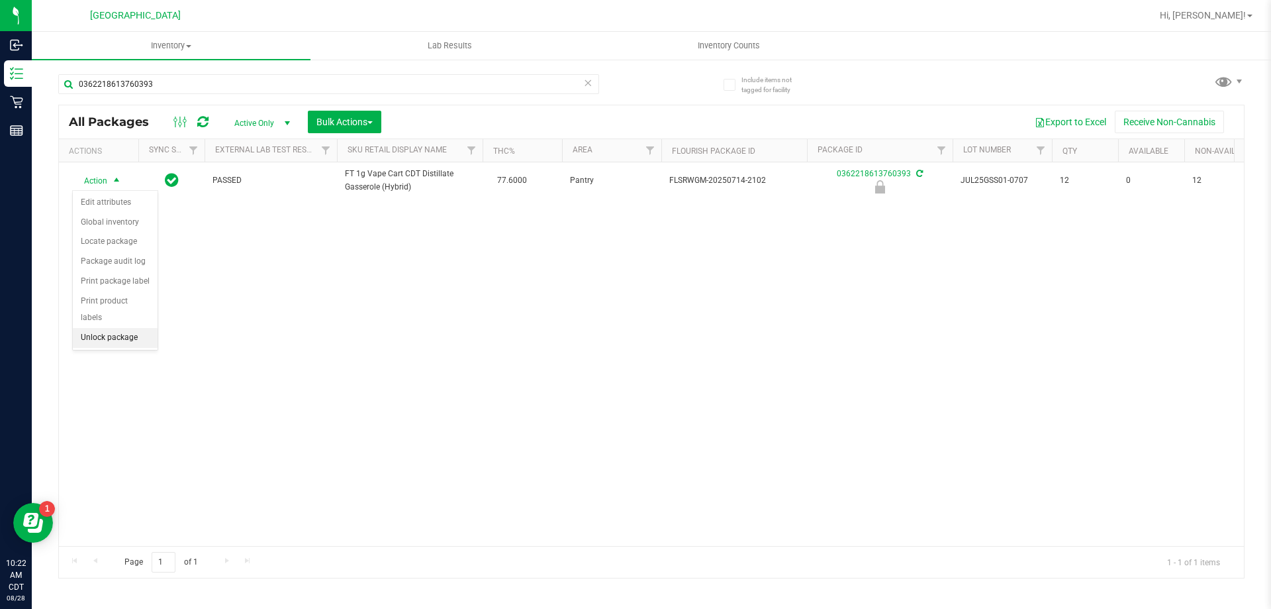
click at [99, 328] on li "Unlock package" at bounding box center [115, 338] width 85 height 20
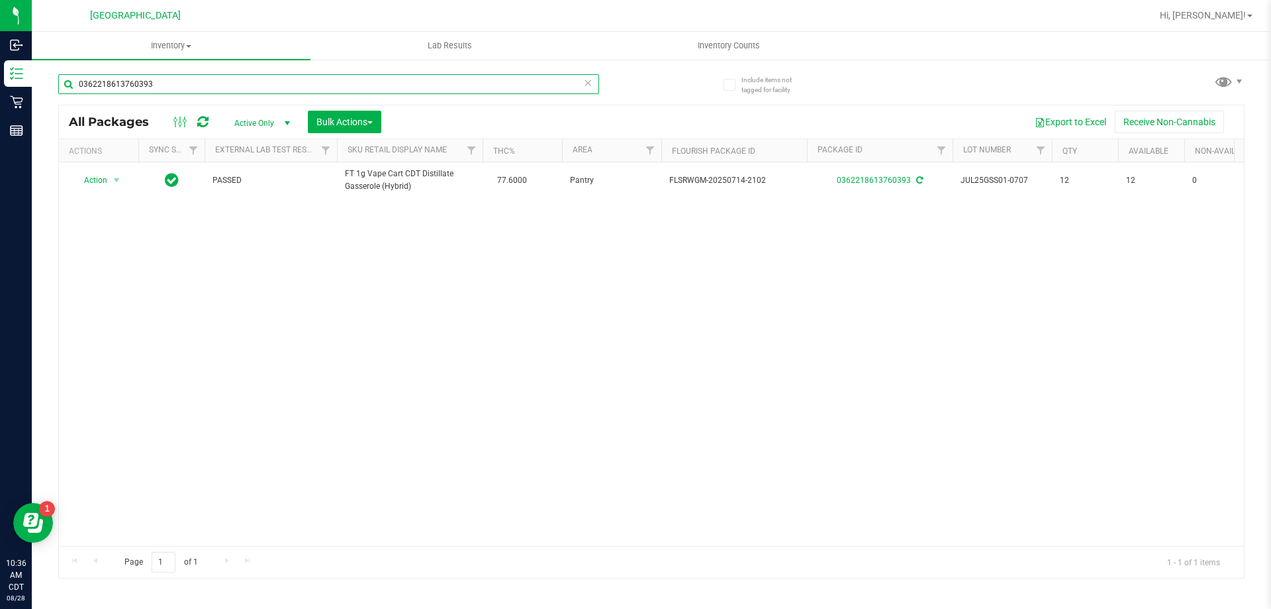
drag, startPoint x: 209, startPoint y: 84, endPoint x: 47, endPoint y: 77, distance: 161.7
click at [50, 81] on div "Include items not tagged for facility 0362218613760393 All Packages Active Only…" at bounding box center [652, 260] width 1240 height 404
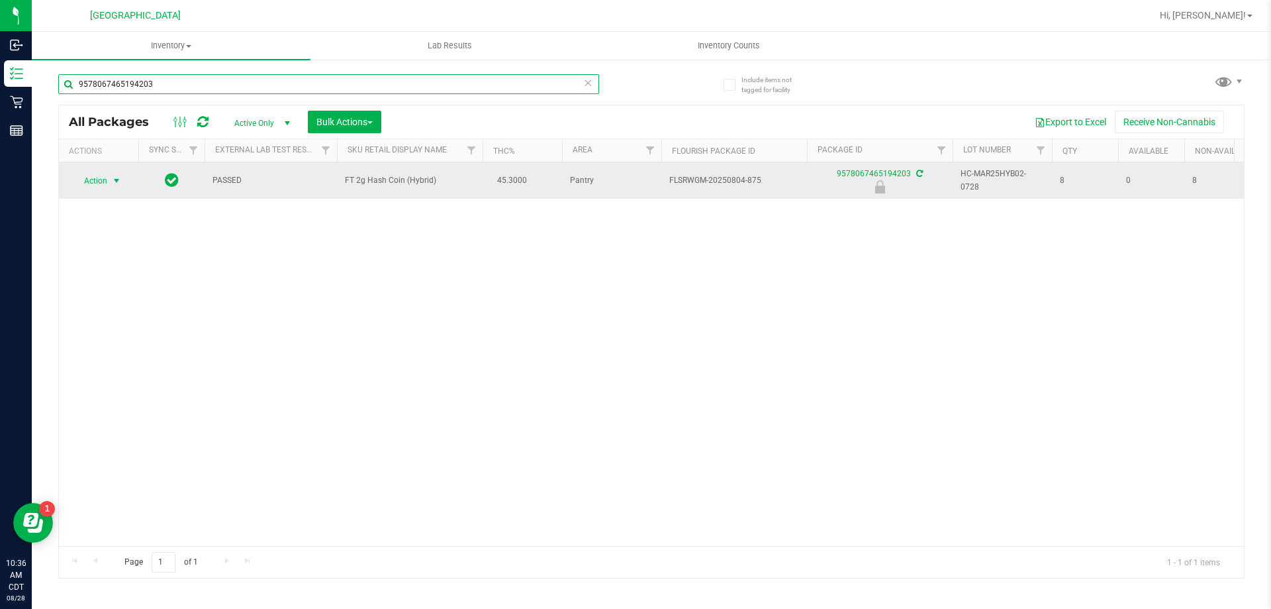
type input "9578067465194203"
click at [100, 181] on span "Action" at bounding box center [90, 180] width 36 height 19
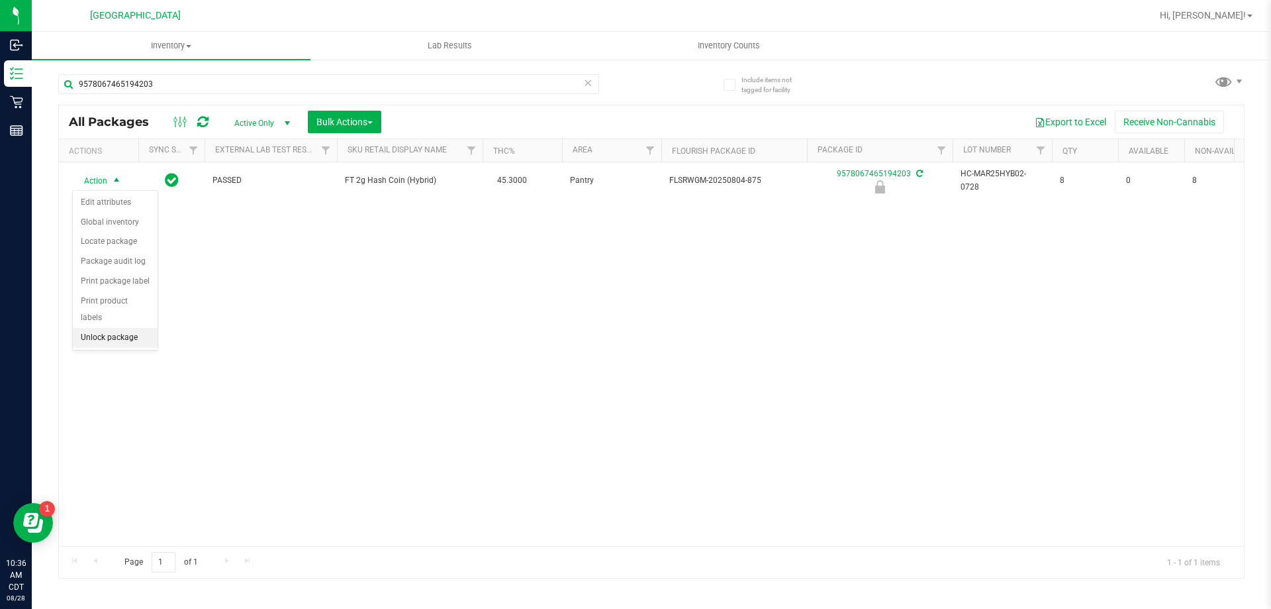
click at [111, 328] on li "Unlock package" at bounding box center [115, 338] width 85 height 20
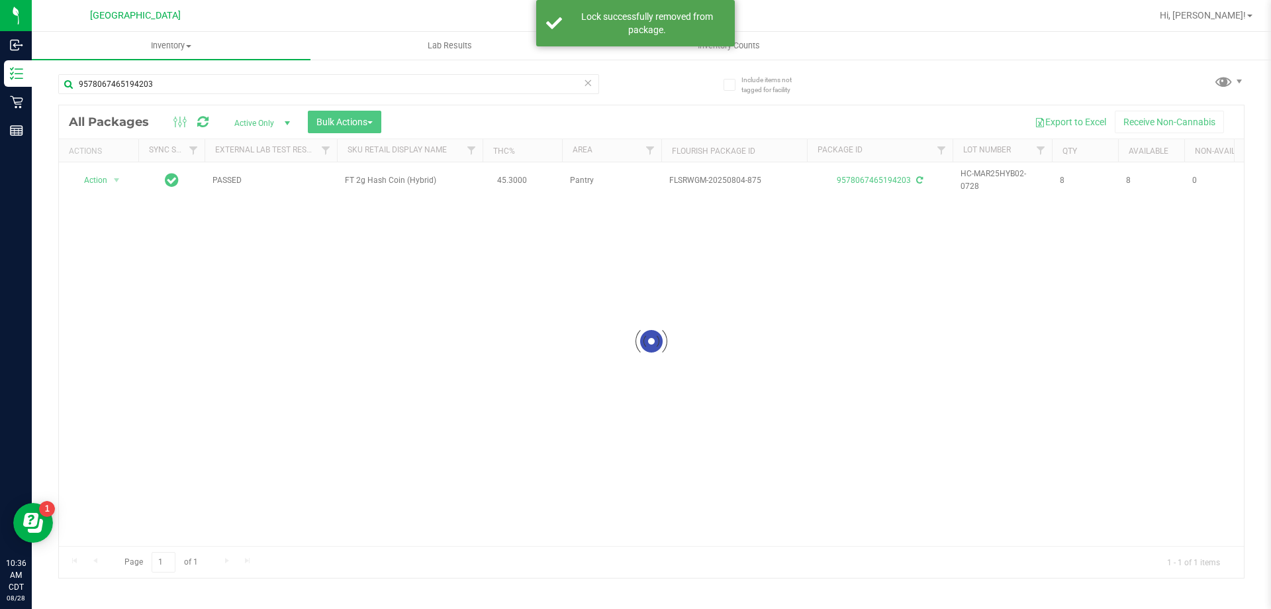
click at [101, 175] on div at bounding box center [651, 341] width 1185 height 472
click at [102, 175] on span "Action" at bounding box center [90, 180] width 36 height 19
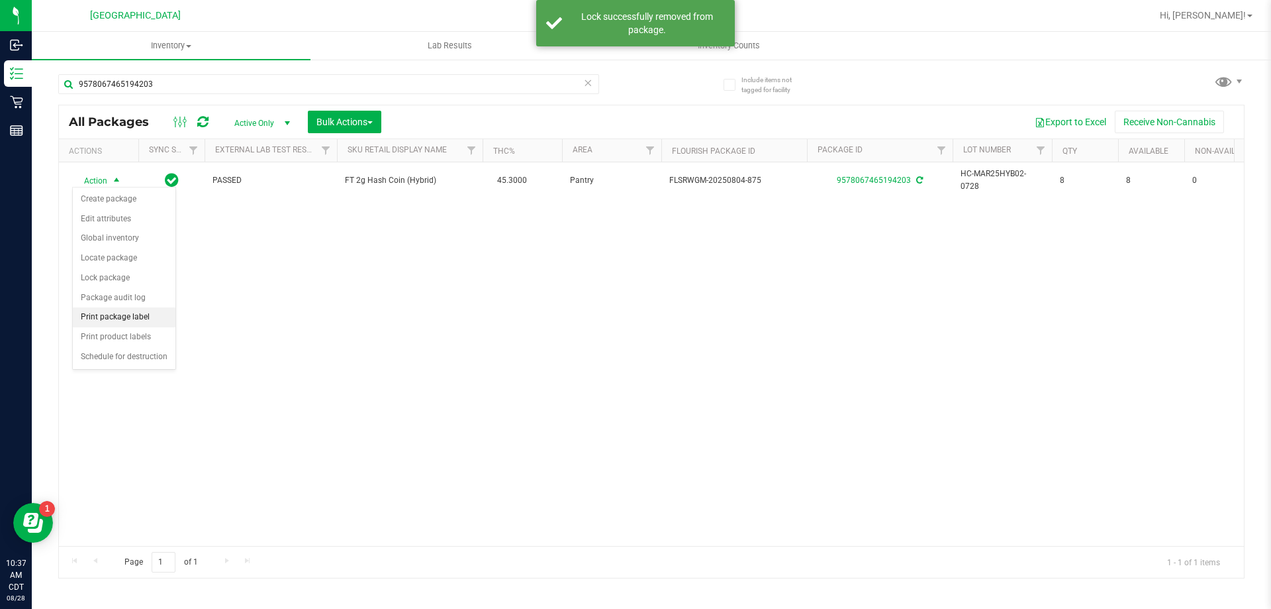
click at [122, 317] on li "Print package label" at bounding box center [124, 317] width 103 height 20
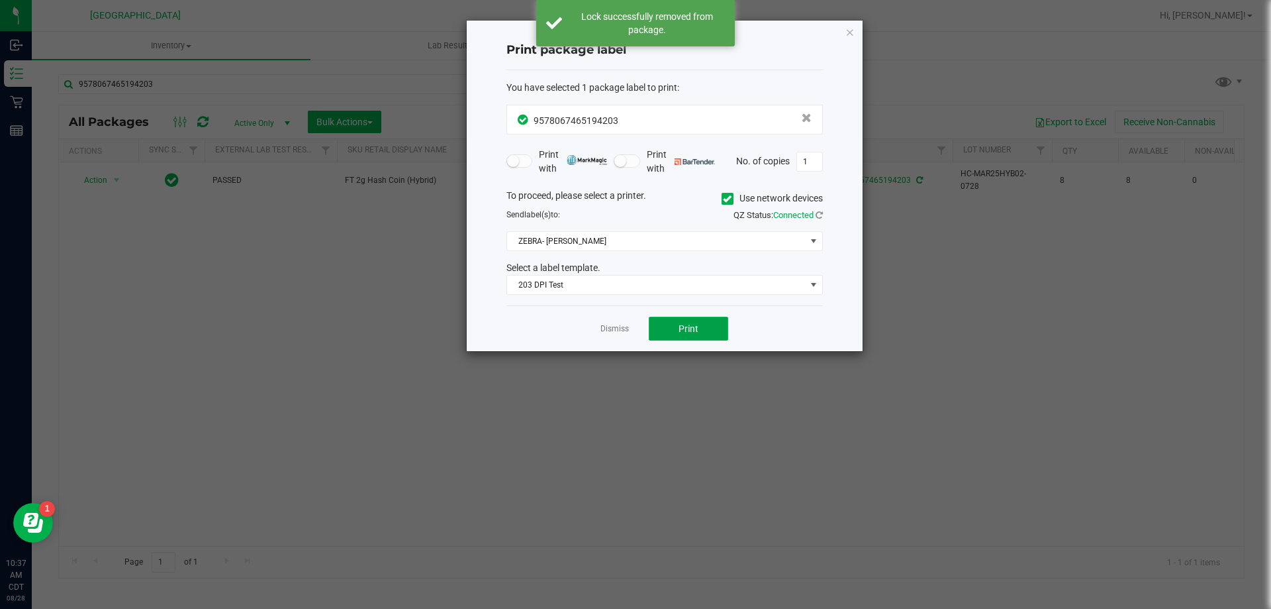
click at [667, 329] on button "Print" at bounding box center [688, 329] width 79 height 24
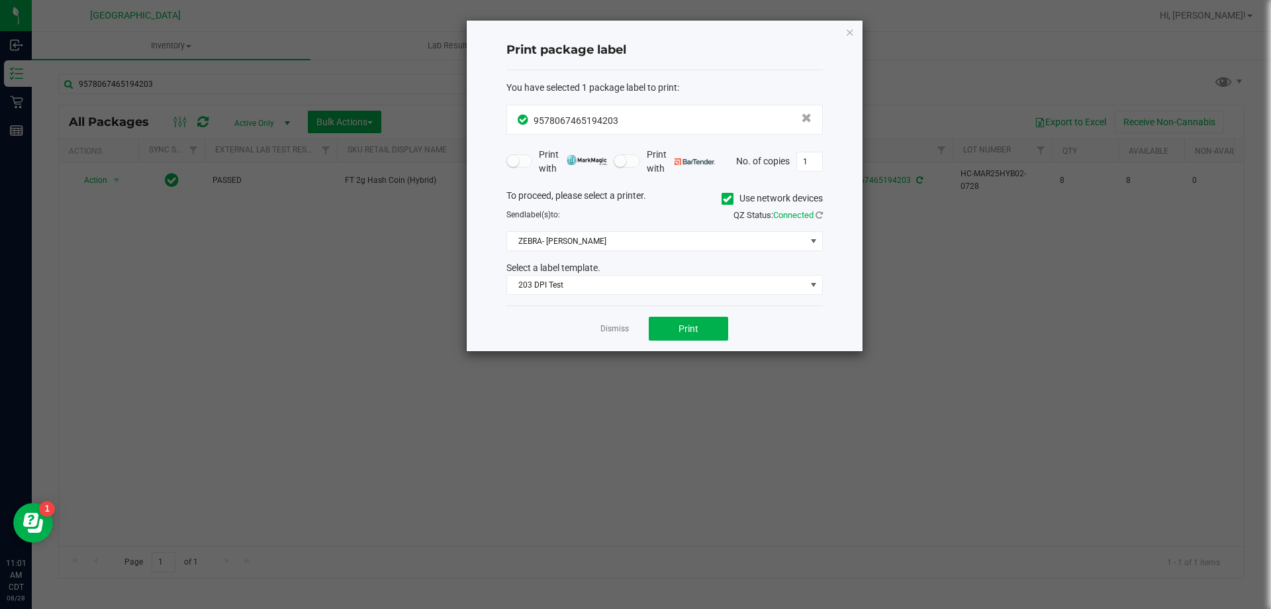
click at [618, 335] on app-cancel-button "Dismiss" at bounding box center [615, 329] width 28 height 14
click at [607, 330] on link "Dismiss" at bounding box center [615, 328] width 28 height 11
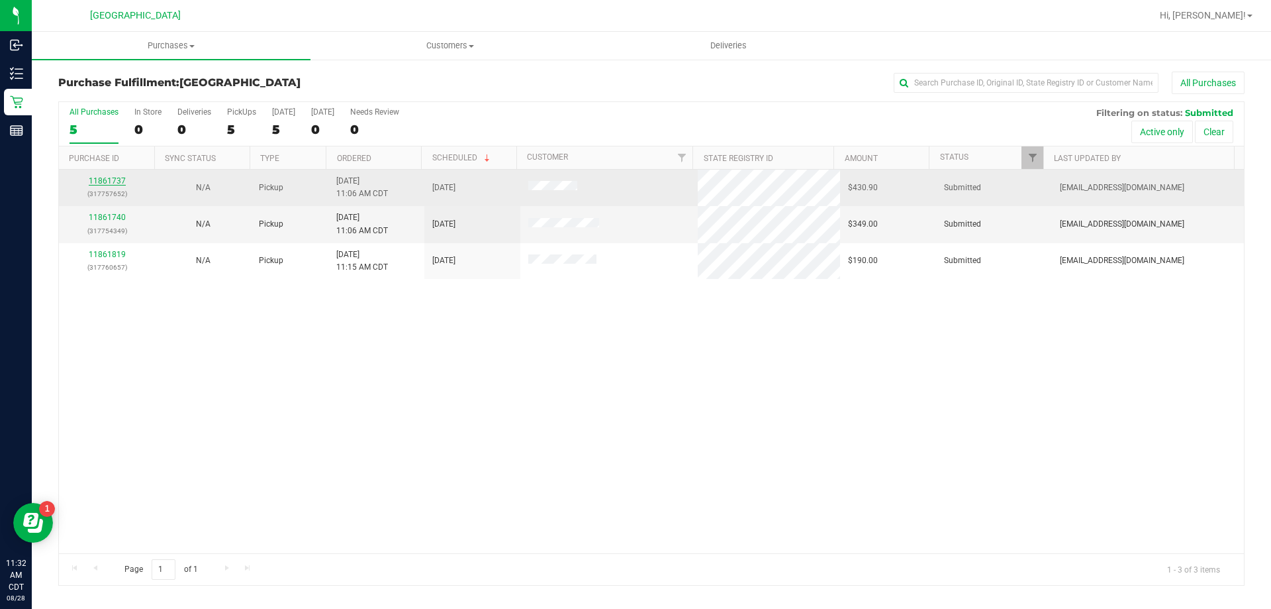
click at [109, 182] on link "11861737" at bounding box center [107, 180] width 37 height 9
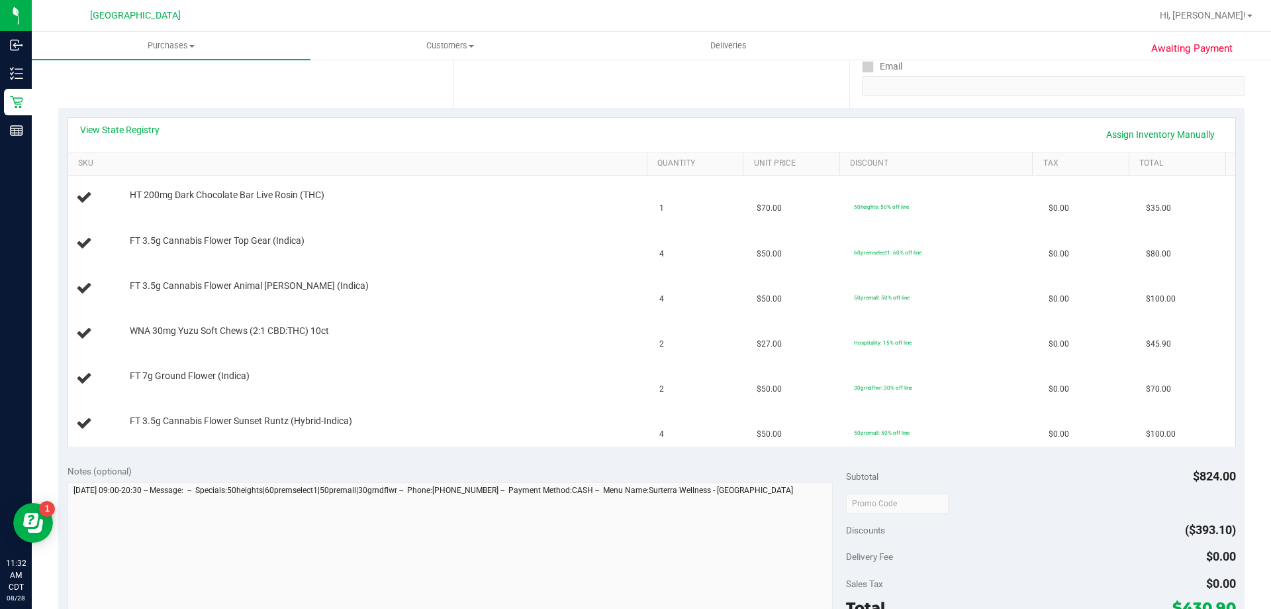
scroll to position [199, 0]
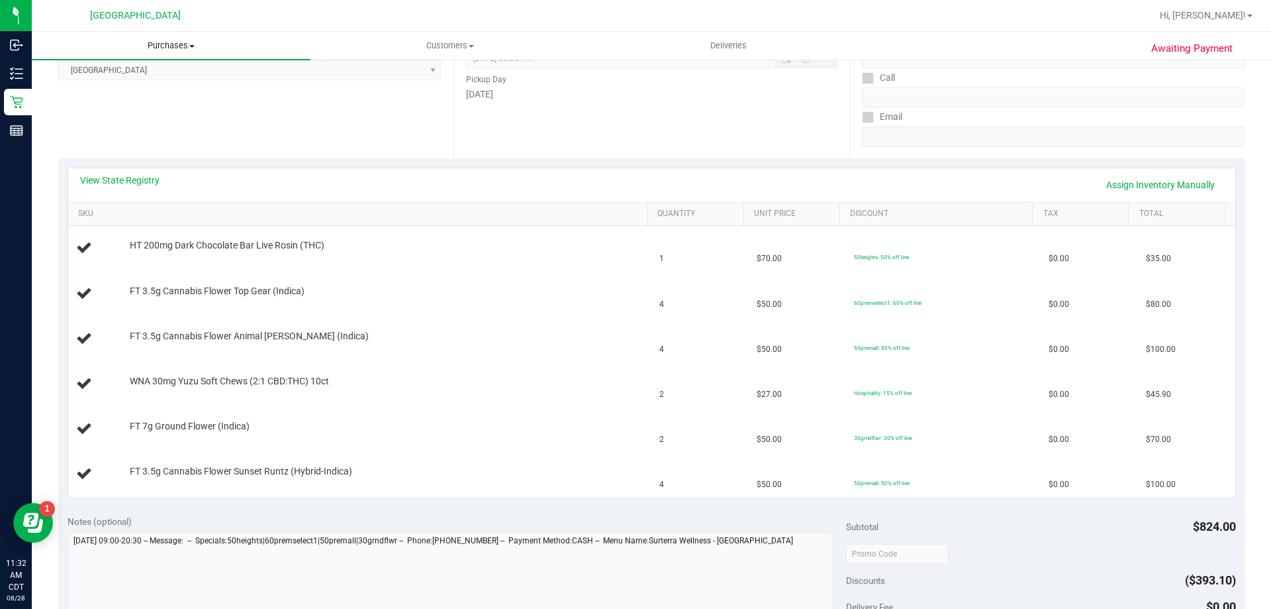
click at [181, 46] on span "Purchases" at bounding box center [171, 46] width 279 height 12
click at [105, 93] on span "Fulfillment" at bounding box center [73, 95] width 82 height 11
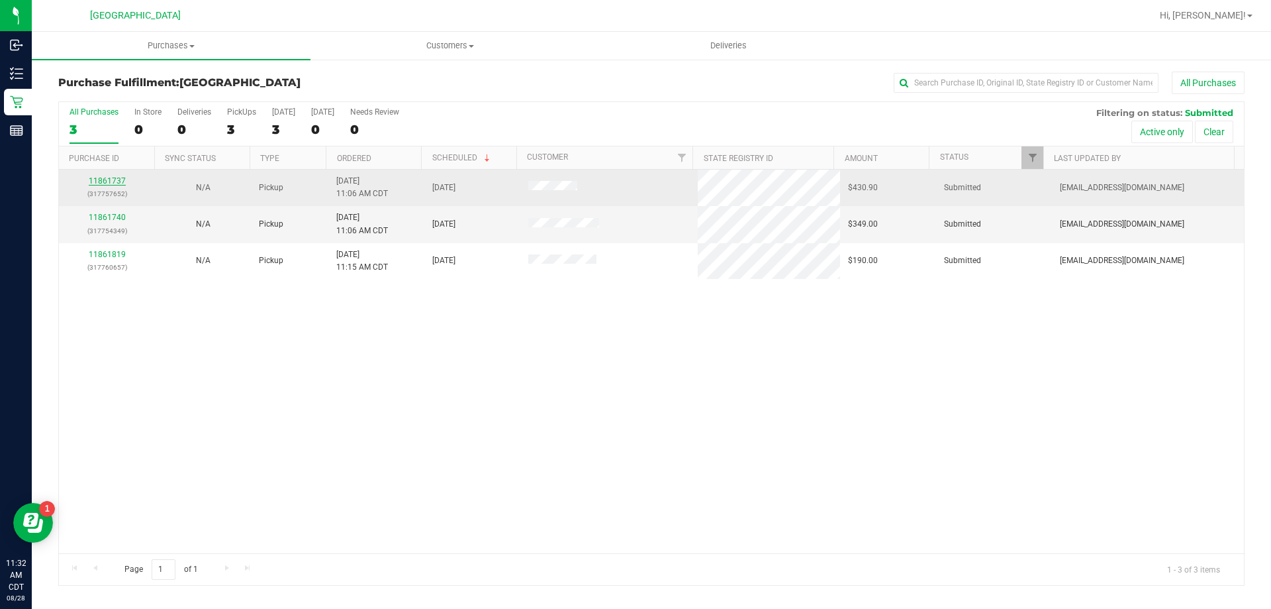
click at [122, 179] on link "11861737" at bounding box center [107, 180] width 37 height 9
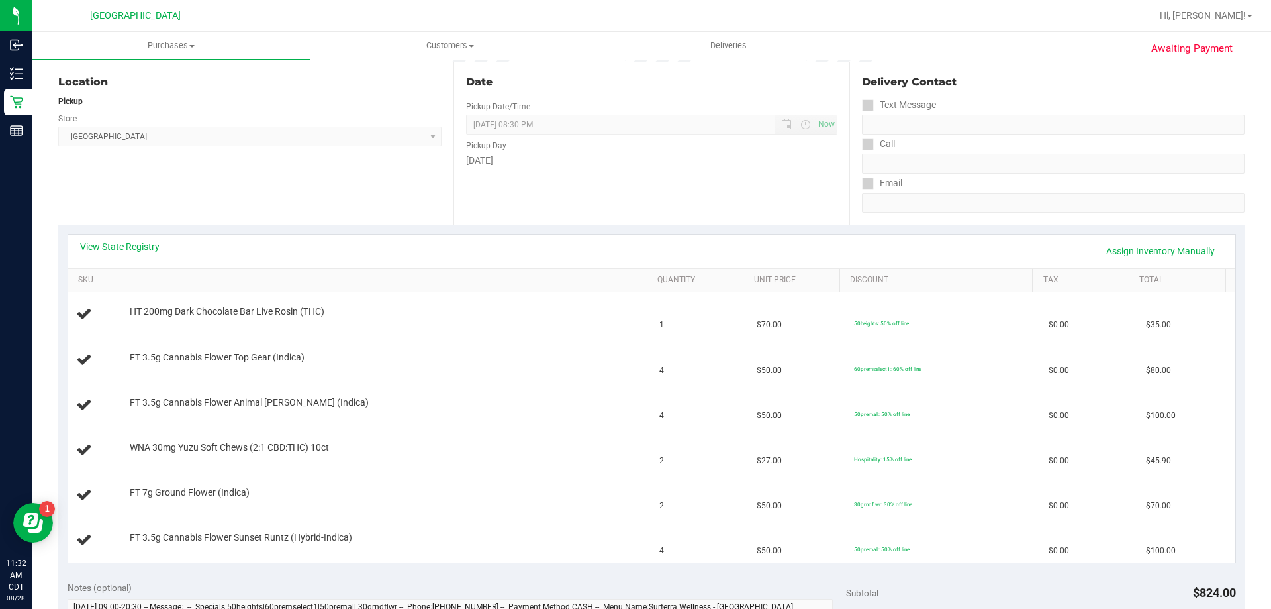
scroll to position [199, 0]
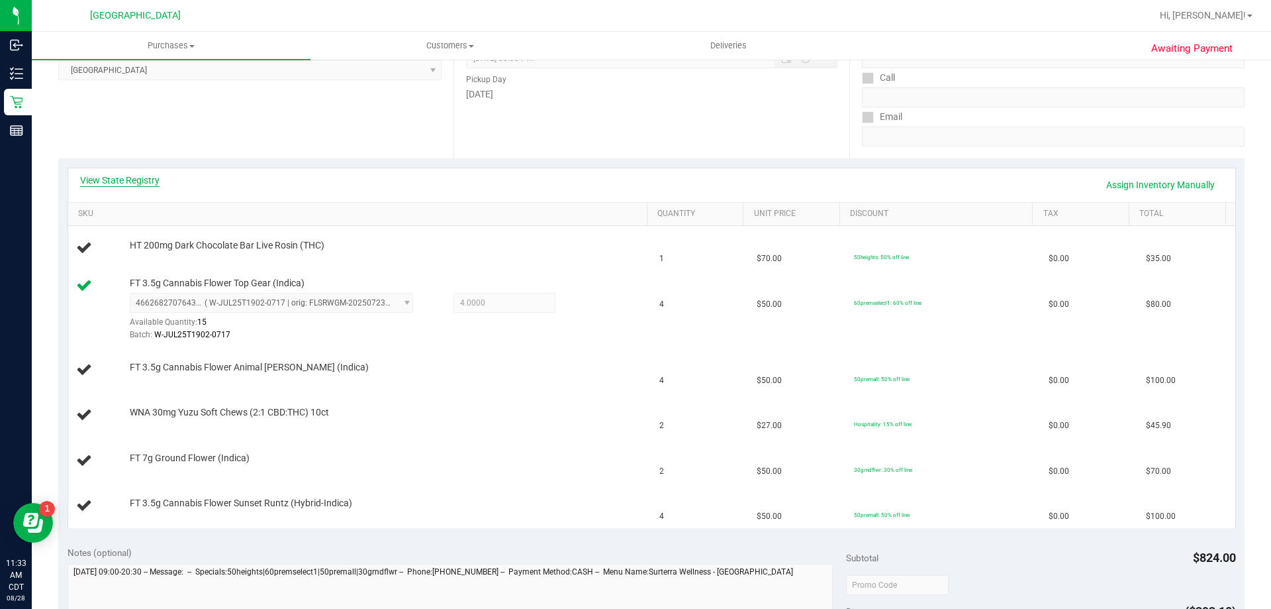
click at [119, 180] on link "View State Registry" at bounding box center [119, 179] width 79 height 13
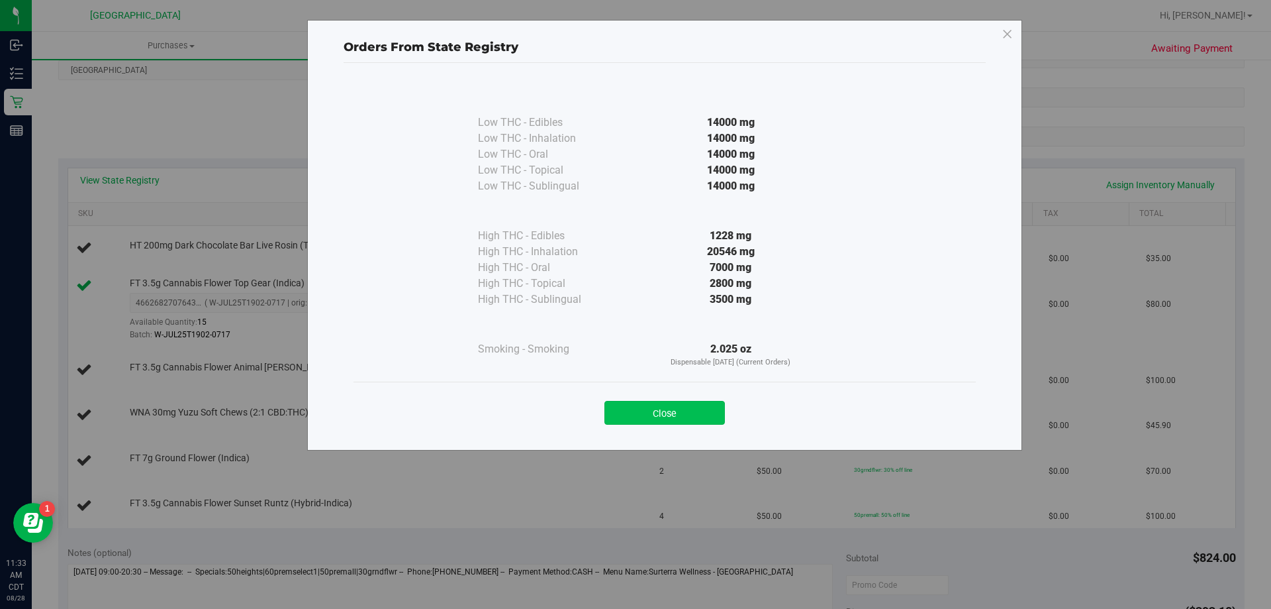
click at [650, 409] on button "Close" at bounding box center [665, 413] width 121 height 24
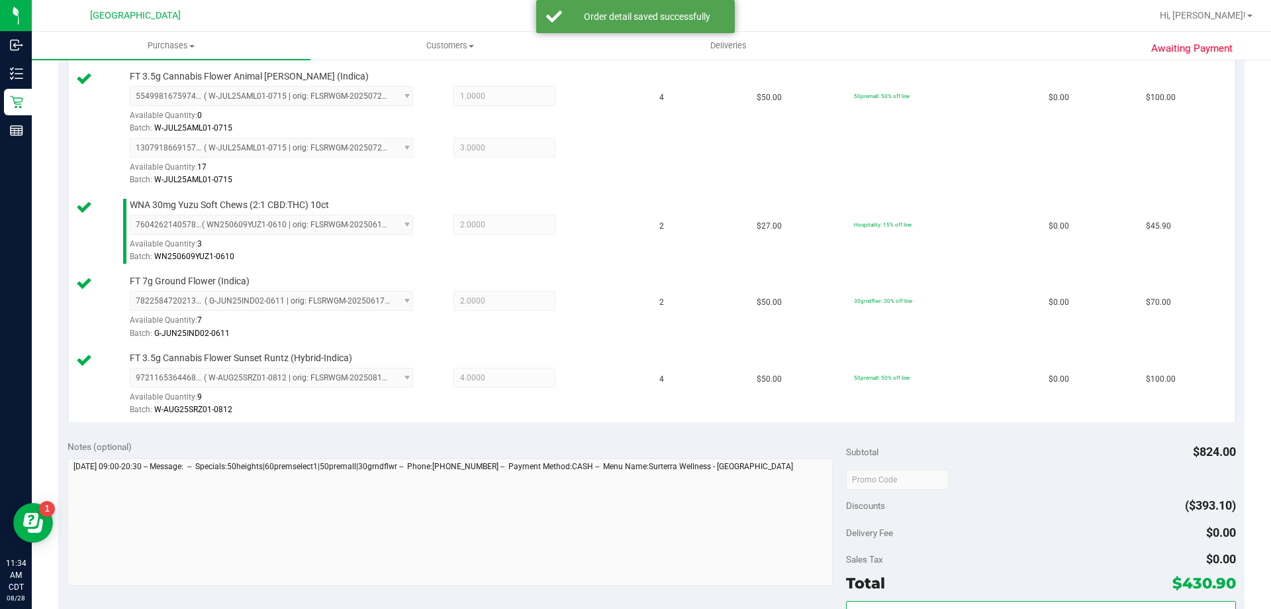
scroll to position [728, 0]
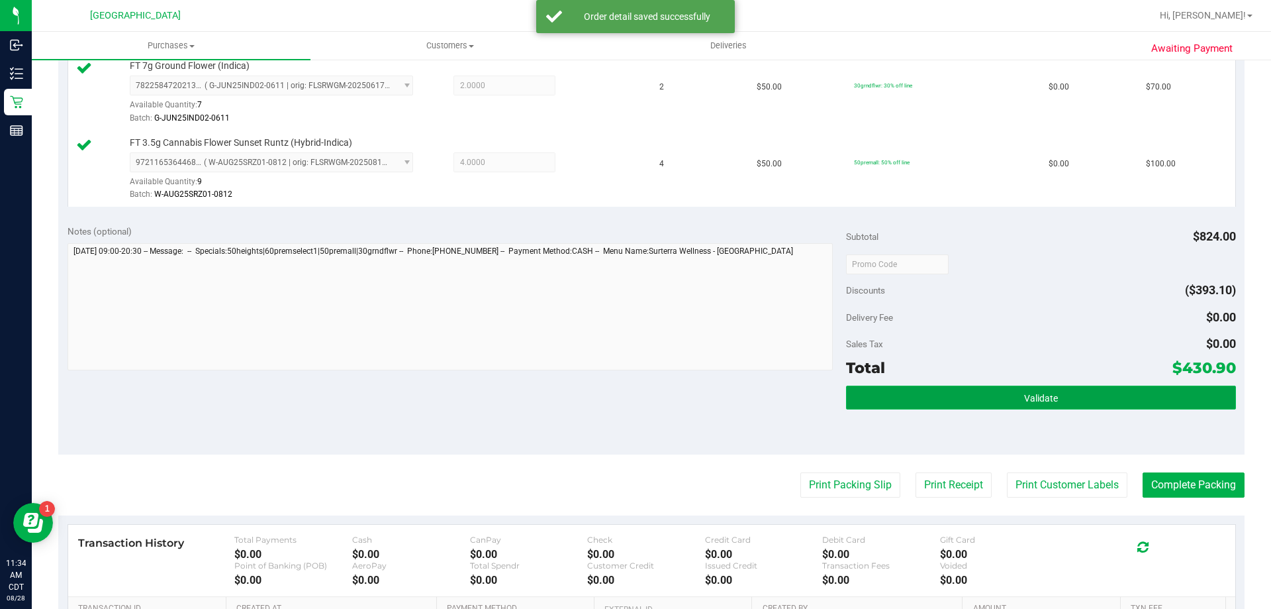
click at [1073, 403] on button "Validate" at bounding box center [1040, 397] width 389 height 24
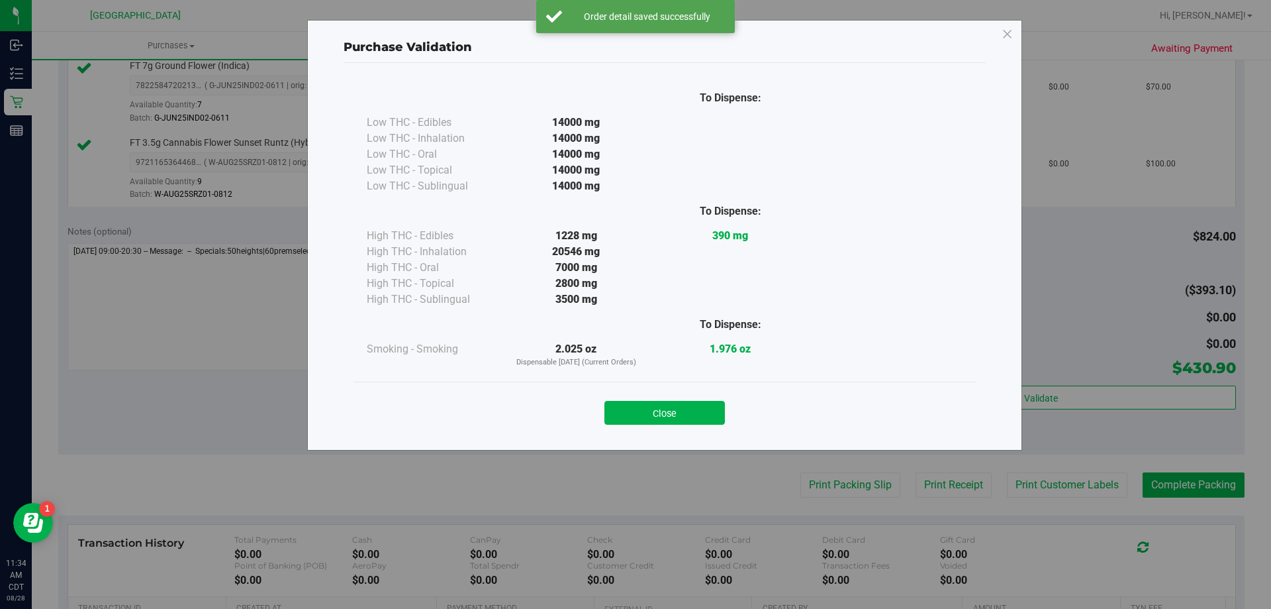
click at [684, 395] on div "Close" at bounding box center [665, 408] width 603 height 33
click at [686, 403] on button "Close" at bounding box center [665, 413] width 121 height 24
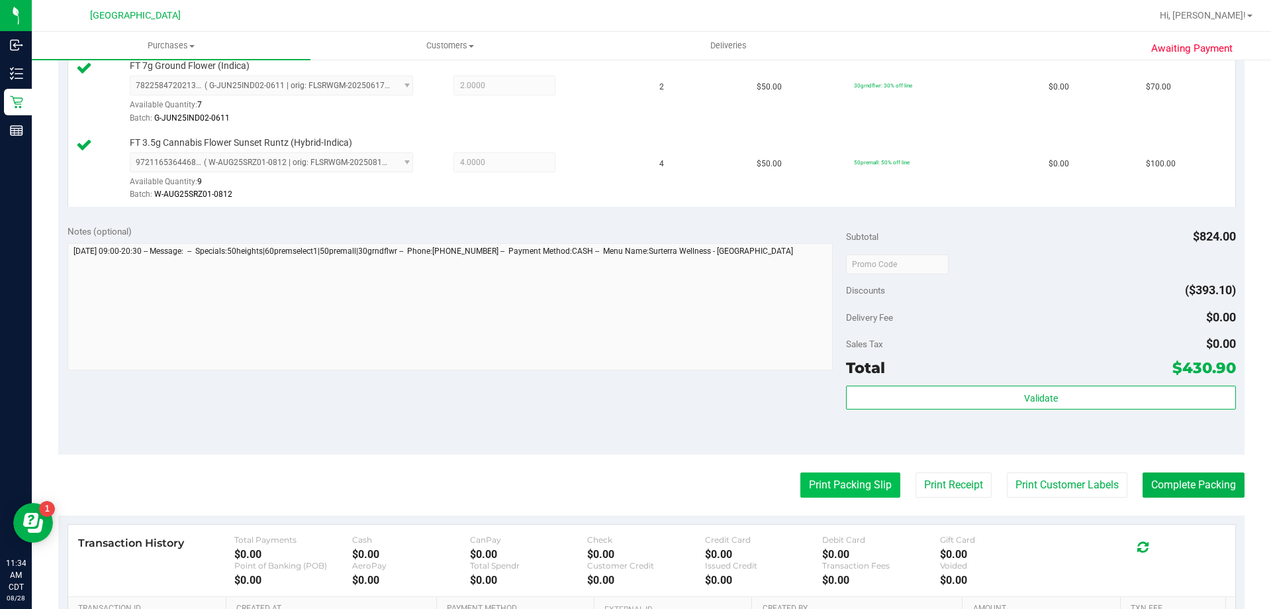
click at [864, 485] on button "Print Packing Slip" at bounding box center [851, 484] width 100 height 25
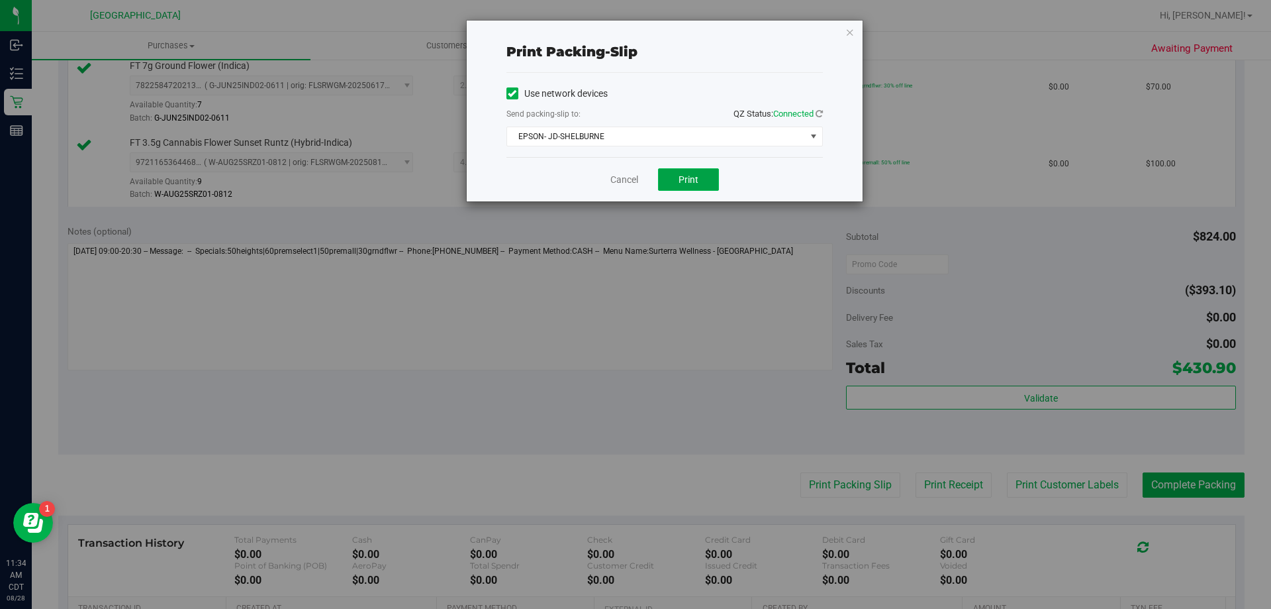
click at [700, 175] on button "Print" at bounding box center [688, 179] width 61 height 23
click at [622, 185] on link "Cancel" at bounding box center [624, 180] width 28 height 14
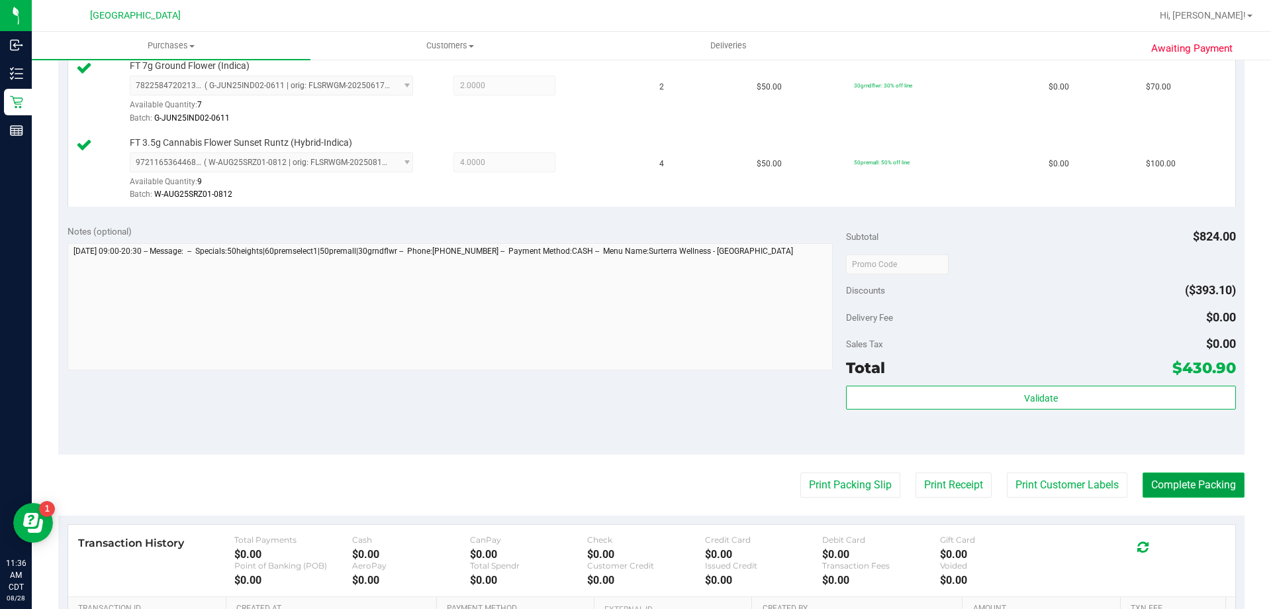
click at [1208, 490] on button "Complete Packing" at bounding box center [1194, 484] width 102 height 25
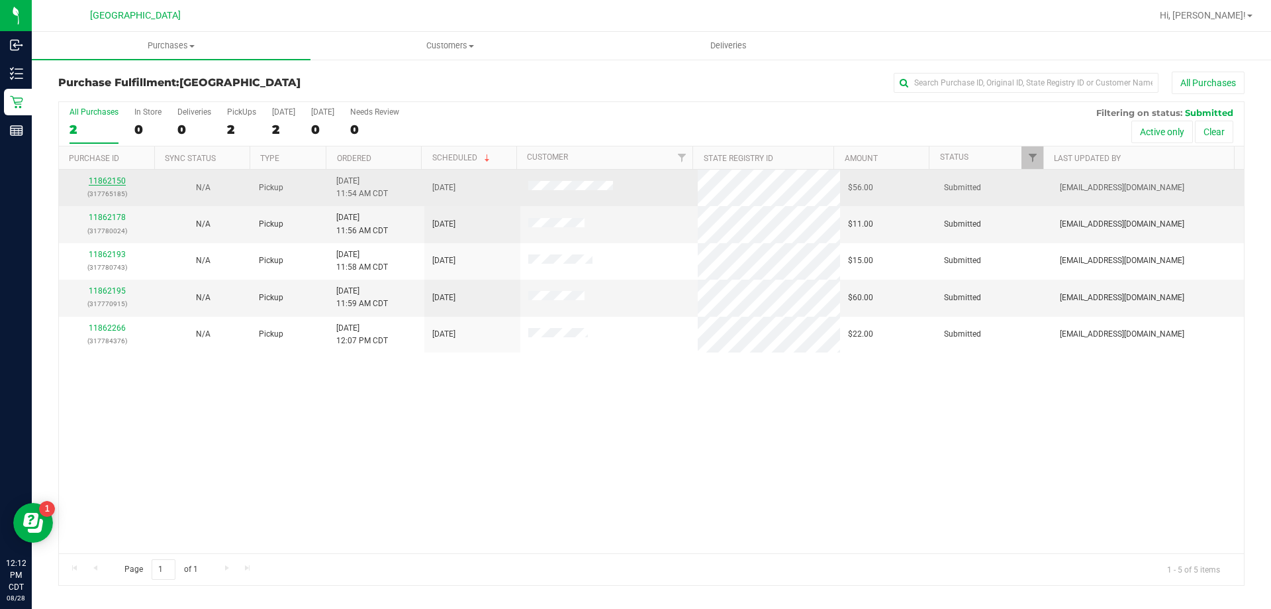
click at [93, 180] on link "11862150" at bounding box center [107, 180] width 37 height 9
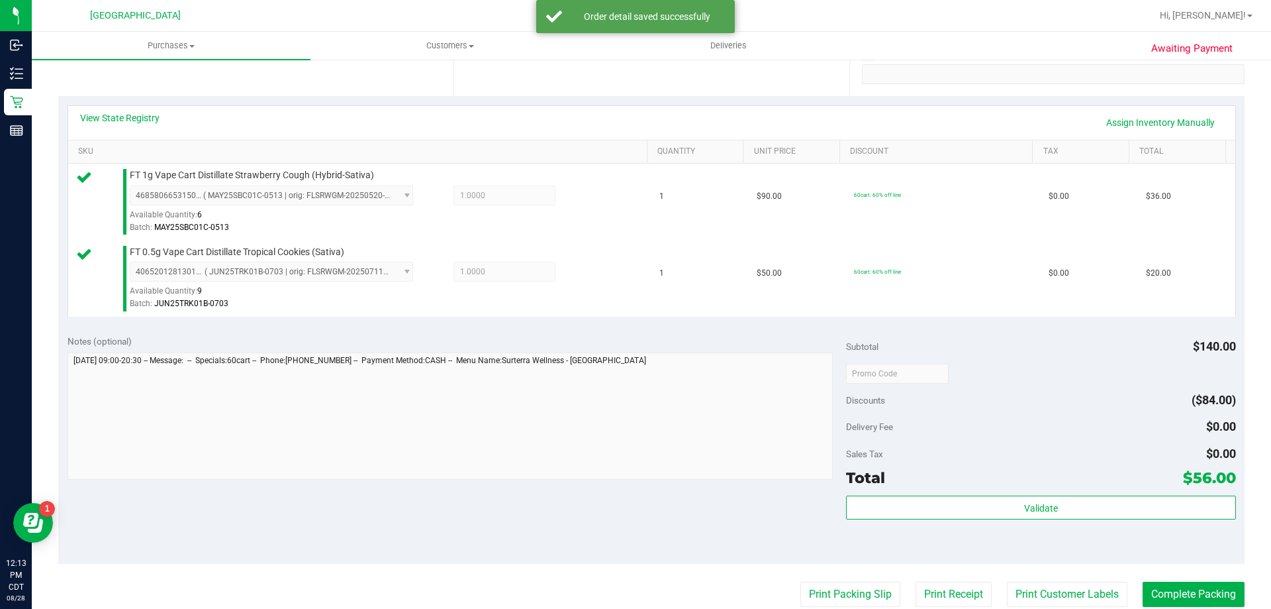
scroll to position [331, 0]
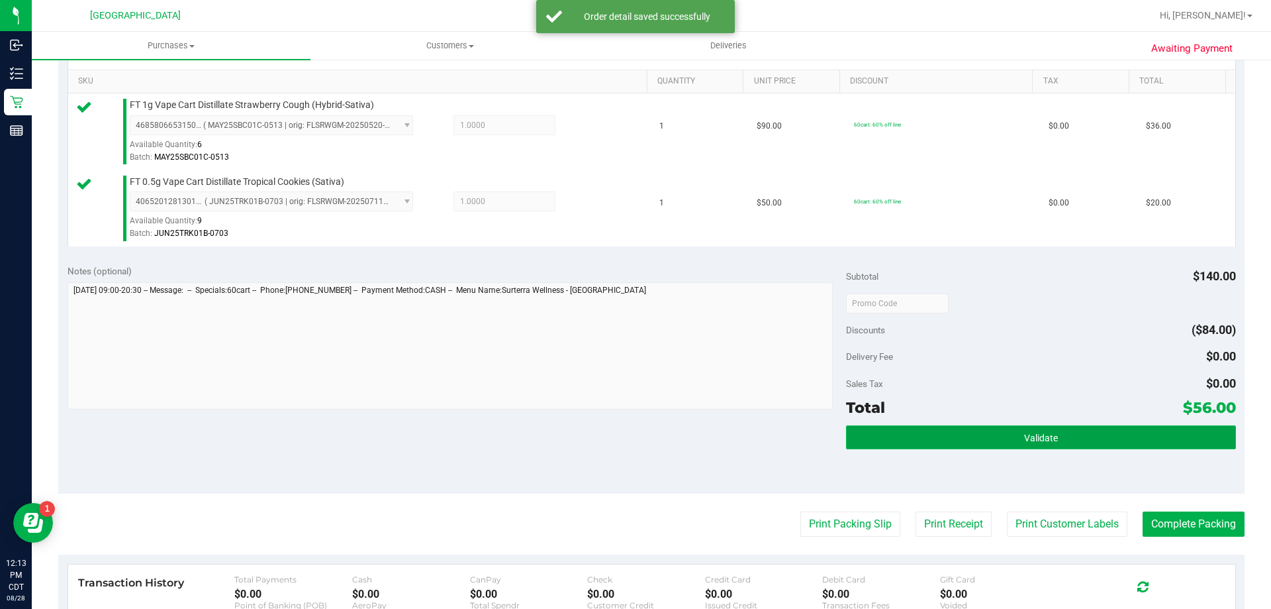
click at [1030, 443] on button "Validate" at bounding box center [1040, 437] width 389 height 24
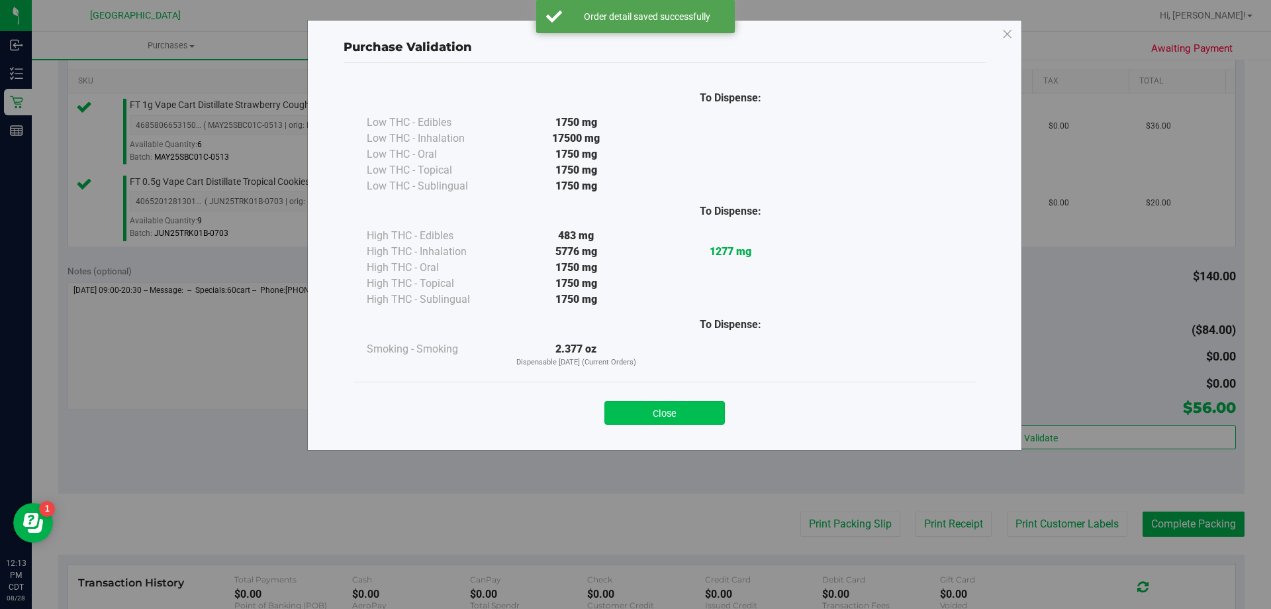
click at [669, 415] on button "Close" at bounding box center [665, 413] width 121 height 24
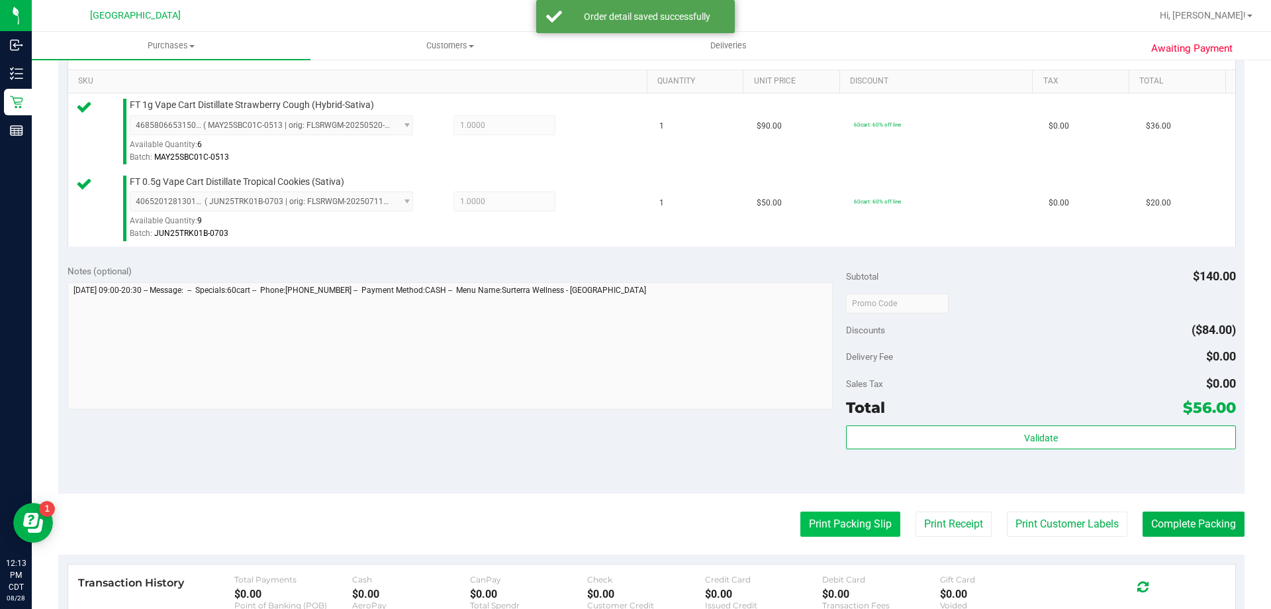
click at [806, 519] on button "Print Packing Slip" at bounding box center [851, 523] width 100 height 25
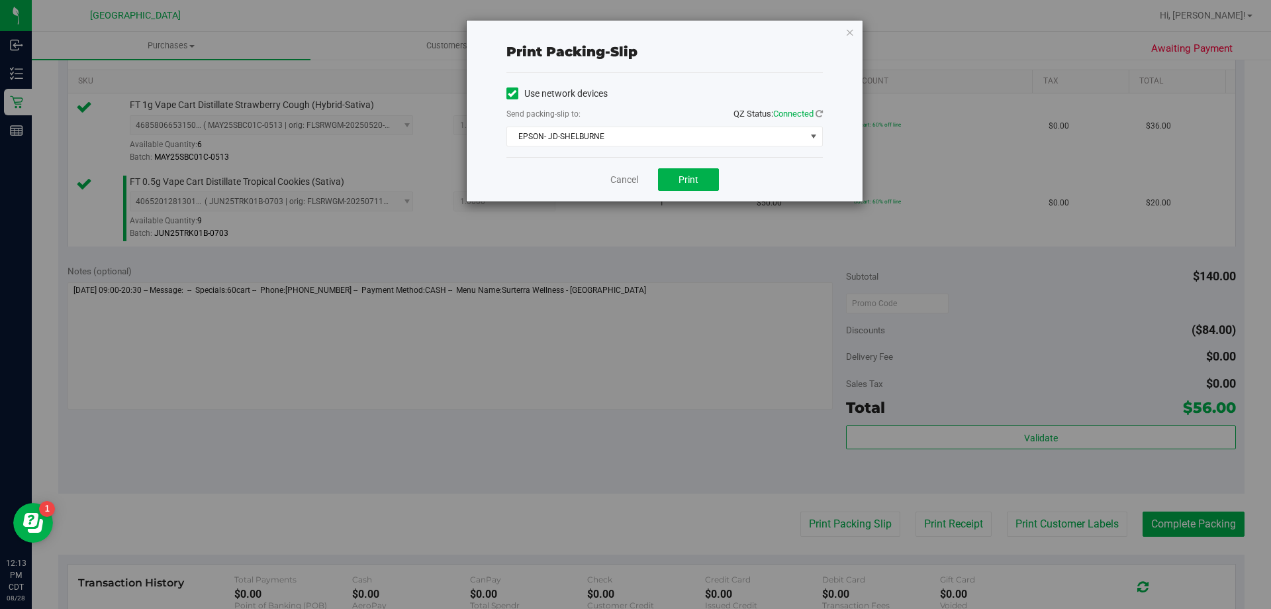
click at [679, 165] on div "Cancel Print" at bounding box center [665, 179] width 317 height 44
click at [679, 185] on button "Print" at bounding box center [688, 179] width 61 height 23
click at [613, 184] on link "Cancel" at bounding box center [624, 180] width 28 height 14
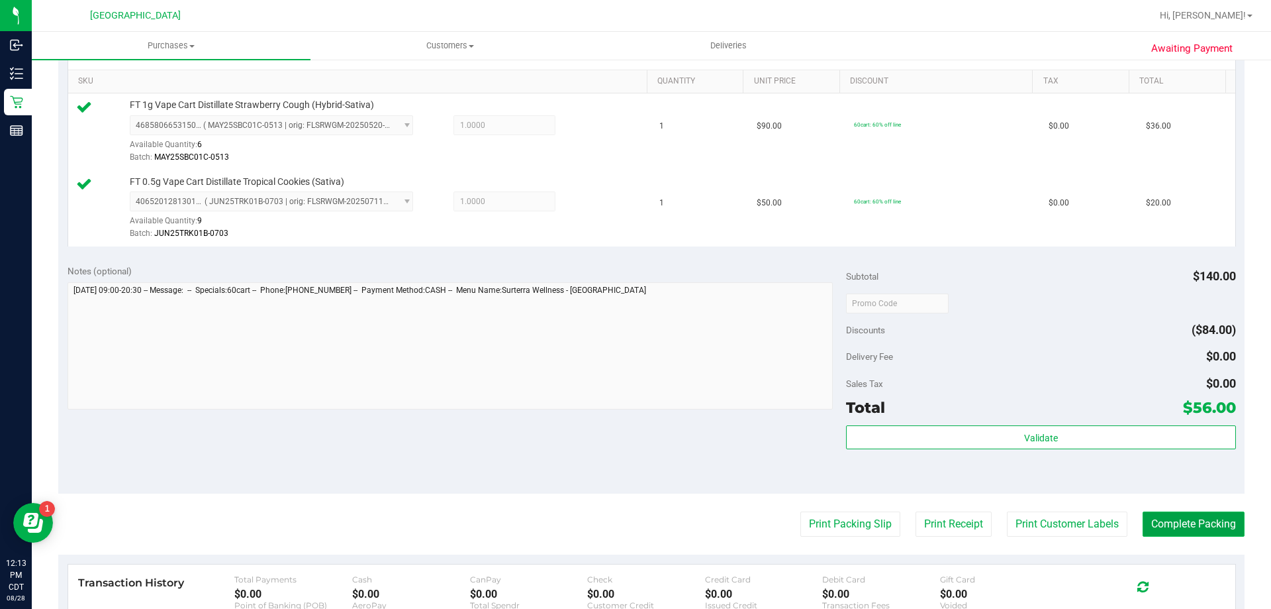
click at [1154, 522] on button "Complete Packing" at bounding box center [1194, 523] width 102 height 25
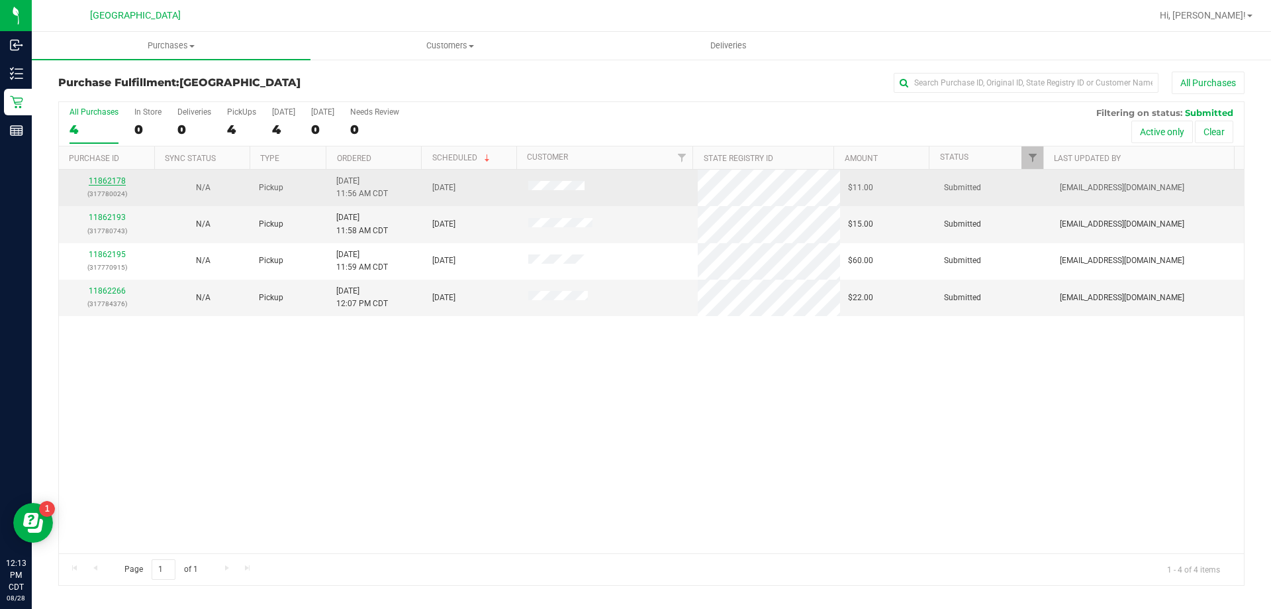
click at [99, 179] on link "11862178" at bounding box center [107, 180] width 37 height 9
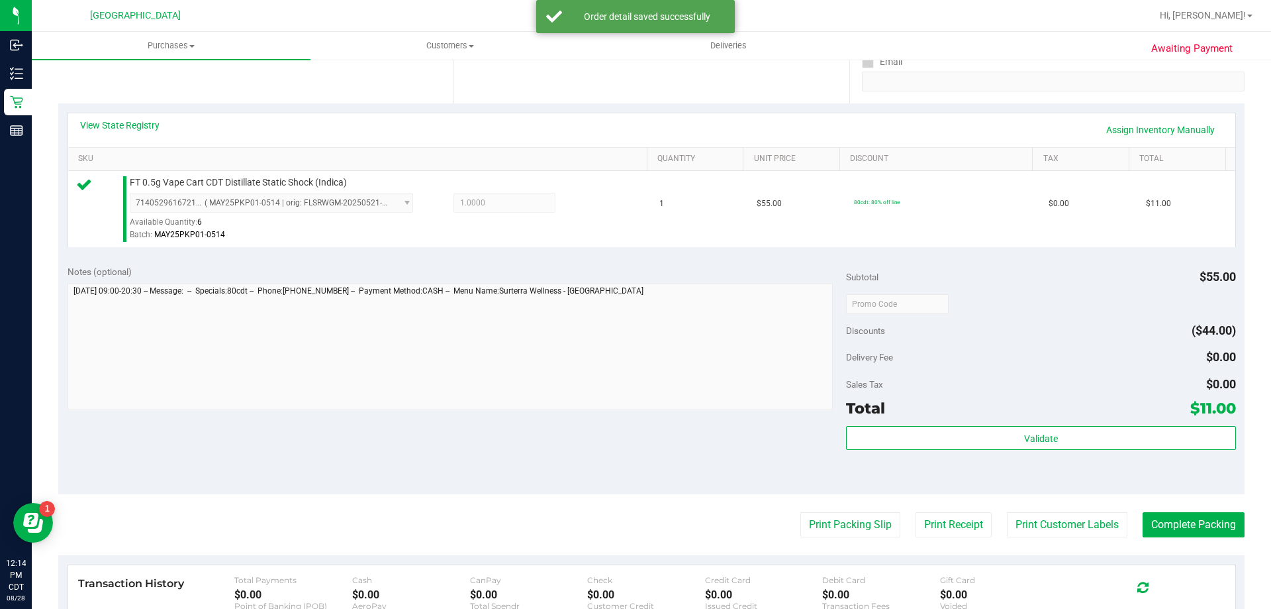
scroll to position [265, 0]
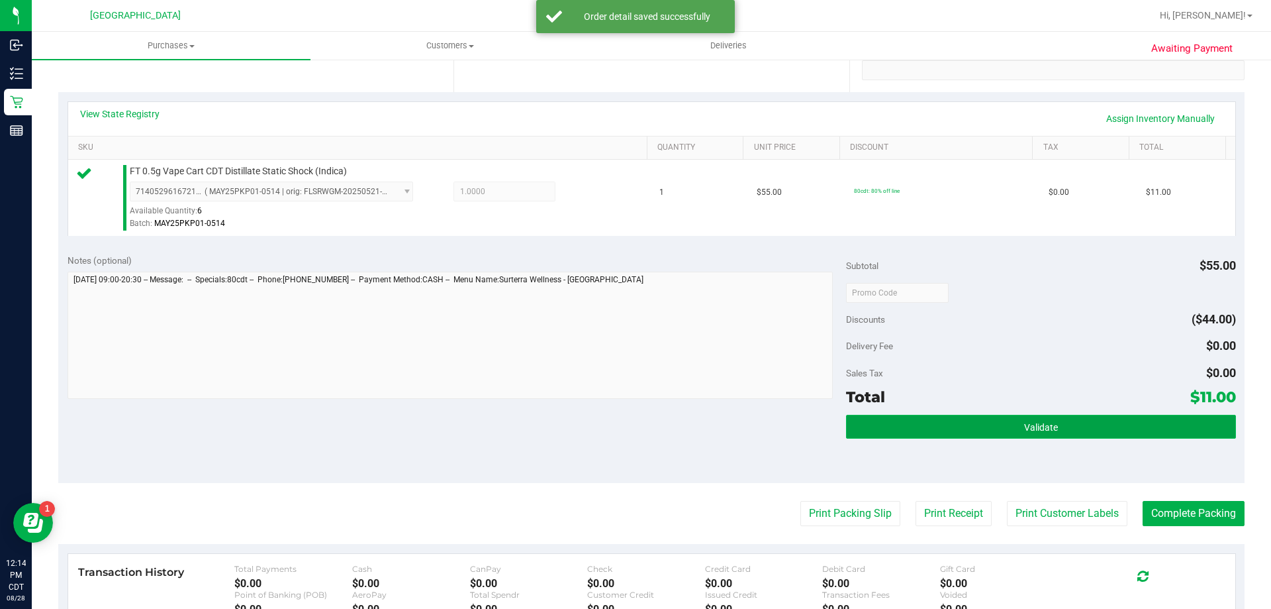
click at [1088, 435] on button "Validate" at bounding box center [1040, 426] width 389 height 24
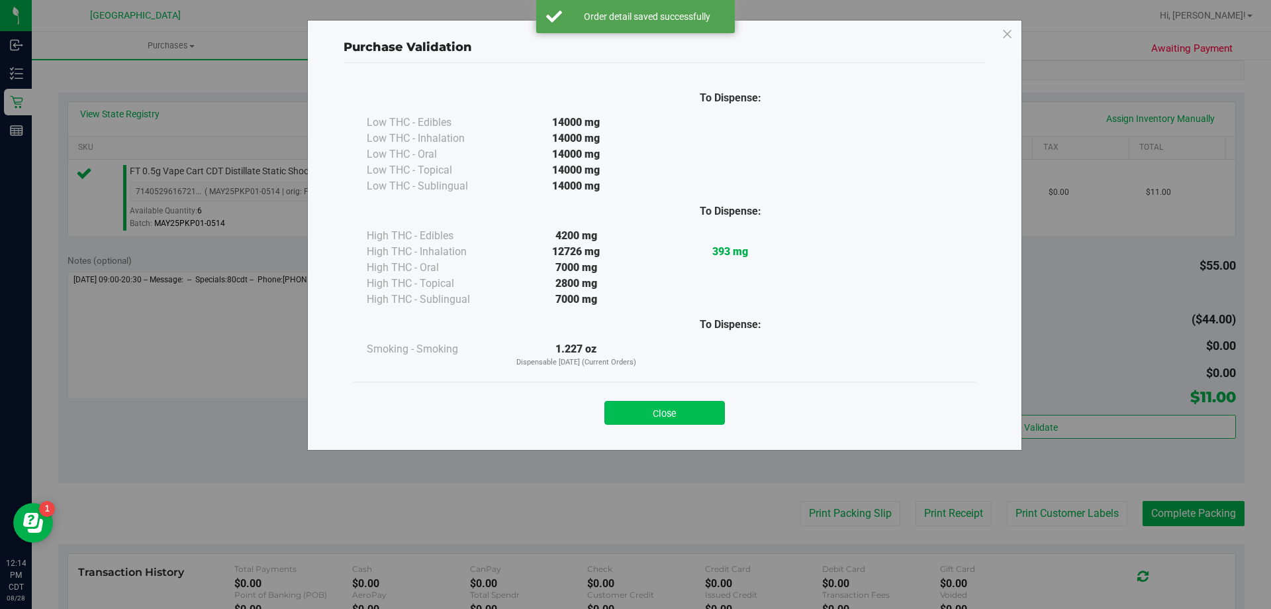
click at [632, 409] on button "Close" at bounding box center [665, 413] width 121 height 24
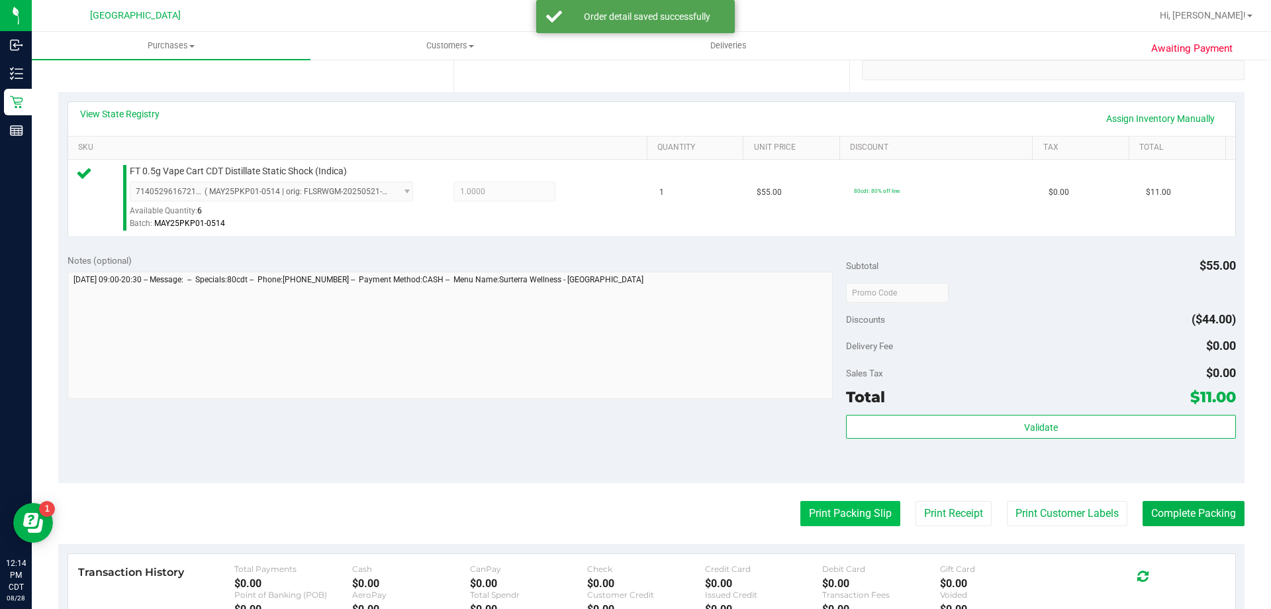
click at [832, 507] on button "Print Packing Slip" at bounding box center [851, 513] width 100 height 25
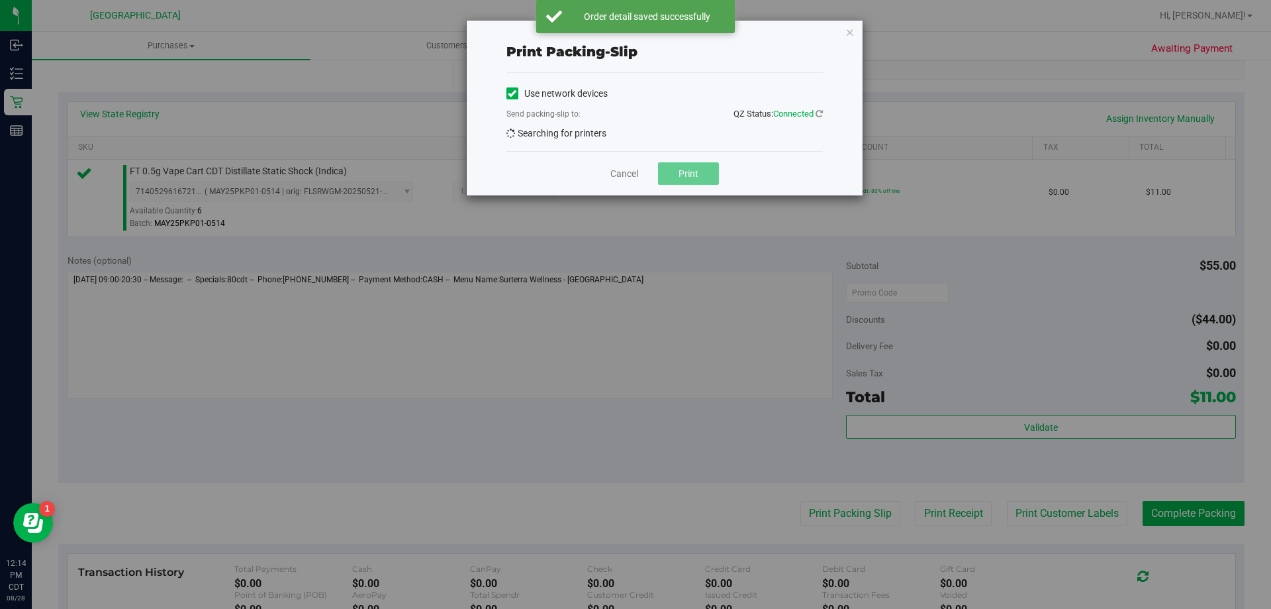
click at [714, 177] on button "Print" at bounding box center [688, 173] width 61 height 23
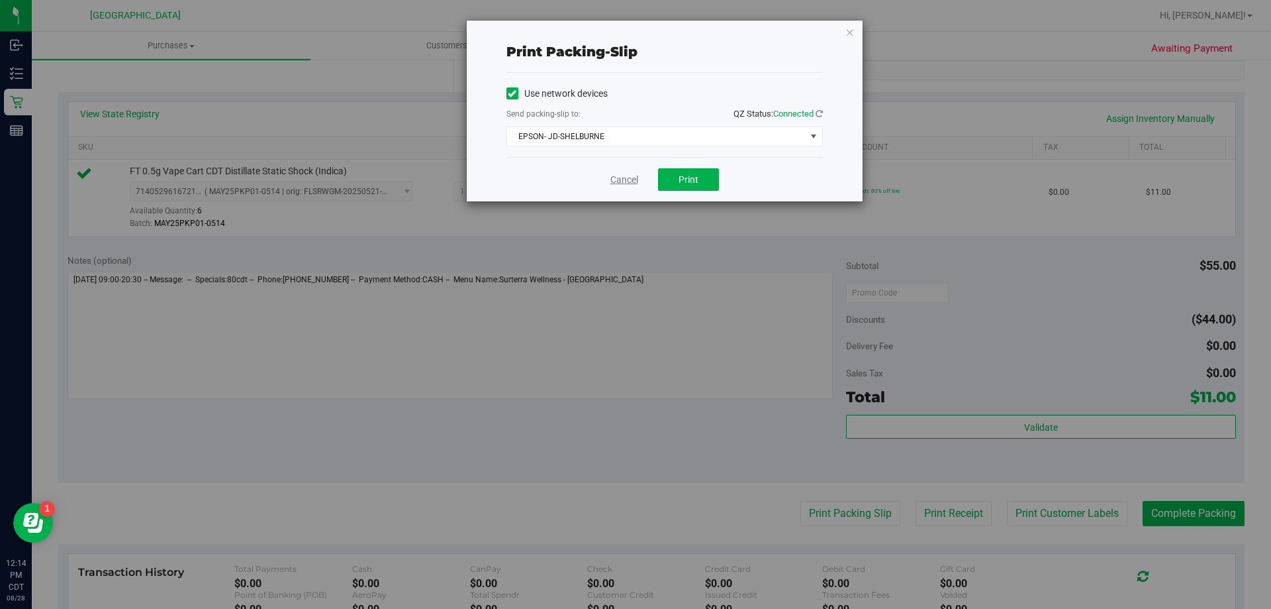
click at [620, 178] on link "Cancel" at bounding box center [624, 180] width 28 height 14
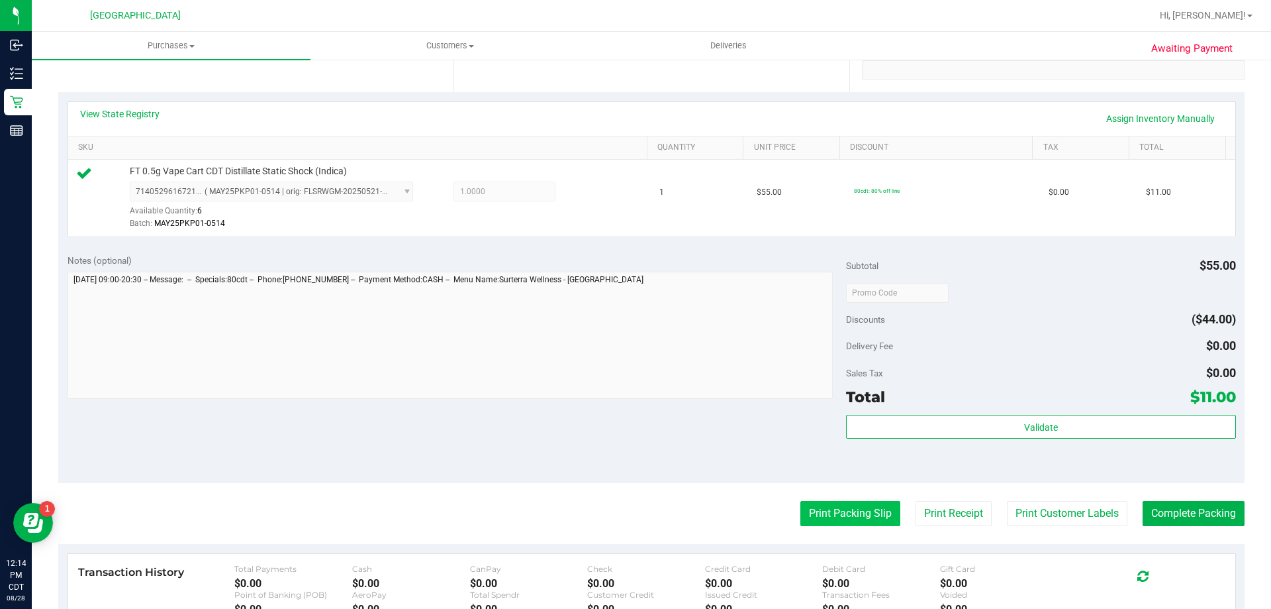
click at [861, 506] on button "Print Packing Slip" at bounding box center [851, 513] width 100 height 25
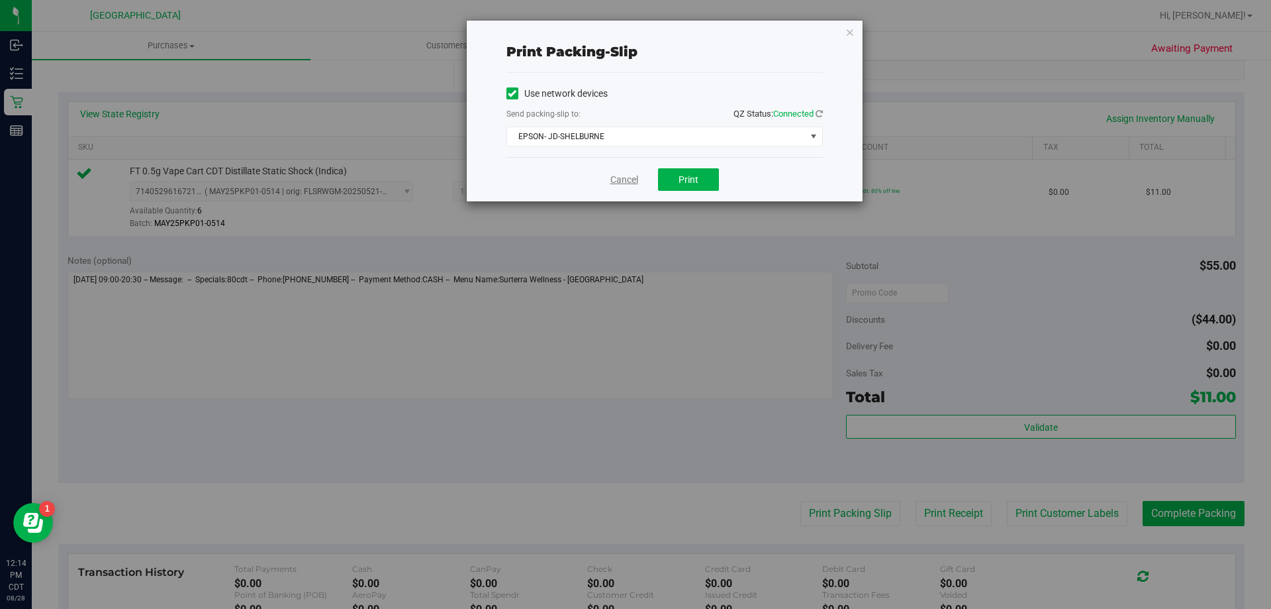
click at [614, 181] on link "Cancel" at bounding box center [624, 180] width 28 height 14
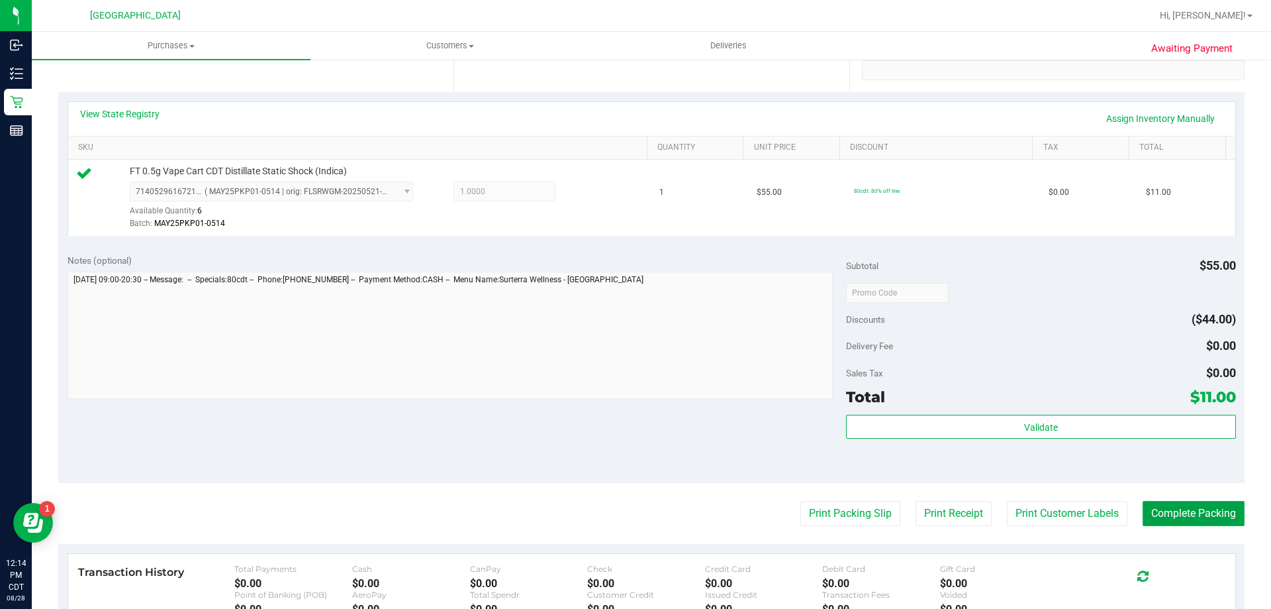
click at [1219, 520] on button "Complete Packing" at bounding box center [1194, 513] width 102 height 25
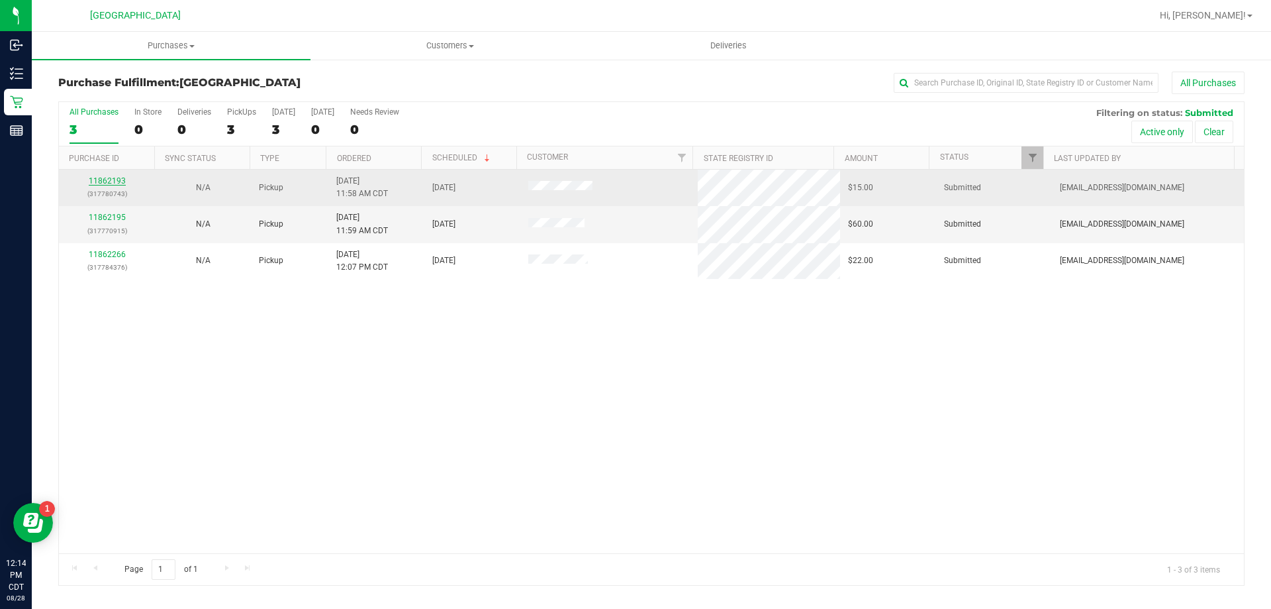
click at [103, 179] on link "11862193" at bounding box center [107, 180] width 37 height 9
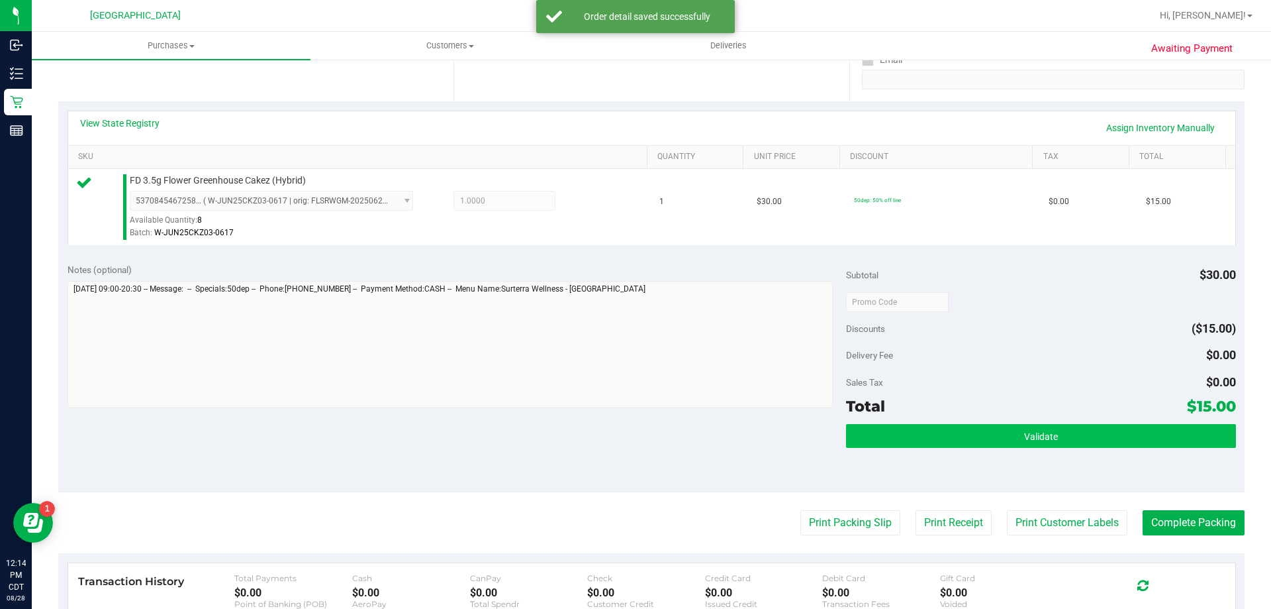
scroll to position [265, 0]
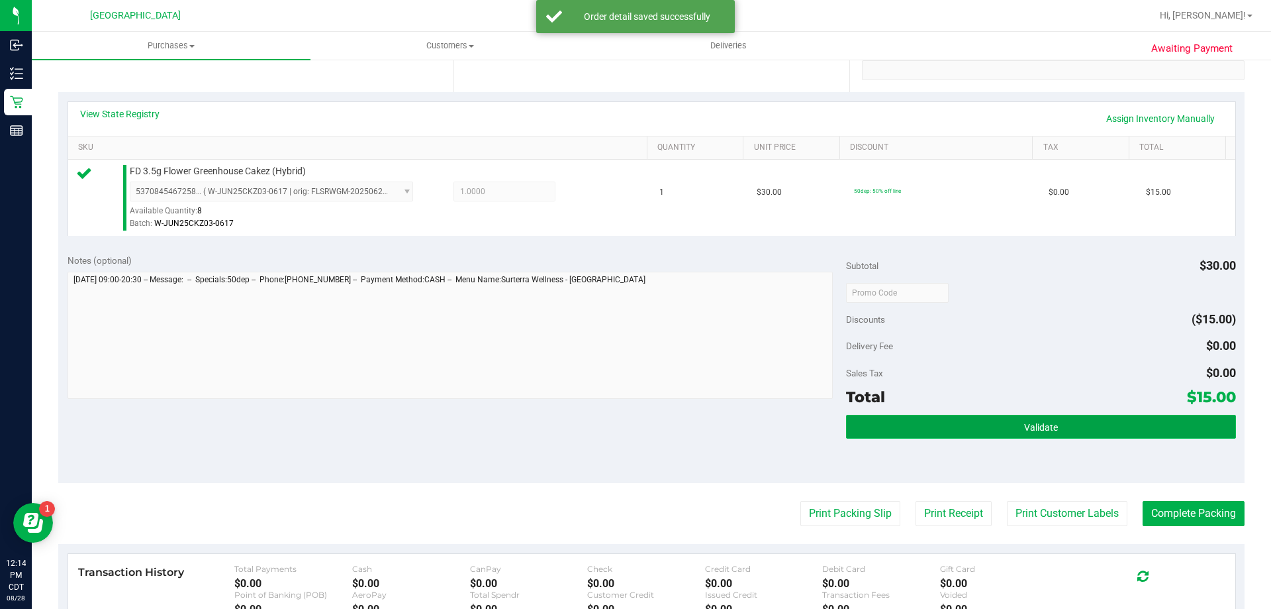
click at [986, 437] on button "Validate" at bounding box center [1040, 426] width 389 height 24
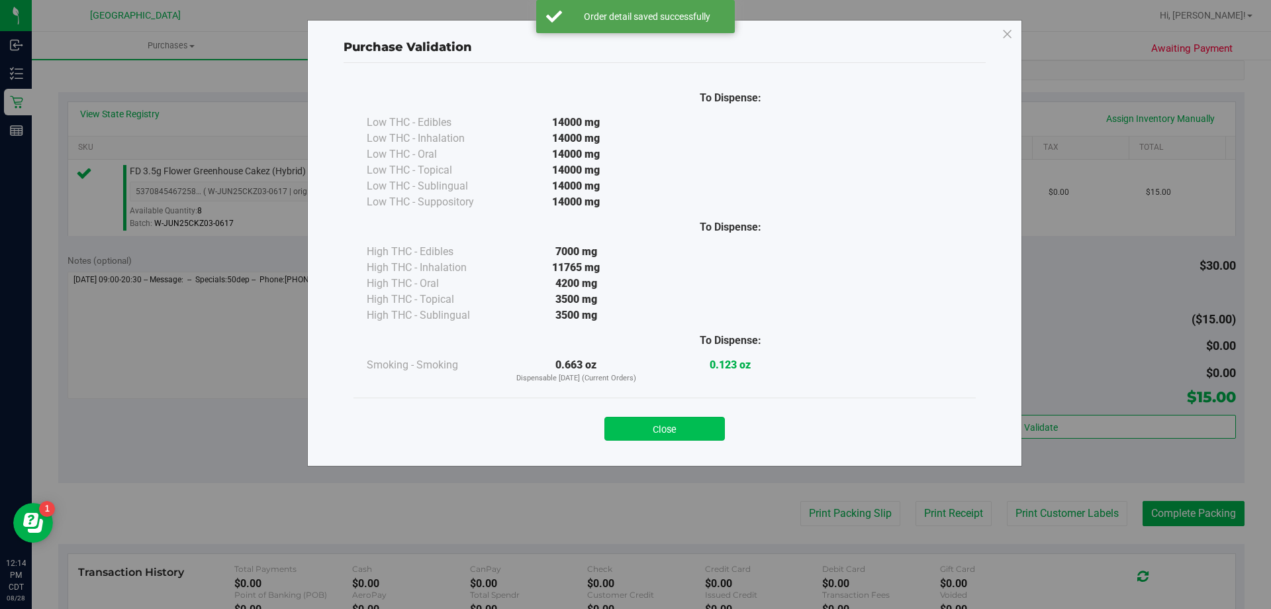
click at [714, 437] on button "Close" at bounding box center [665, 428] width 121 height 24
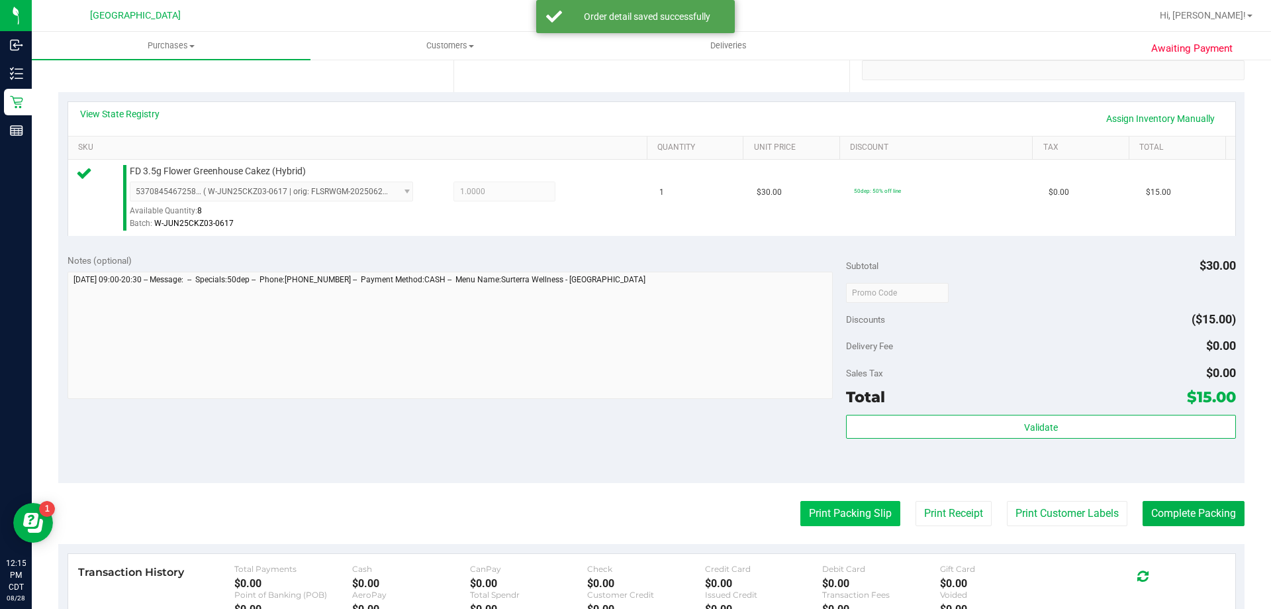
click at [826, 521] on button "Print Packing Slip" at bounding box center [851, 513] width 100 height 25
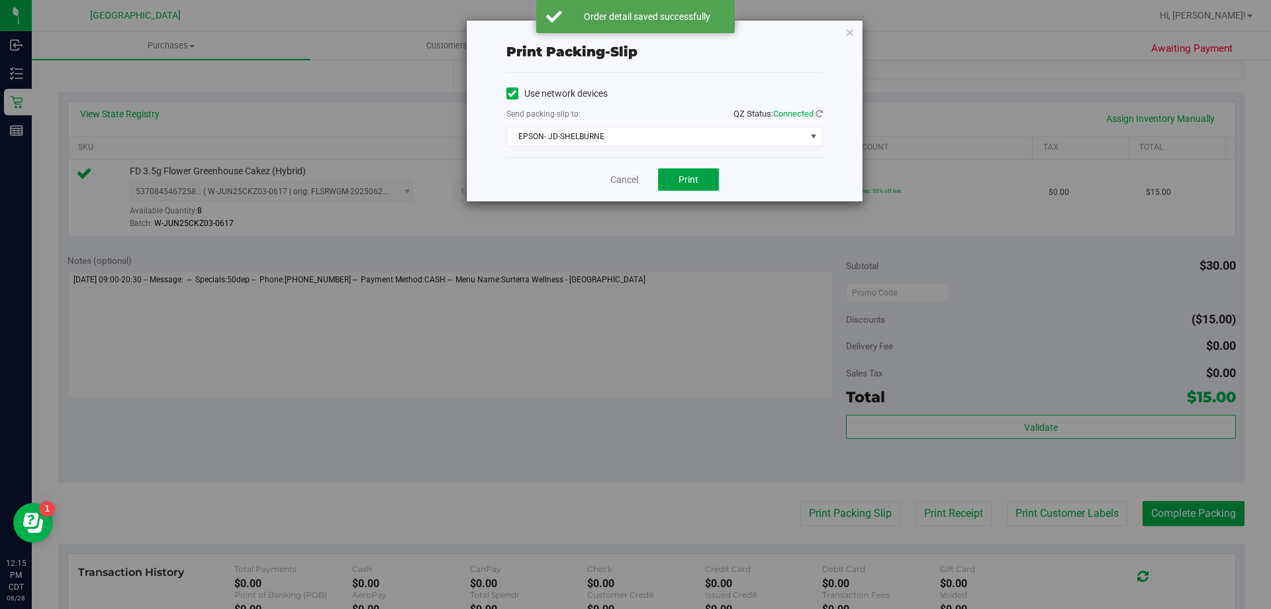
click at [679, 174] on span "Print" at bounding box center [689, 179] width 20 height 11
click at [630, 177] on link "Cancel" at bounding box center [624, 180] width 28 height 14
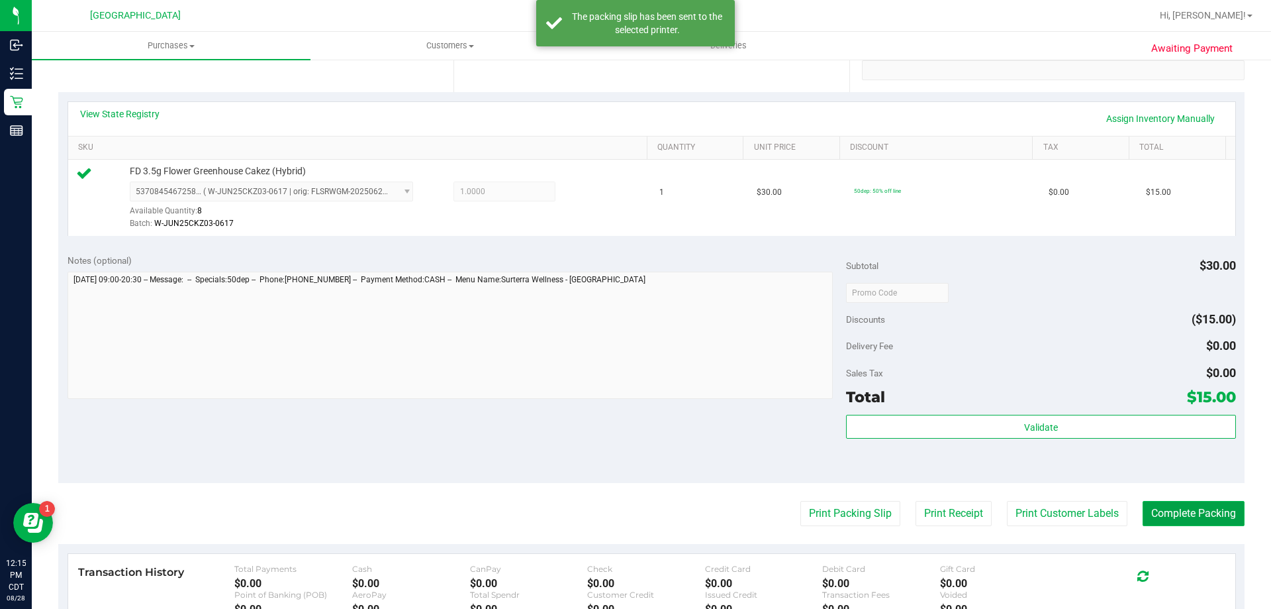
click at [1146, 501] on button "Complete Packing" at bounding box center [1194, 513] width 102 height 25
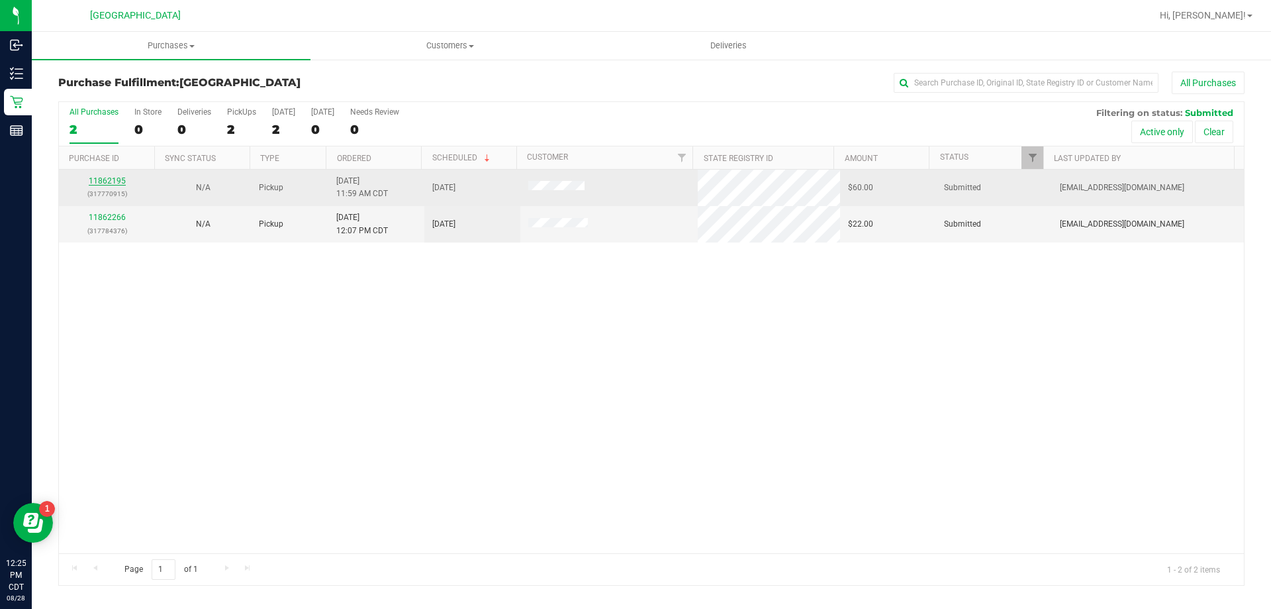
click at [97, 179] on link "11862195" at bounding box center [107, 180] width 37 height 9
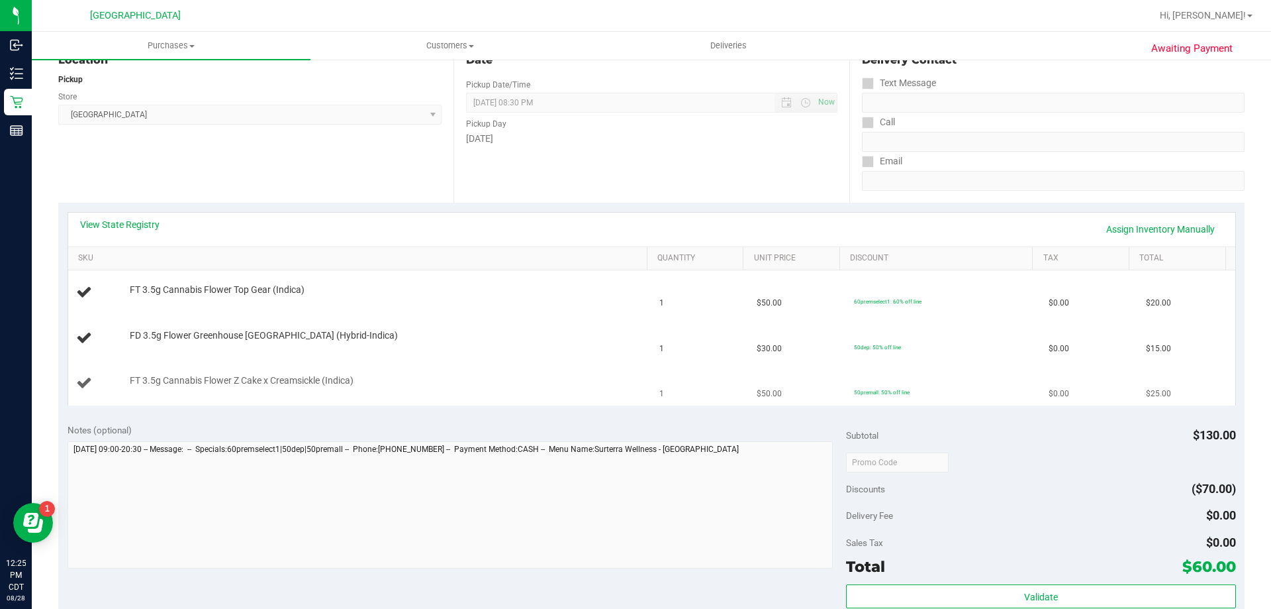
scroll to position [199, 0]
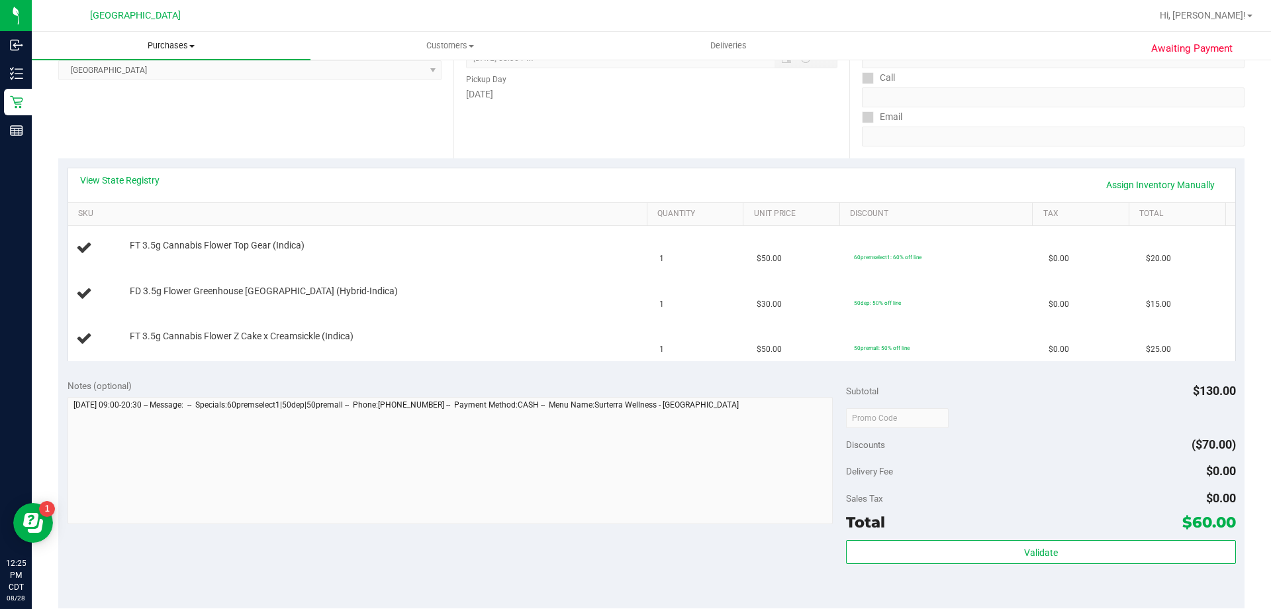
click at [152, 57] on uib-tab-heading "Purchases Summary of purchases Fulfillment All purchases" at bounding box center [171, 46] width 279 height 28
click at [117, 98] on li "Fulfillment" at bounding box center [171, 96] width 279 height 16
